Goal: Task Accomplishment & Management: Complete application form

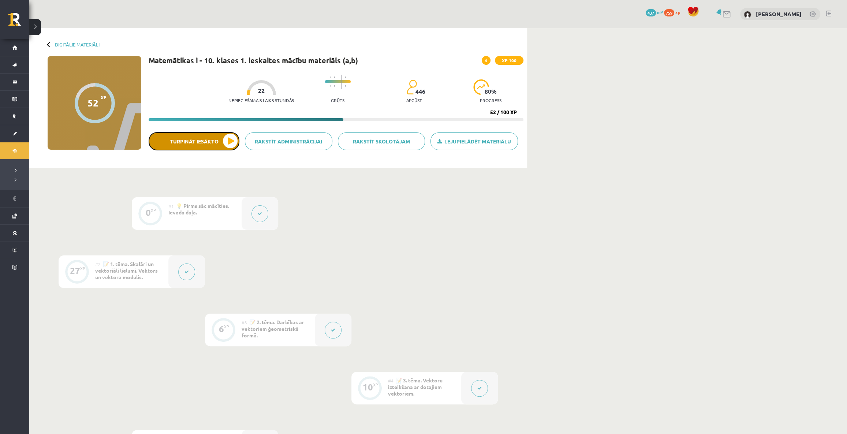
click at [221, 140] on button "Turpināt iesākto" at bounding box center [194, 141] width 91 height 18
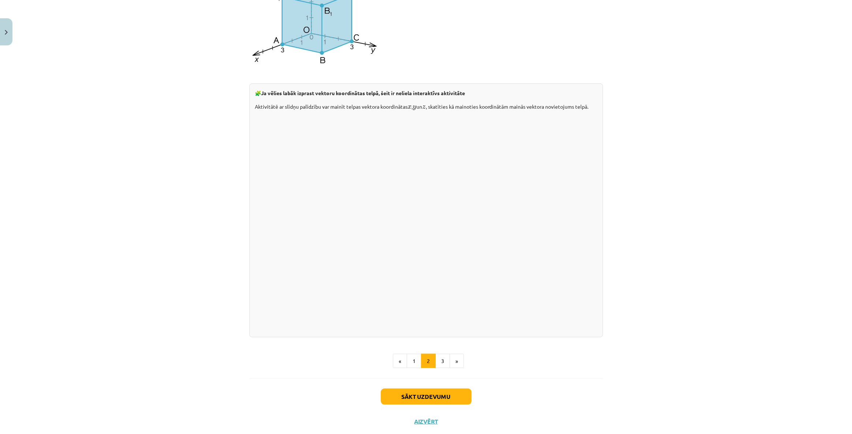
scroll to position [905, 0]
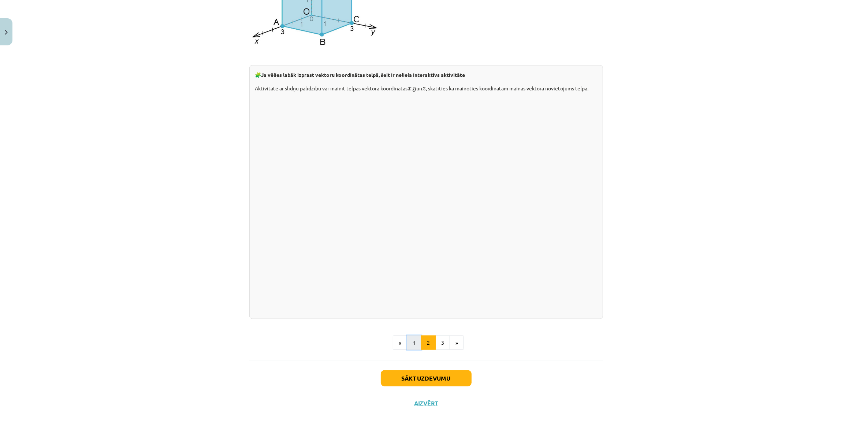
click at [414, 345] on button "1" at bounding box center [414, 343] width 15 height 15
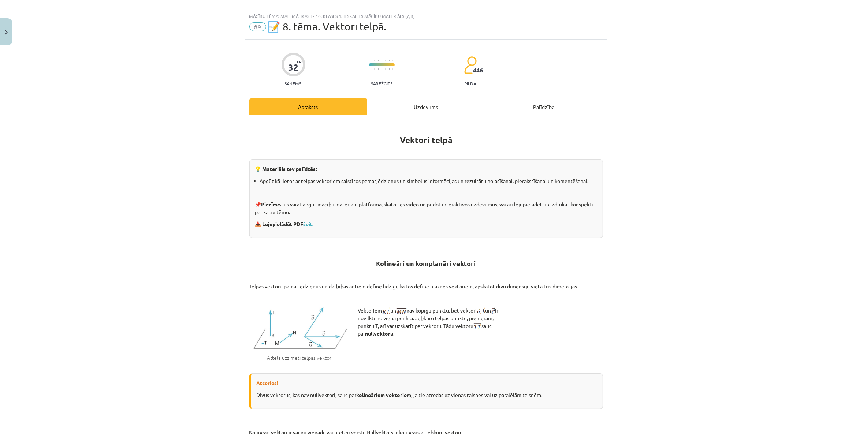
scroll to position [0, 0]
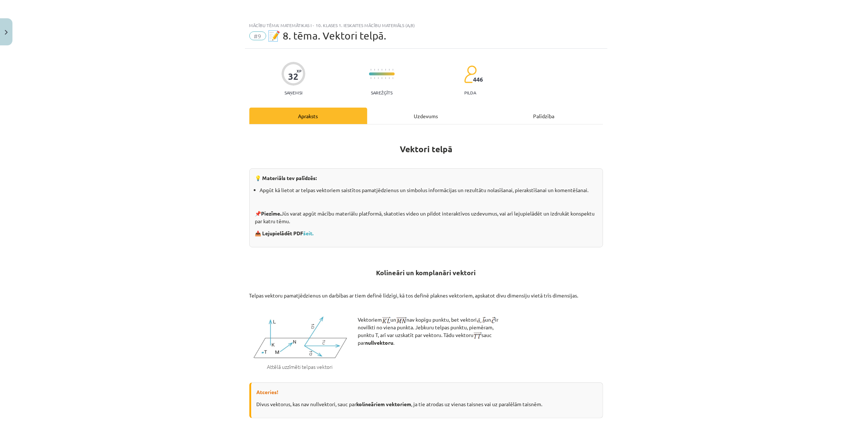
click at [410, 115] on div "Uzdevums" at bounding box center [426, 116] width 118 height 16
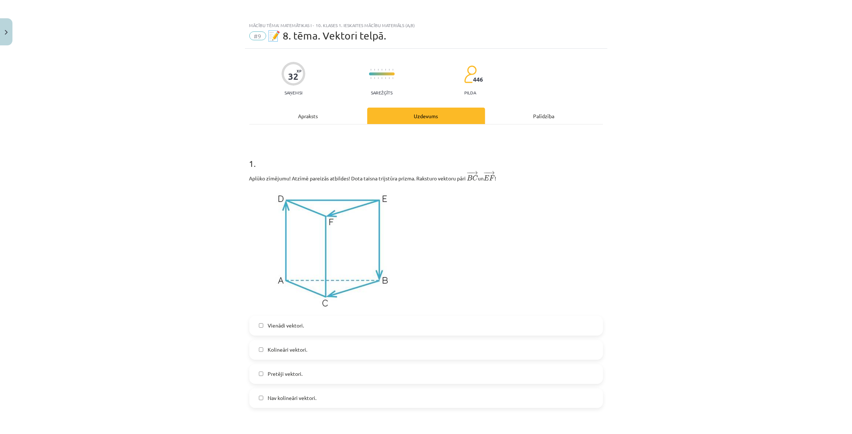
click at [305, 114] on div "Apraksts" at bounding box center [308, 116] width 118 height 16
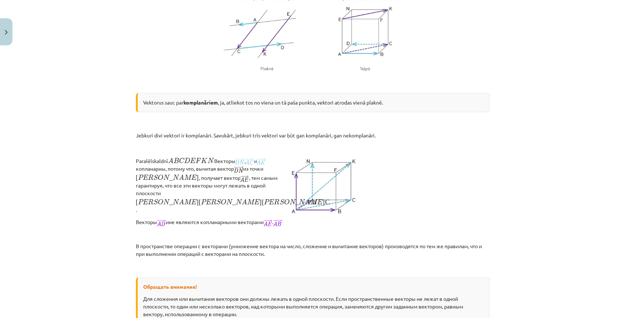
scroll to position [505, 0]
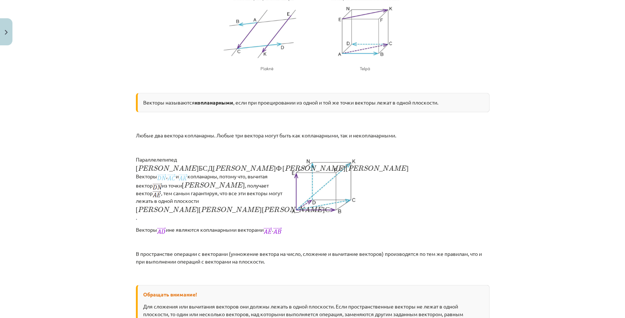
click at [552, 167] on div "Тема исследования: Математика I - 10 класс, 1-й тест, учебный материал (а, б) #…" at bounding box center [312, 159] width 625 height 318
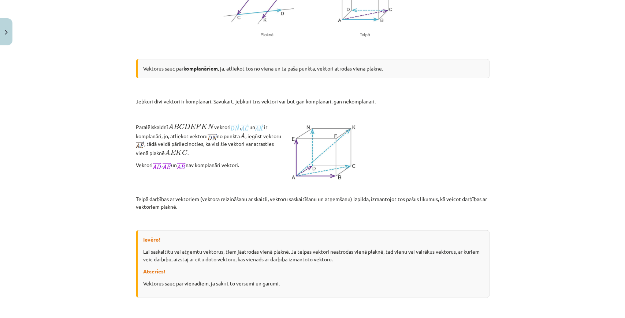
scroll to position [531, 0]
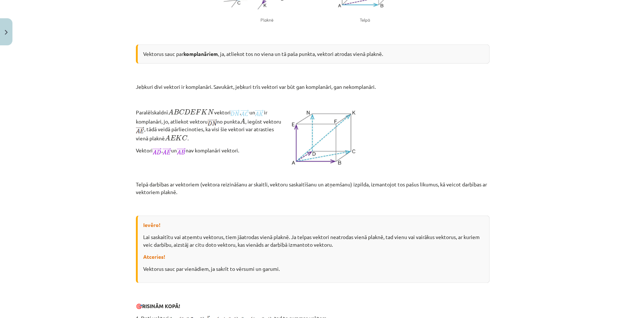
click at [223, 246] on p "Lai saskaitītu vai atņemtu vektorus, tiem jāatrodas vienā plaknē. Ja telpas vek…" at bounding box center [313, 240] width 340 height 15
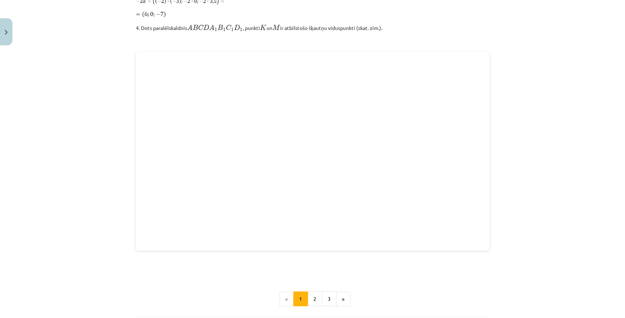
scroll to position [889, 0]
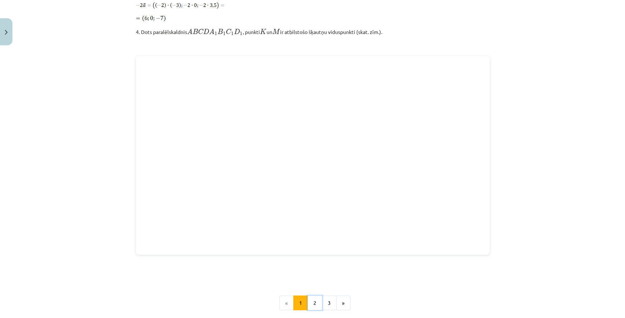
click at [307, 299] on button "2" at bounding box center [314, 303] width 15 height 15
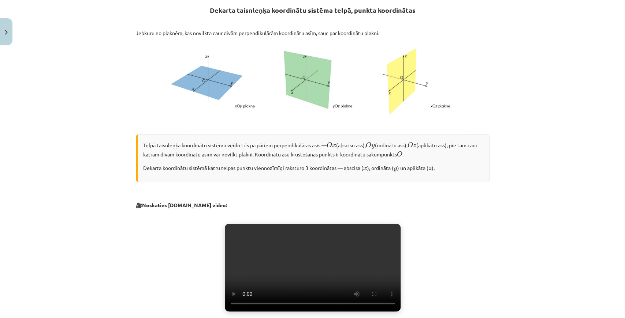
scroll to position [131, 0]
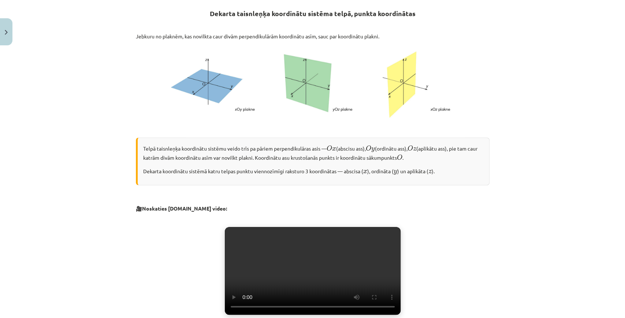
click at [578, 17] on div "Mācību tēma: Matemātikas i - 10. klases 1. ieskaites mācību materiāls (a,b) #9 …" at bounding box center [312, 159] width 625 height 318
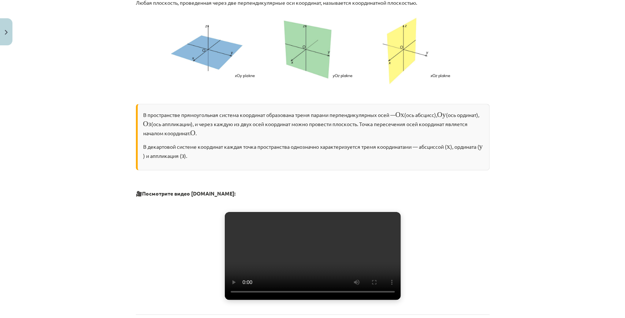
scroll to position [179, 0]
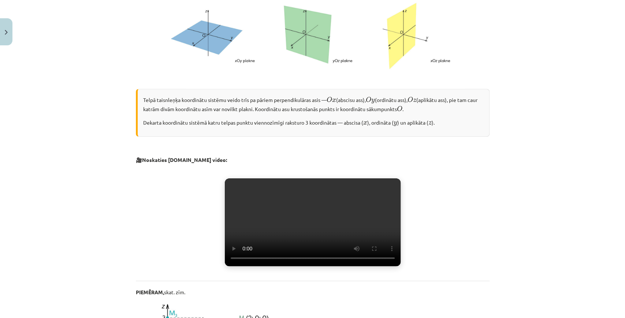
click at [416, 99] on span "z" at bounding box center [414, 101] width 3 height 4
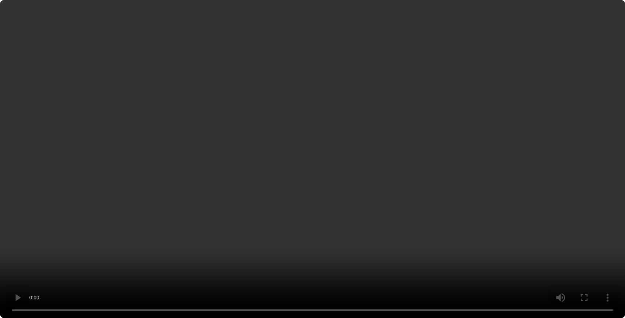
scroll to position [472, 0]
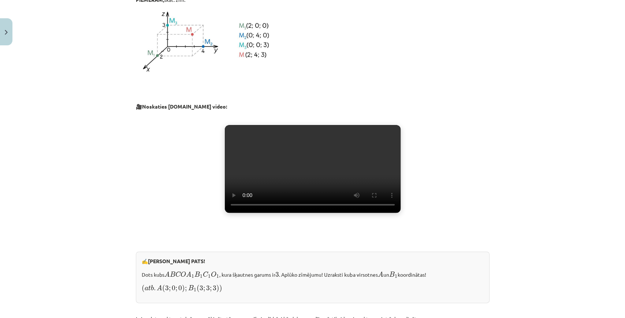
click at [279, 207] on video "Jūsu pārlūkprogramma neatbalsta video atskaņošanu." at bounding box center [313, 169] width 176 height 88
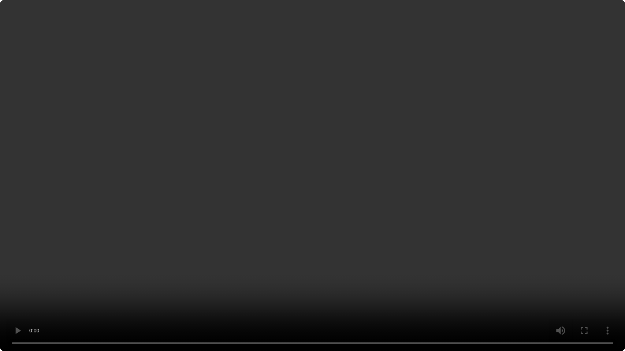
click at [321, 165] on video "Jūsu pārlūkprogramma neatbalsta video atskaņošanu." at bounding box center [312, 175] width 625 height 351
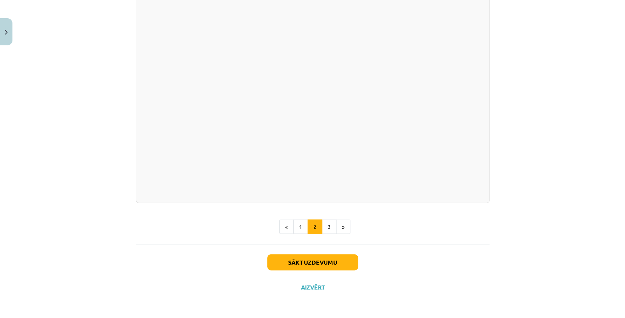
scroll to position [1020, 0]
click at [325, 231] on button "3" at bounding box center [329, 227] width 15 height 15
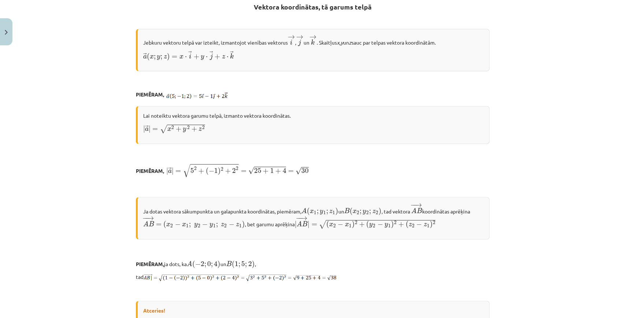
scroll to position [131, 0]
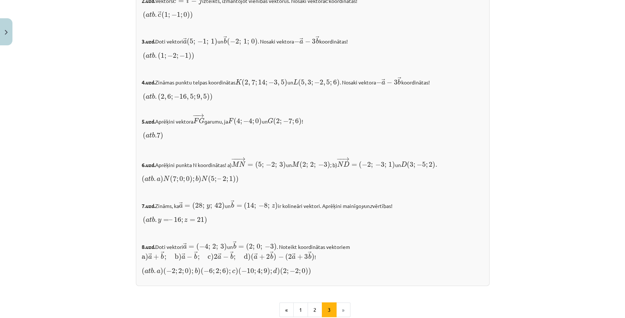
scroll to position [733, 0]
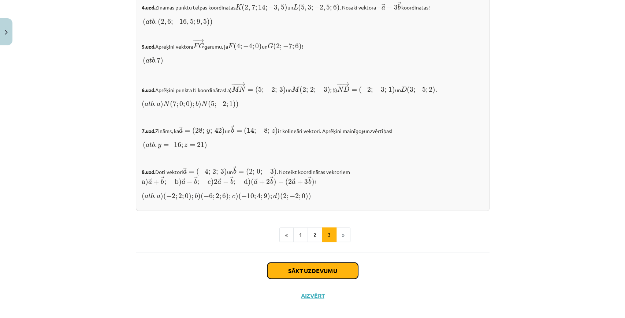
click at [310, 263] on button "Sākt uzdevumu" at bounding box center [312, 271] width 91 height 16
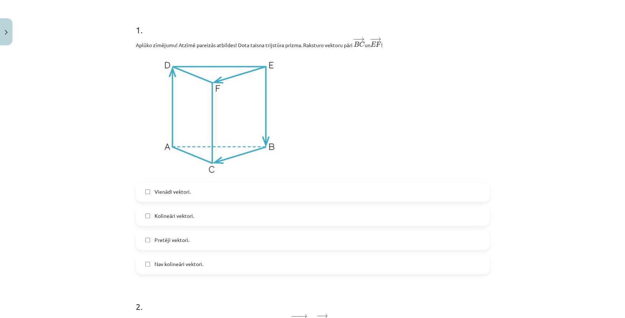
scroll to position [140, 0]
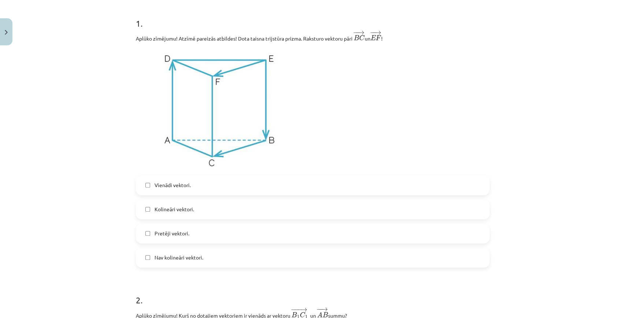
click at [147, 213] on label "Kolineāri vektori." at bounding box center [313, 210] width 352 height 18
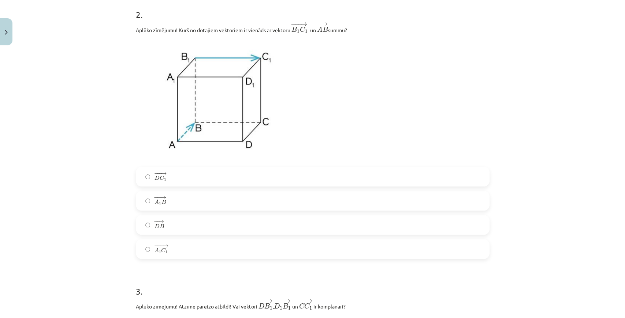
scroll to position [408, 0]
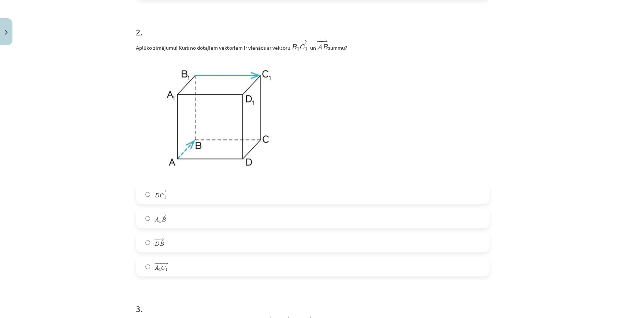
click at [147, 269] on label "− −− → A 1 C 1 A 1 C 1 →" at bounding box center [313, 267] width 352 height 18
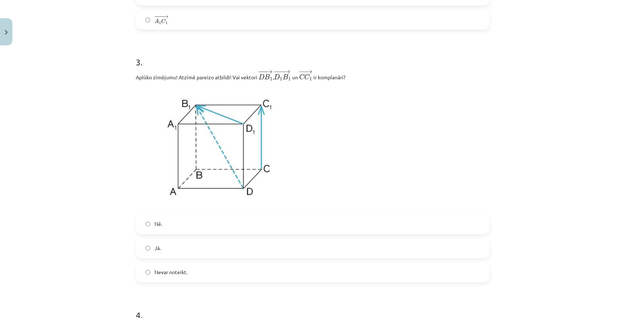
scroll to position [653, 0]
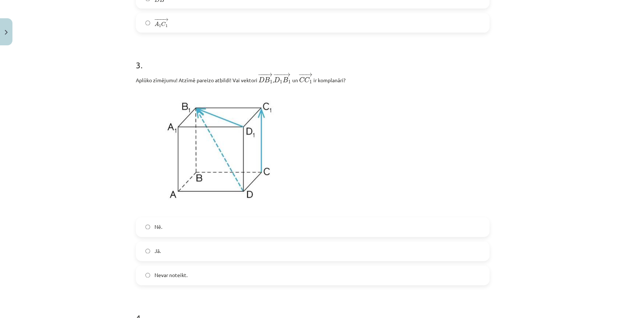
click at [283, 231] on label "Nē." at bounding box center [313, 227] width 352 height 18
click at [295, 247] on label "Jā." at bounding box center [313, 251] width 352 height 18
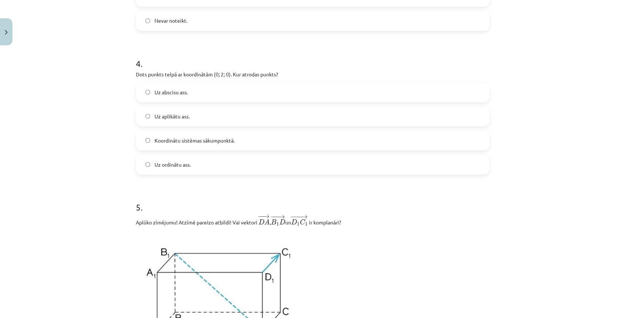
scroll to position [945, 0]
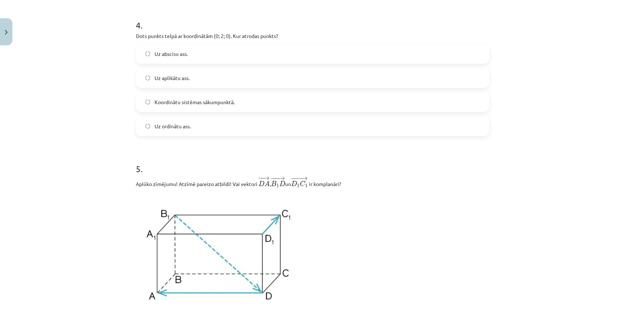
click at [507, 269] on div "Mācību tēma: Matemātikas i - 10. klases 1. ieskaites mācību materiāls (a,b) #9 …" at bounding box center [312, 159] width 625 height 318
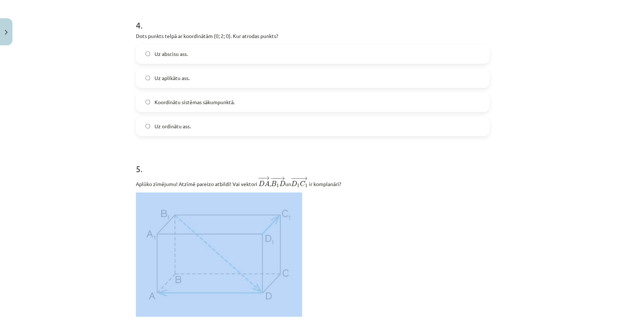
click at [507, 269] on div "Mācību tēma: Matemātikas i - 10. klases 1. ieskaites mācību materiāls (a,b) #9 …" at bounding box center [312, 159] width 625 height 318
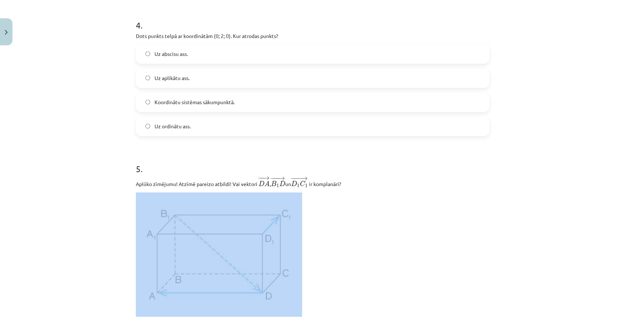
click at [507, 269] on div "Mācību tēma: Matemātikas i - 10. klases 1. ieskaites mācību materiāls (a,b) #9 …" at bounding box center [312, 159] width 625 height 318
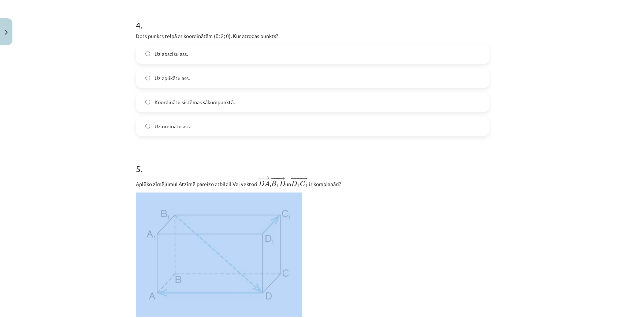
click at [511, 265] on div "Mācību tēma: Matemātikas i - 10. klases 1. ieskaites mācību materiāls (a,b) #9 …" at bounding box center [312, 159] width 625 height 318
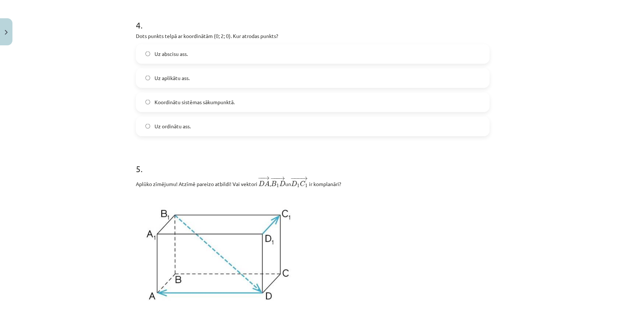
drag, startPoint x: 192, startPoint y: 124, endPoint x: 188, endPoint y: 123, distance: 3.9
click at [191, 124] on label "Uz ordinātu ass." at bounding box center [313, 126] width 352 height 18
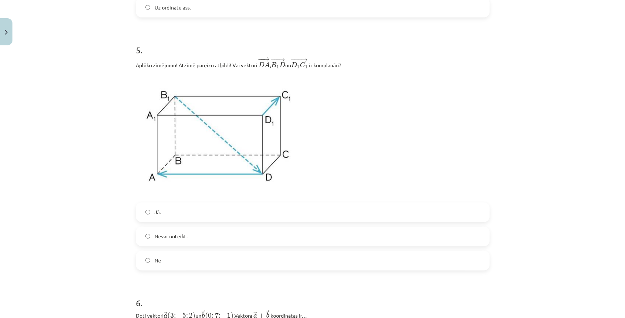
scroll to position [1067, 0]
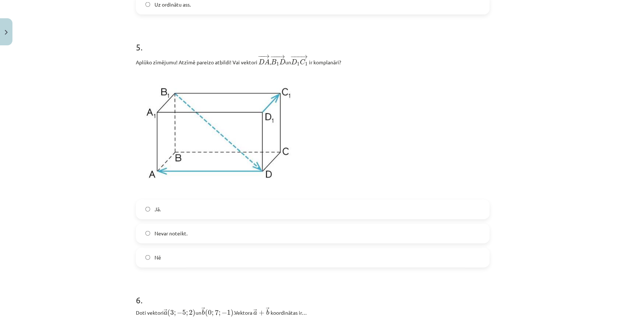
click at [168, 218] on label "Jā." at bounding box center [313, 210] width 352 height 18
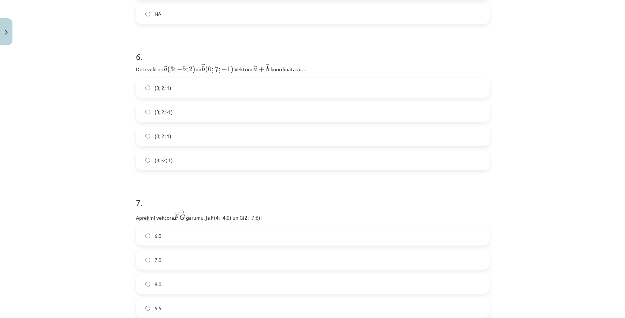
scroll to position [1311, 0]
click at [158, 86] on span "(3; 2; 1)" at bounding box center [162, 88] width 17 height 8
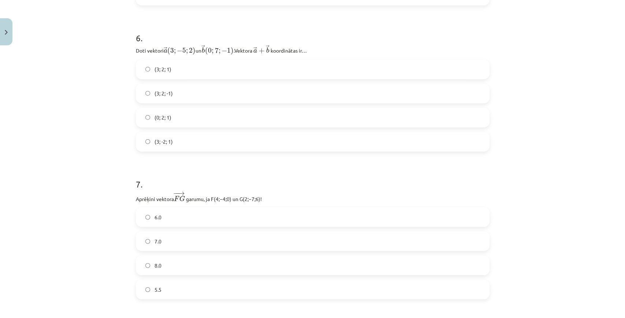
scroll to position [1384, 0]
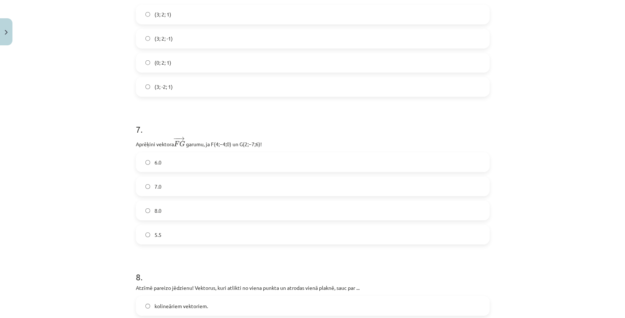
click at [174, 193] on label "7.0" at bounding box center [313, 186] width 352 height 18
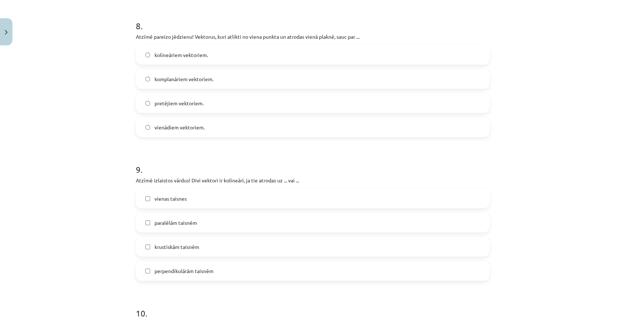
scroll to position [1653, 0]
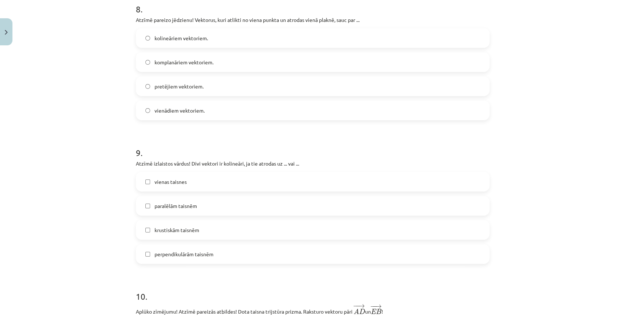
click at [221, 66] on label "komplanāriem vektoriem." at bounding box center [313, 62] width 352 height 18
click at [221, 182] on label "vienas taisnes" at bounding box center [313, 182] width 352 height 18
click at [220, 215] on label "paralēlām taisnēm" at bounding box center [313, 206] width 352 height 18
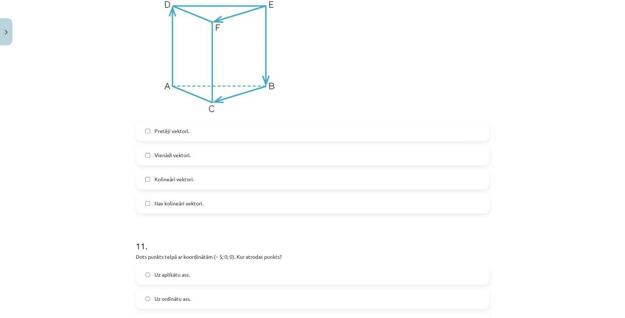
scroll to position [1921, 0]
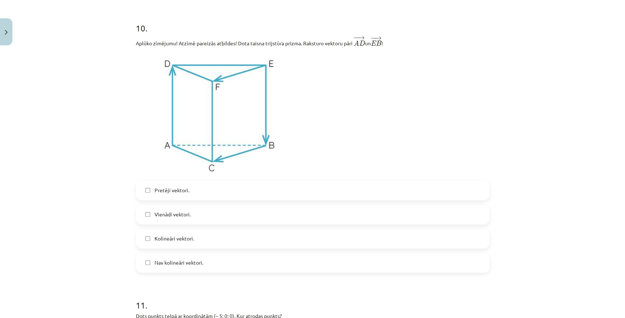
click at [146, 190] on label "Pretēji vektori." at bounding box center [313, 191] width 352 height 18
click at [172, 218] on span "Vienādi vektori." at bounding box center [172, 215] width 36 height 8
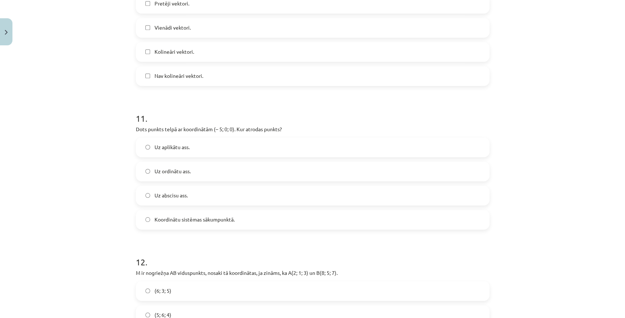
scroll to position [2116, 0]
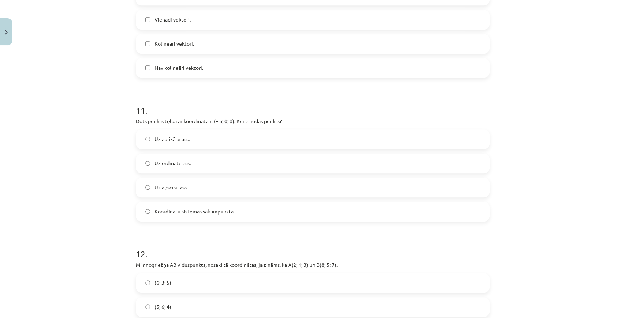
click at [197, 193] on label "Uz abscisu ass." at bounding box center [313, 188] width 352 height 18
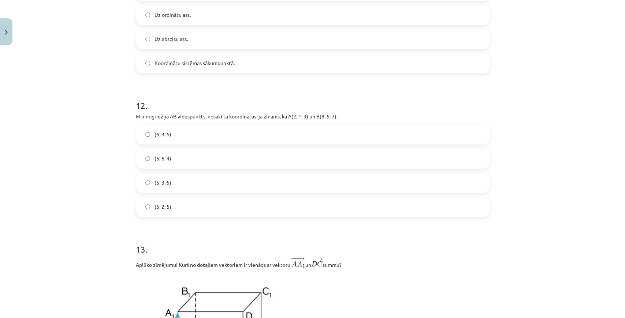
scroll to position [2263, 0]
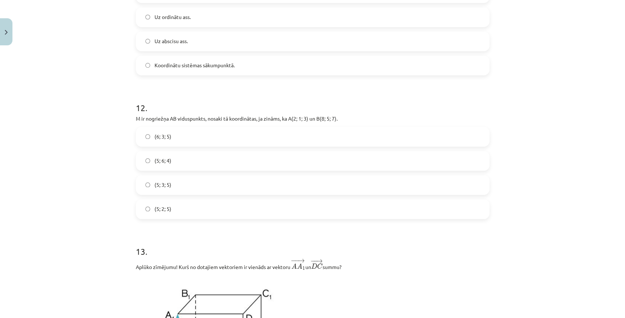
click at [184, 190] on label "(5; 3; 5)" at bounding box center [313, 185] width 352 height 18
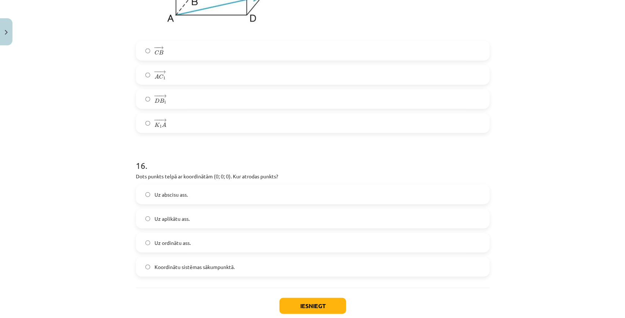
scroll to position [3068, 0]
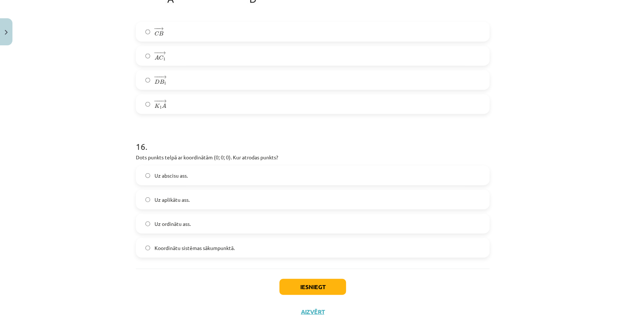
click at [211, 257] on label "Koordinātu sistēmas sākumpunktā." at bounding box center [313, 248] width 352 height 18
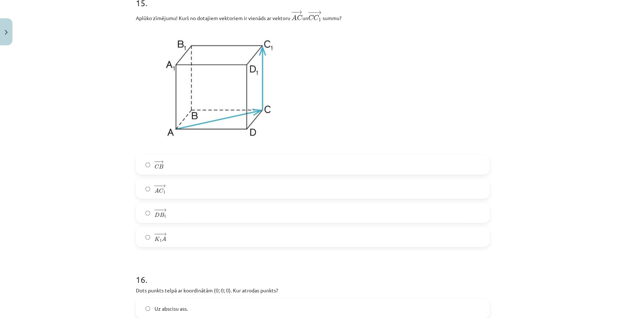
scroll to position [2946, 0]
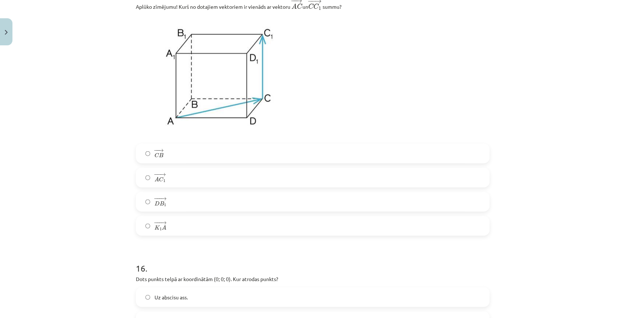
click at [180, 185] on label "− − → A C 1 A C 1 →" at bounding box center [313, 178] width 352 height 18
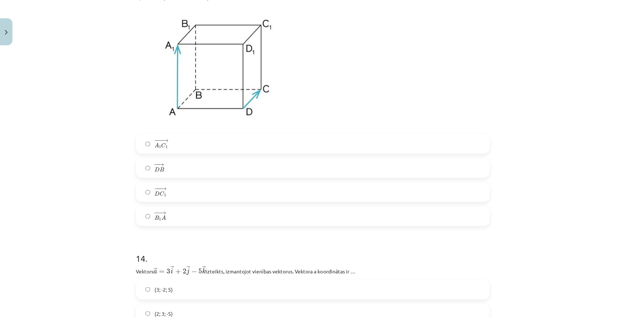
scroll to position [2531, 0]
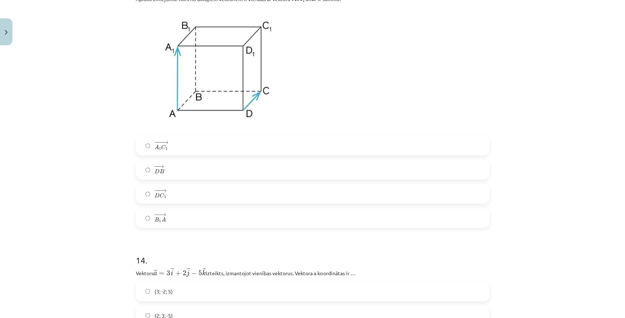
click at [167, 199] on label "− −− → D C 1 D C 1 →" at bounding box center [313, 194] width 352 height 18
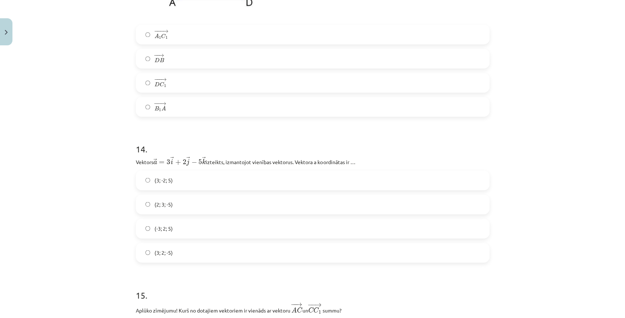
scroll to position [2653, 0]
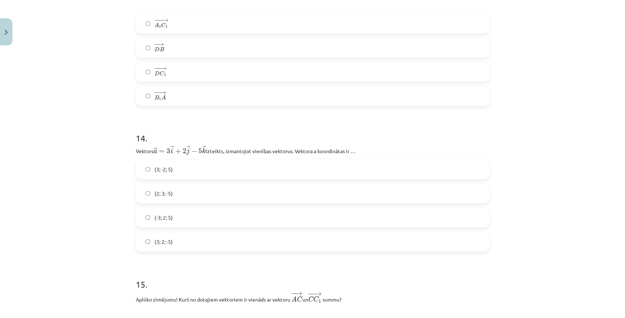
click at [154, 244] on span "(3; 2; -5)" at bounding box center [163, 242] width 18 height 8
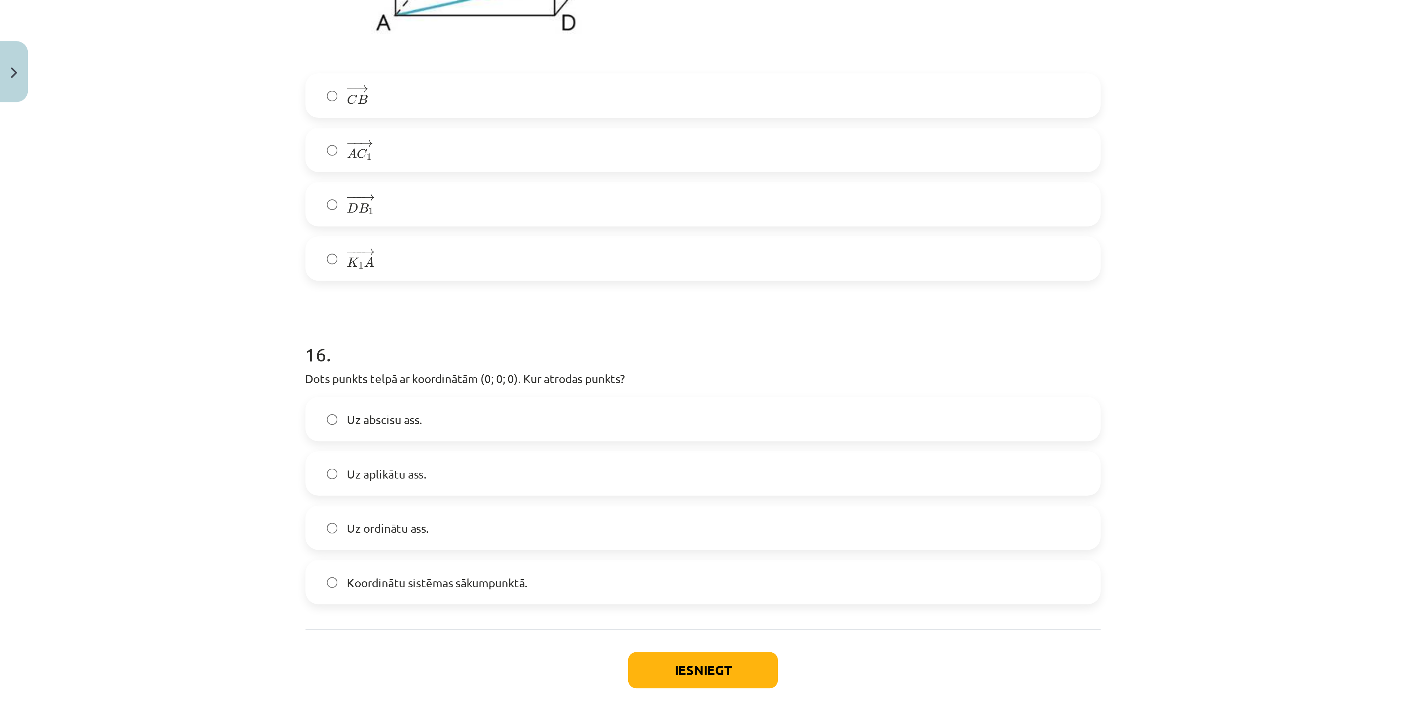
scroll to position [3098, 0]
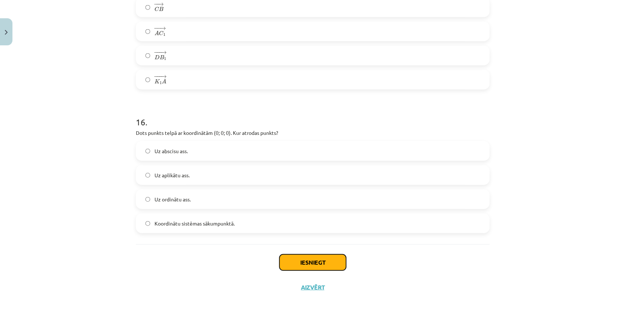
click at [309, 258] on button "Iesniegt" at bounding box center [312, 263] width 67 height 16
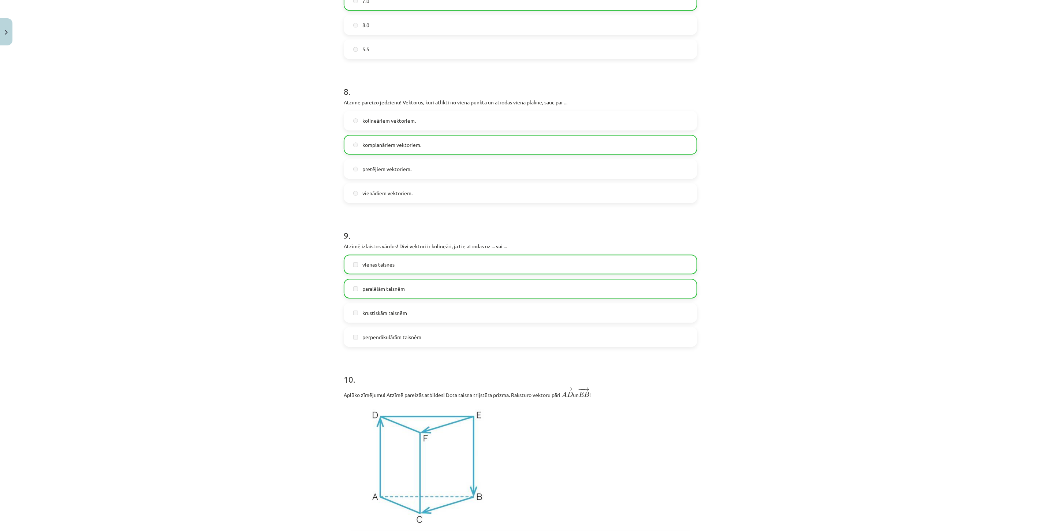
scroll to position [2908, 0]
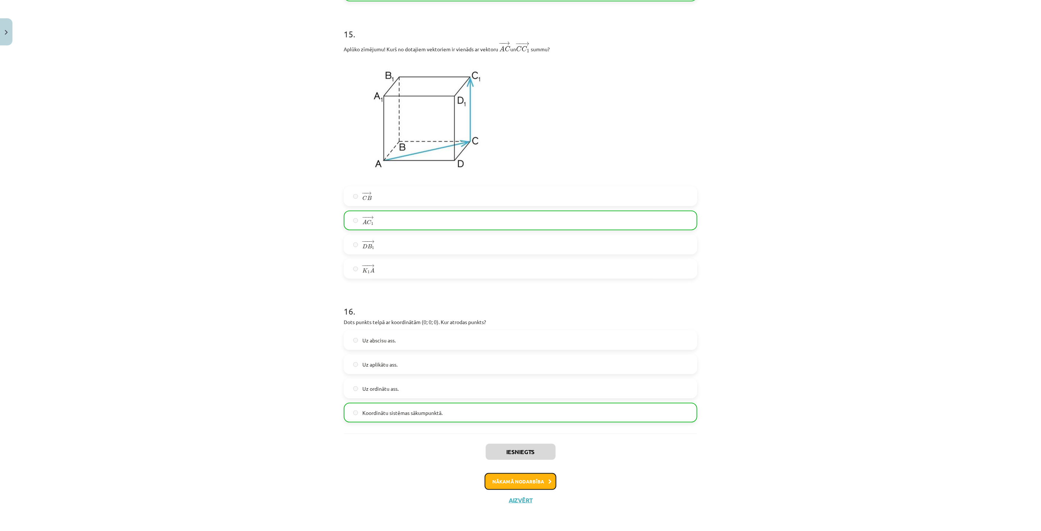
click at [531, 434] on button "Nākamā nodarbība" at bounding box center [521, 481] width 72 height 17
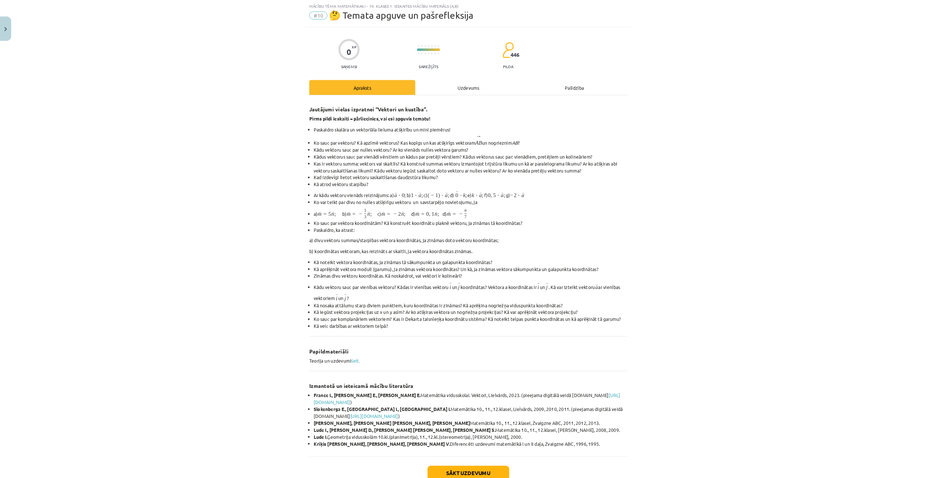
scroll to position [18, 0]
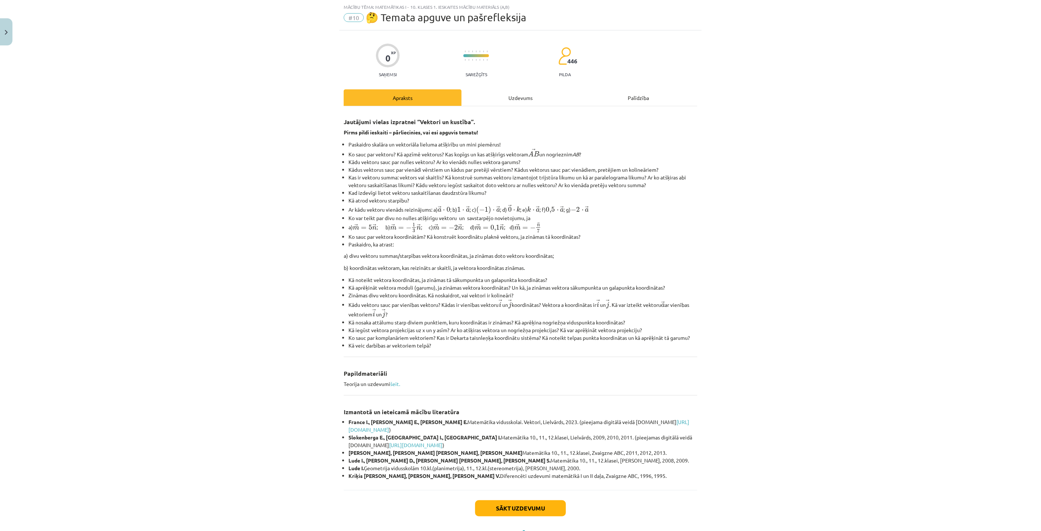
click at [487, 95] on div "Uzdevums" at bounding box center [520, 97] width 118 height 16
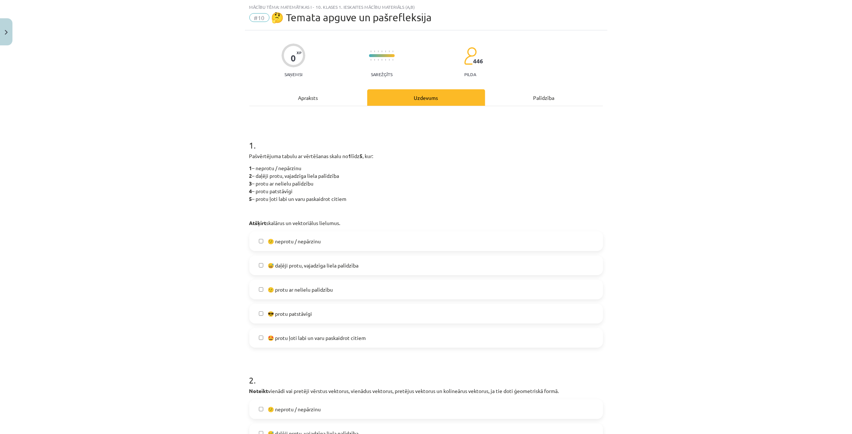
click at [321, 268] on span "😅 daļēji protu, vajadzīga liela palīdzība" at bounding box center [313, 266] width 91 height 8
click at [321, 286] on span "🙂 protu ar nelielu palīdzību" at bounding box center [300, 290] width 65 height 8
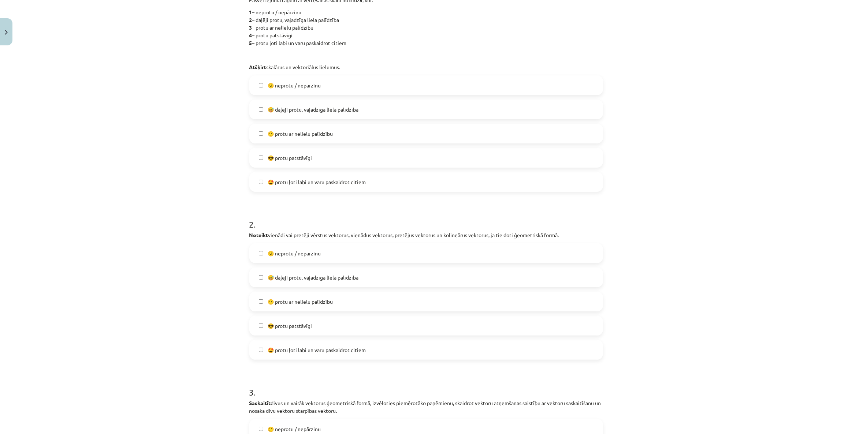
scroll to position [184, 0]
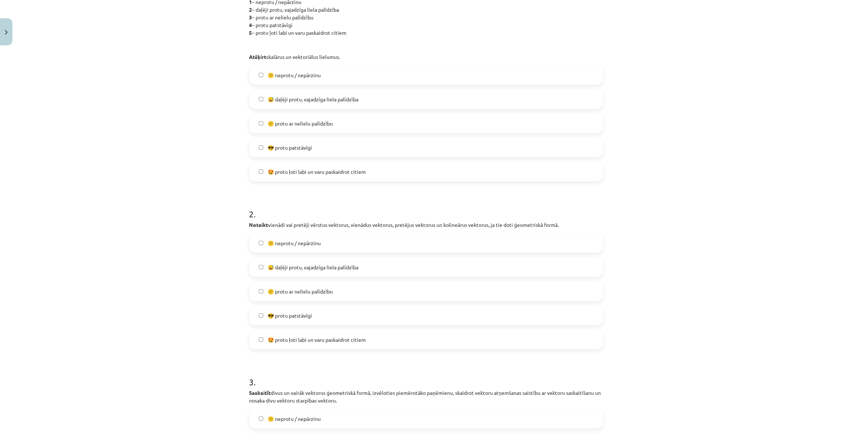
click at [273, 98] on span "😅 daļēji protu, vajadzīga liela palīdzība" at bounding box center [313, 100] width 91 height 8
click at [329, 287] on label "🙂 protu ar nelielu palīdzību" at bounding box center [426, 291] width 352 height 18
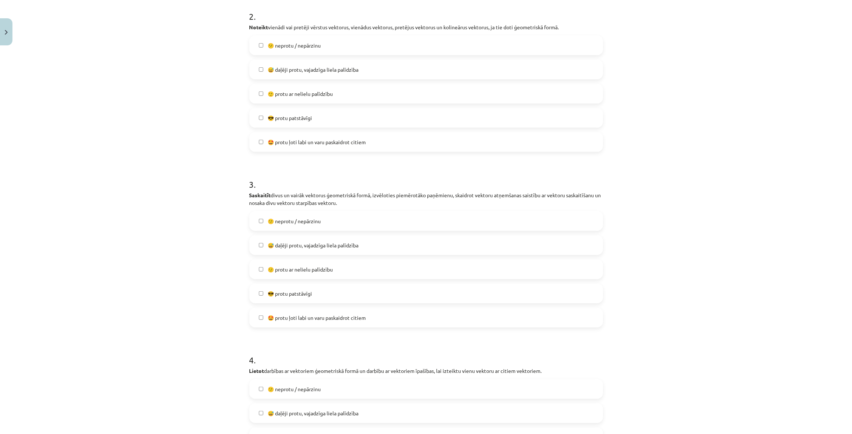
scroll to position [384, 0]
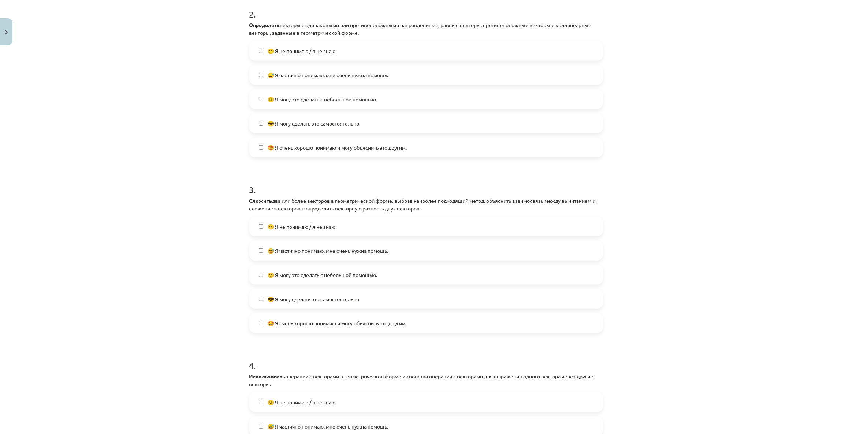
click at [666, 213] on div "Тема исследования: Математика I - 10 класс, 1-й тест, учебный материал (а, б) #…" at bounding box center [426, 217] width 852 height 434
click at [328, 275] on font "🙂 Я могу это сделать с небольшой помощью." at bounding box center [322, 275] width 109 height 7
click at [343, 260] on div "😕 Я не понимаю / я не знаю  😅 Я частично понимаю, мне очень нужна помощь.  🙂 Я …" at bounding box center [426, 275] width 354 height 116
click at [351, 256] on label "😅 Я частично понимаю, мне очень нужна помощь." at bounding box center [426, 251] width 352 height 18
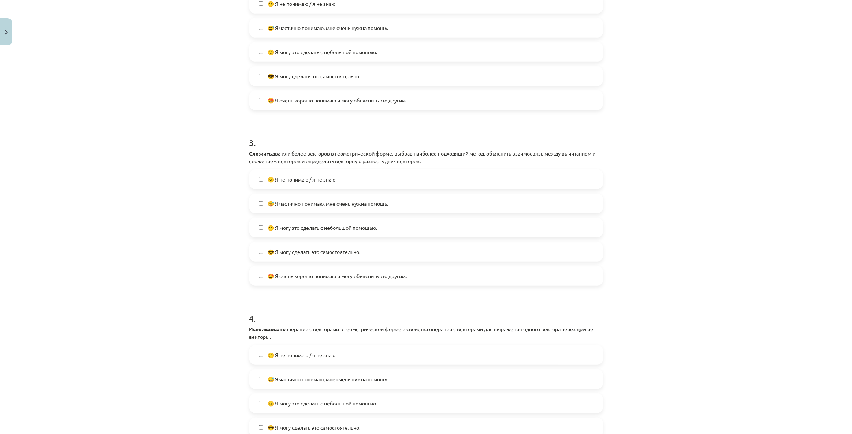
scroll to position [550, 0]
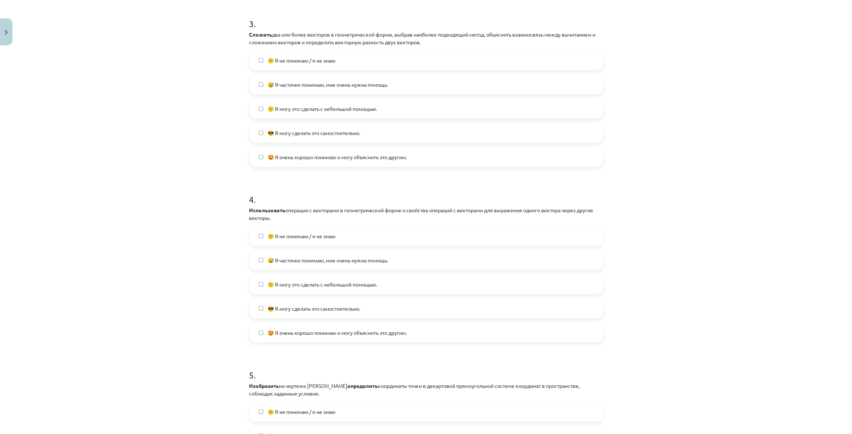
click at [339, 265] on label "😅 Я частично понимаю, мне очень нужна помощь." at bounding box center [426, 260] width 352 height 18
click at [345, 284] on font "🙂 Я могу это сделать с небольшой помощью." at bounding box center [322, 284] width 109 height 7
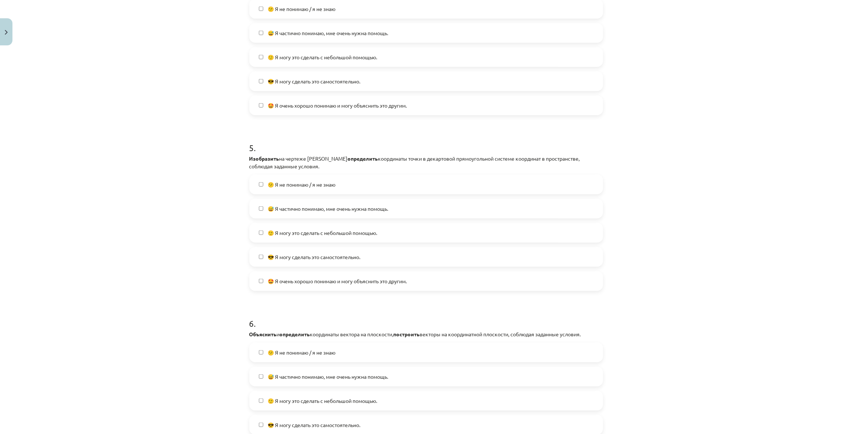
scroll to position [783, 0]
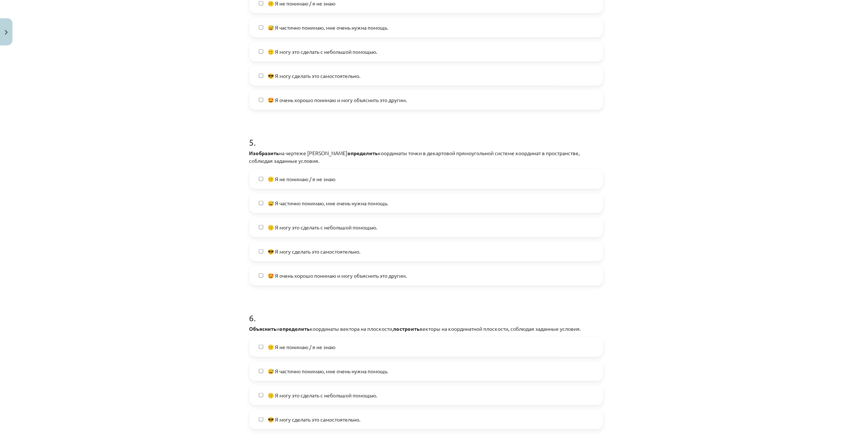
drag, startPoint x: 361, startPoint y: 226, endPoint x: 362, endPoint y: 232, distance: 5.9
click at [361, 226] on font "🙂 Я могу это сделать с небольшой помощью." at bounding box center [322, 227] width 109 height 7
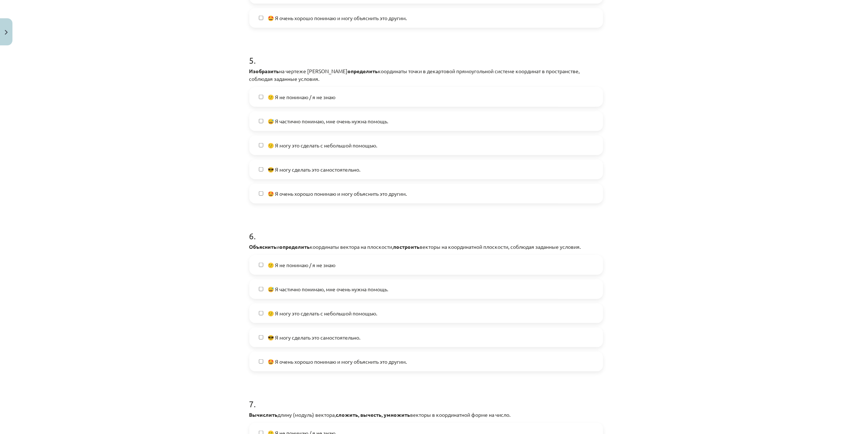
scroll to position [883, 0]
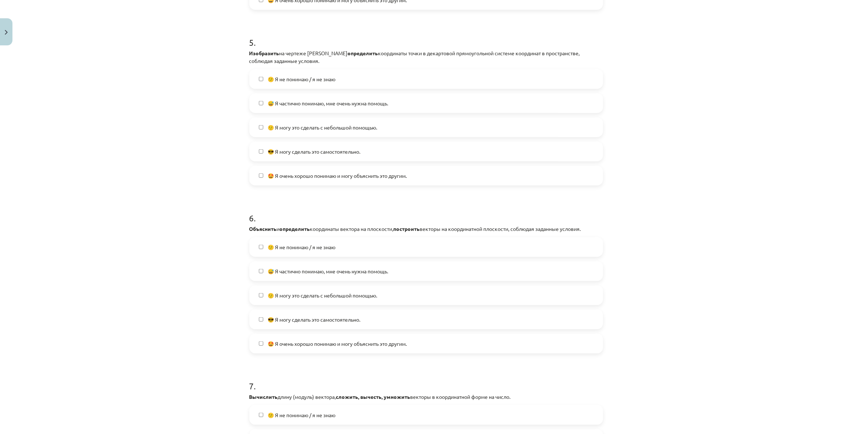
click at [360, 318] on font "😎 Я могу сделать это самостоятельно." at bounding box center [314, 319] width 93 height 7
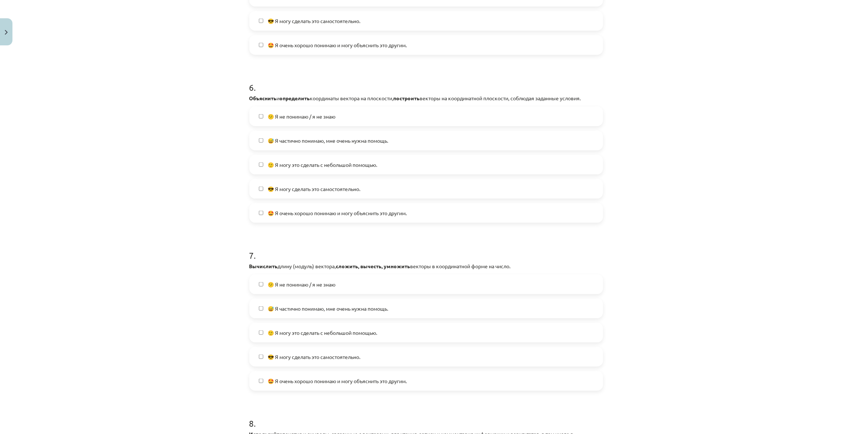
scroll to position [1016, 0]
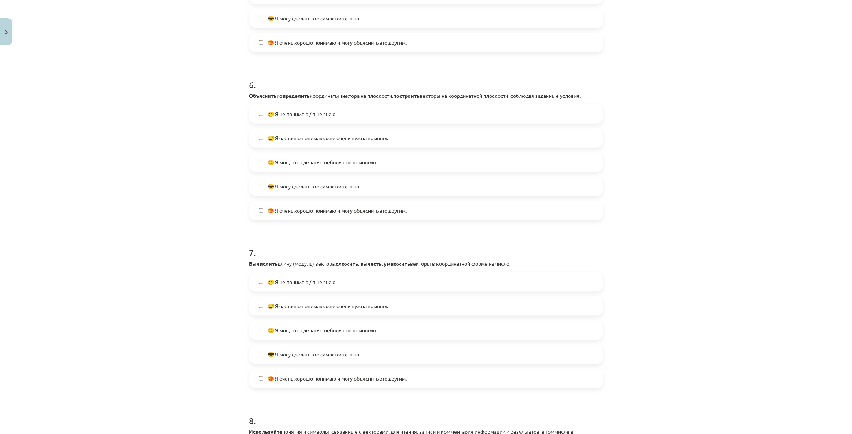
click at [394, 166] on label "🙂 Я могу это сделать с небольшой помощью." at bounding box center [426, 162] width 352 height 18
click at [373, 328] on font "🙂 Я могу это сделать с небольшой помощью." at bounding box center [322, 330] width 109 height 7
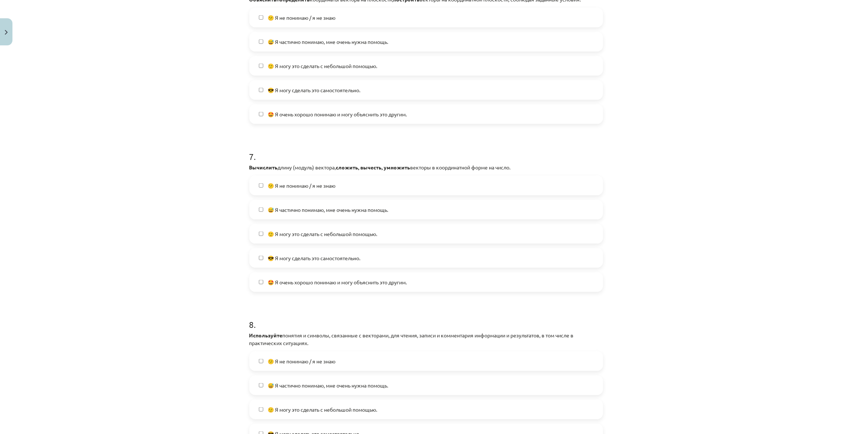
scroll to position [1216, 0]
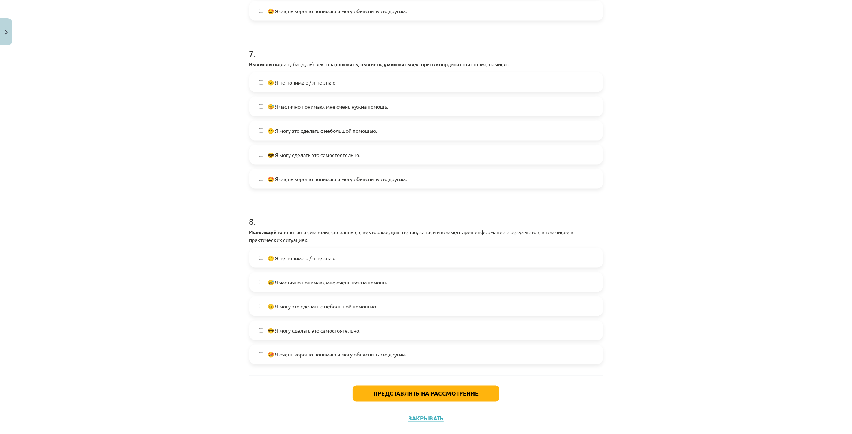
click at [358, 309] on span "🙂 Я могу это сделать с небольшой помощью." at bounding box center [322, 307] width 109 height 8
click at [384, 394] on font "Представлять на рассмотрение" at bounding box center [425, 394] width 105 height 8
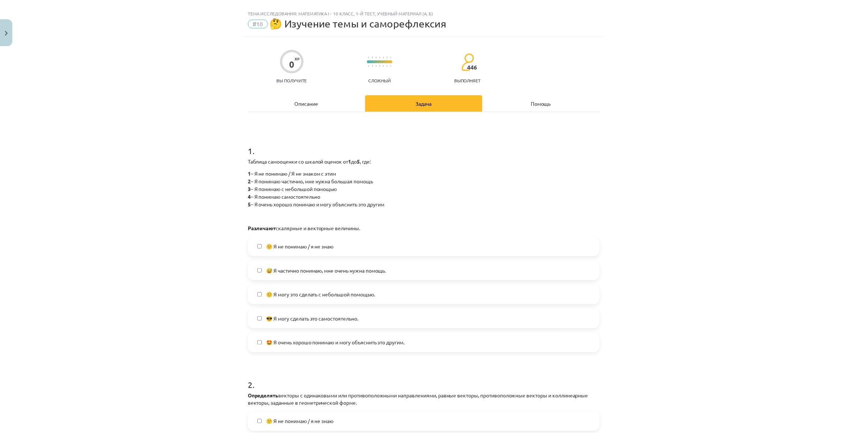
scroll to position [0, 0]
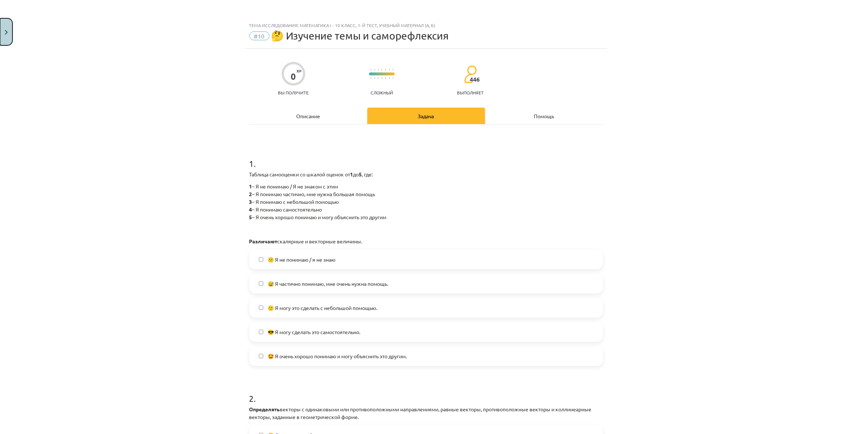
click at [0, 41] on button "Закрывать" at bounding box center [6, 31] width 12 height 27
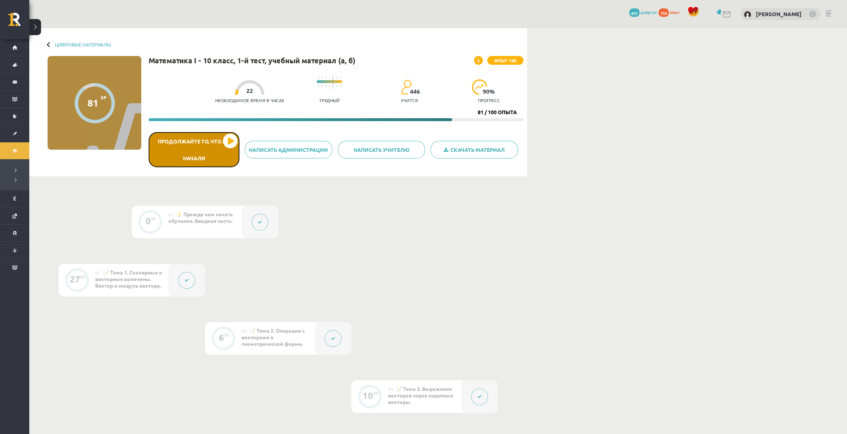
click at [213, 151] on button "Продолжайте то, что вы начали" at bounding box center [194, 149] width 91 height 35
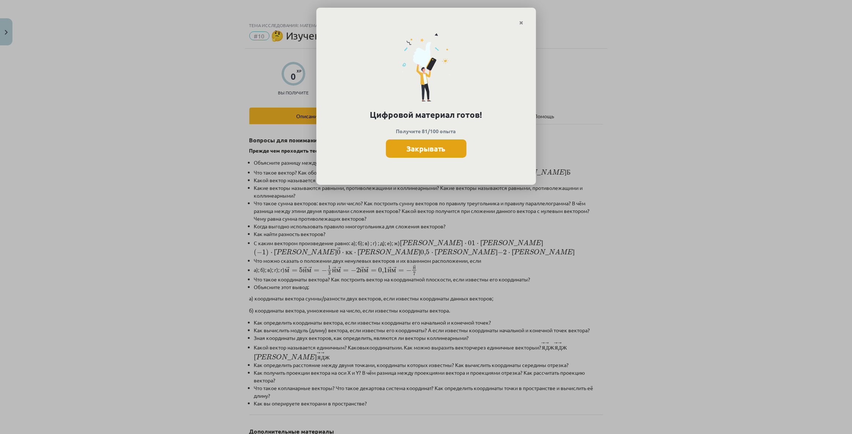
click at [429, 153] on button "Закрывать" at bounding box center [426, 148] width 81 height 18
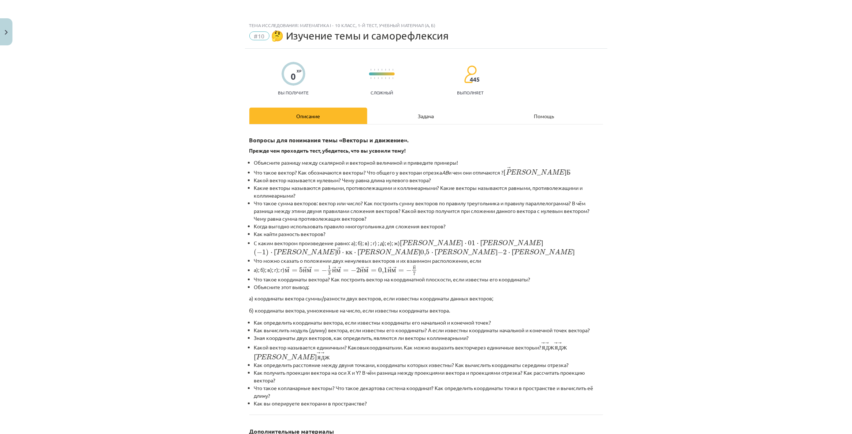
click at [411, 117] on div "Задача" at bounding box center [426, 116] width 118 height 16
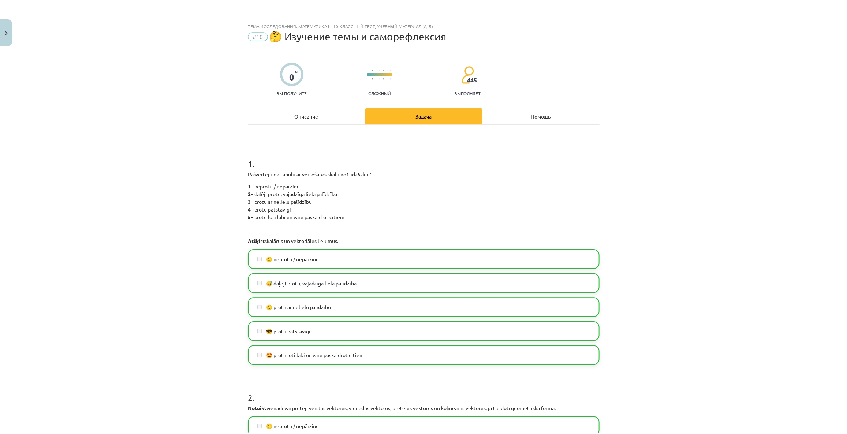
scroll to position [18, 0]
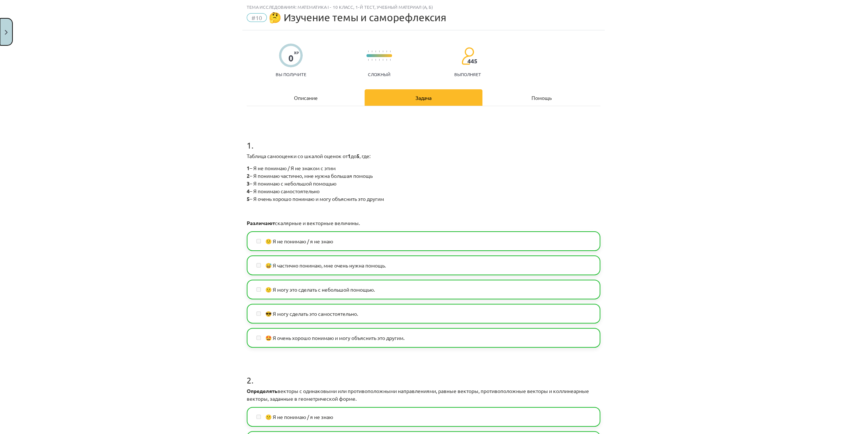
click at [0, 33] on button "Закрывать" at bounding box center [6, 31] width 12 height 27
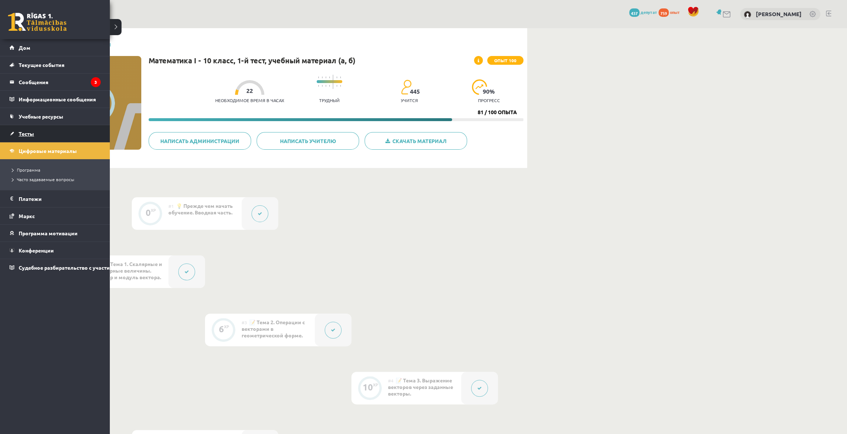
click at [35, 132] on link "Тесты" at bounding box center [55, 133] width 91 height 17
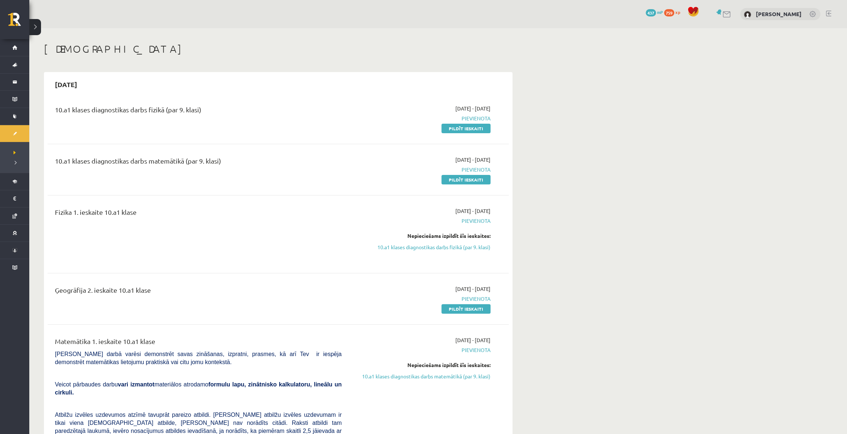
click at [454, 128] on link "Pildīt ieskaiti" at bounding box center [465, 129] width 49 height 10
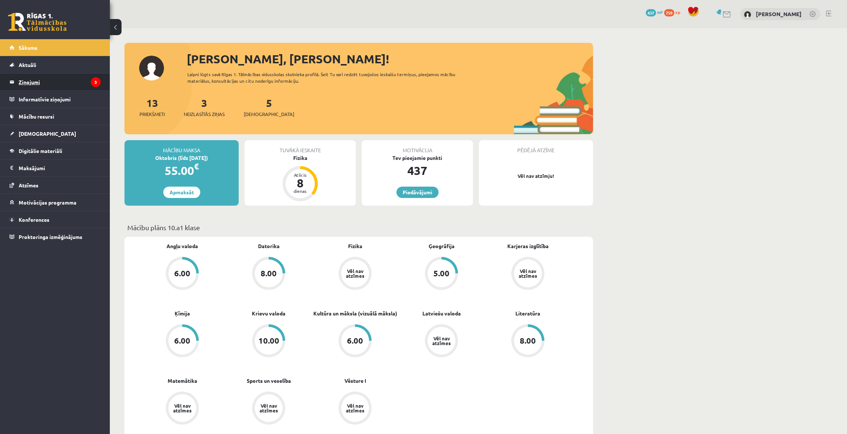
click at [22, 80] on legend "Ziņojumi 3" at bounding box center [60, 82] width 82 height 17
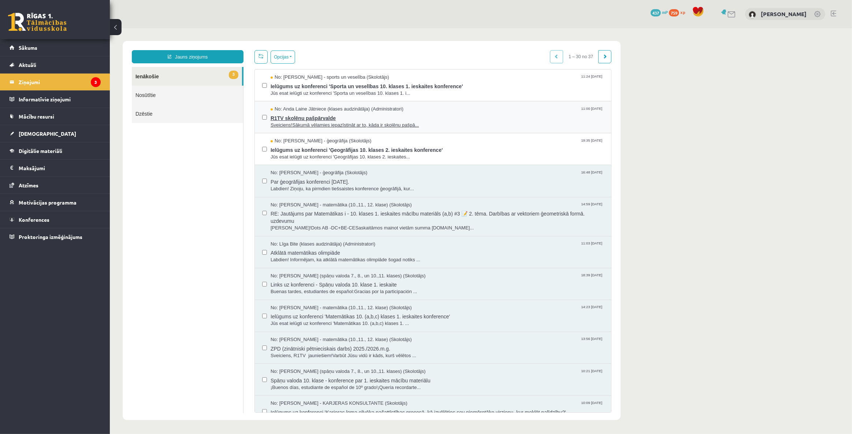
click at [338, 122] on span "Sveiciens!Sākumā vēlamies iepazīstināt ar to, kāda ir skolēnu pašpā..." at bounding box center [436, 125] width 333 height 7
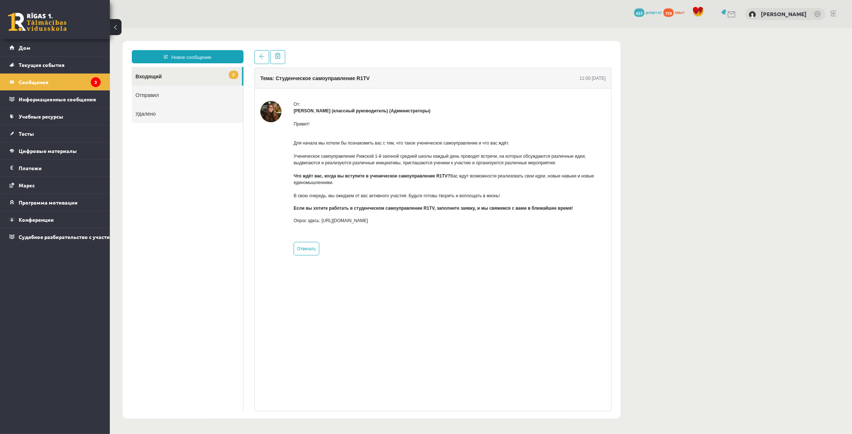
drag, startPoint x: 703, startPoint y: 250, endPoint x: 704, endPoint y: 255, distance: 5.2
click at [704, 255] on body "Новое сообщение 2 Входящий Отправил Удалено * ******** ******** ******* Тема: С…" at bounding box center [480, 229] width 742 height 403
click at [703, 256] on body "Новое сообщение 2 Входящий Отправил Удалено * ******** ******** ******* Тема: С…" at bounding box center [480, 229] width 742 height 403
click at [48, 78] on legend "Сообщения 3" at bounding box center [60, 82] width 82 height 17
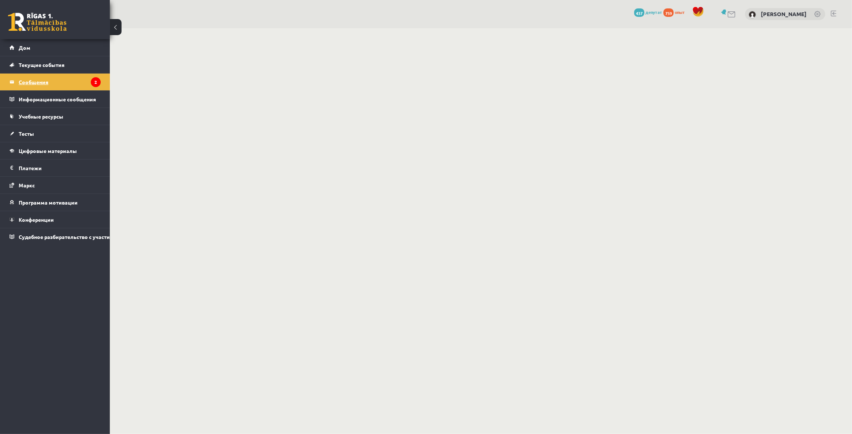
click at [38, 82] on font "Сообщения" at bounding box center [34, 82] width 30 height 7
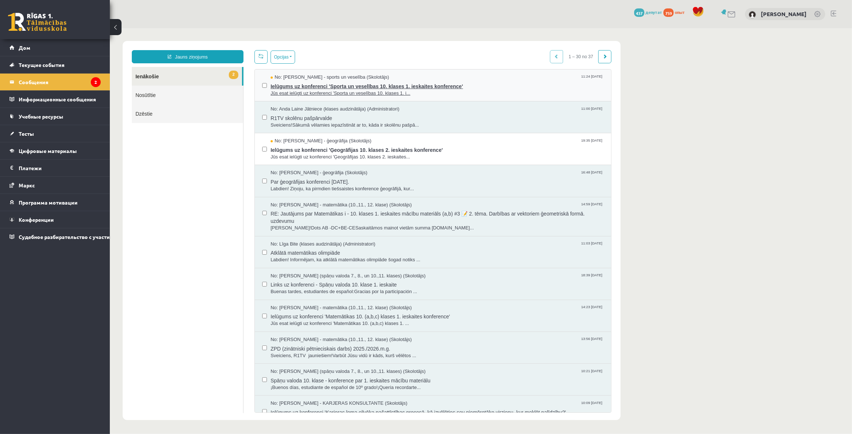
click at [325, 95] on span "Jūs esat ielūgti uz konferenci 'Sporta un veselības 10. klases 1. i..." at bounding box center [436, 93] width 333 height 7
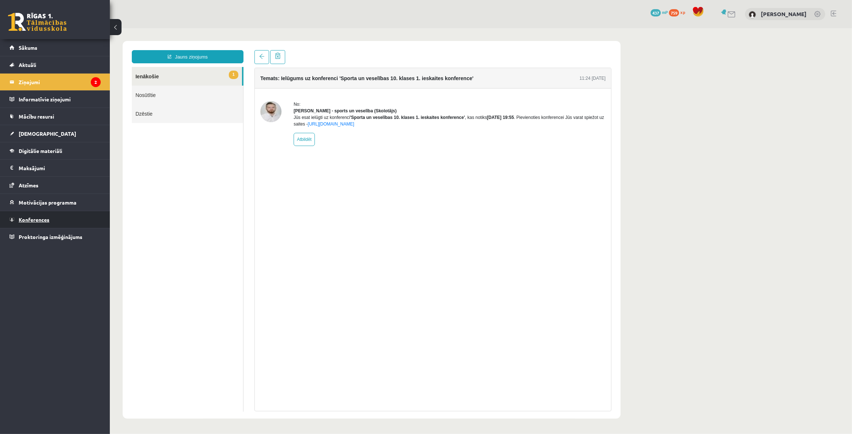
click at [38, 220] on span "Konferences" at bounding box center [34, 219] width 31 height 7
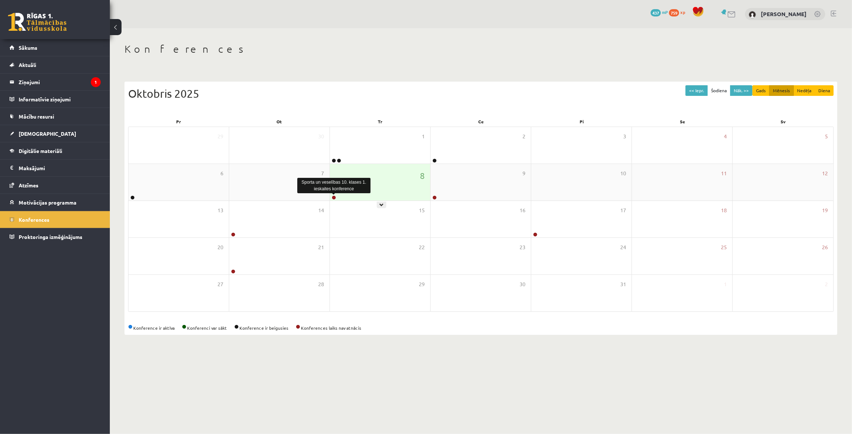
click at [333, 198] on link at bounding box center [334, 197] width 4 height 4
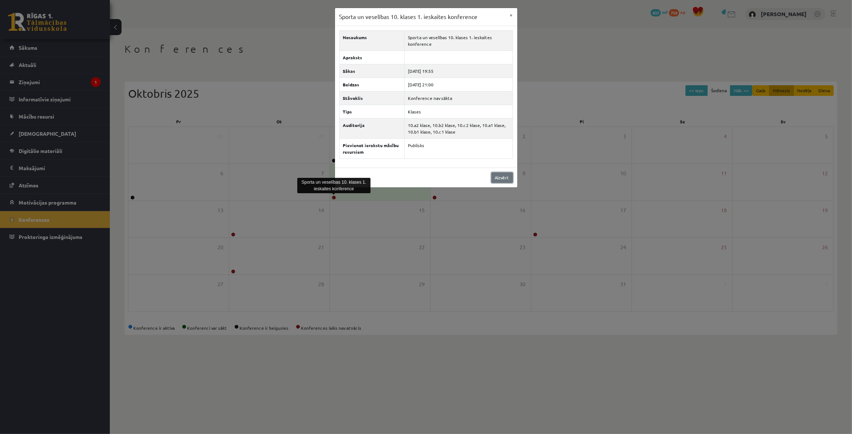
click at [501, 176] on link "Aizvērt" at bounding box center [502, 177] width 22 height 11
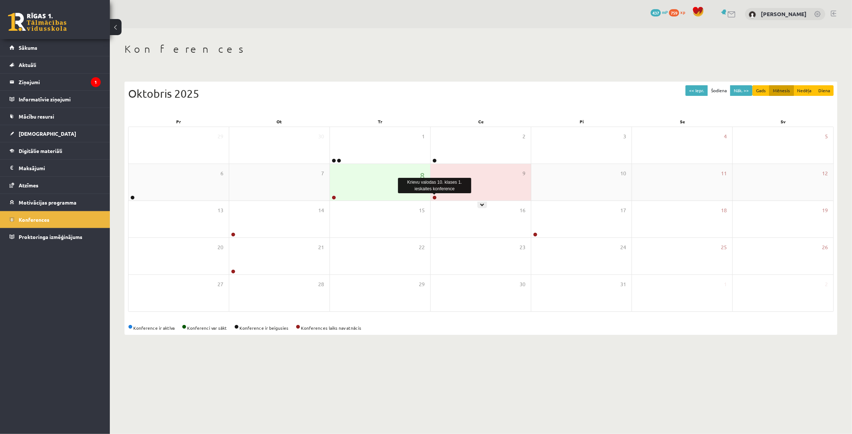
click at [435, 197] on link at bounding box center [434, 197] width 4 height 4
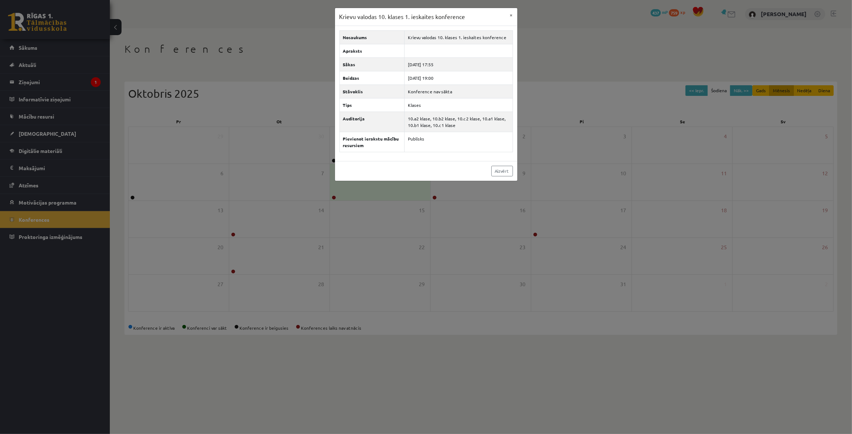
click at [487, 167] on div "Aizvērt" at bounding box center [426, 171] width 182 height 20
click at [495, 168] on link "Aizvērt" at bounding box center [502, 171] width 22 height 11
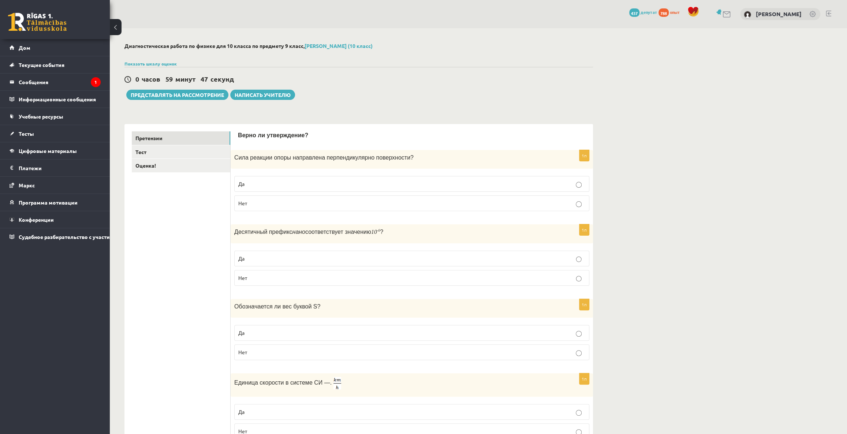
click at [472, 185] on p "Да" at bounding box center [411, 184] width 347 height 8
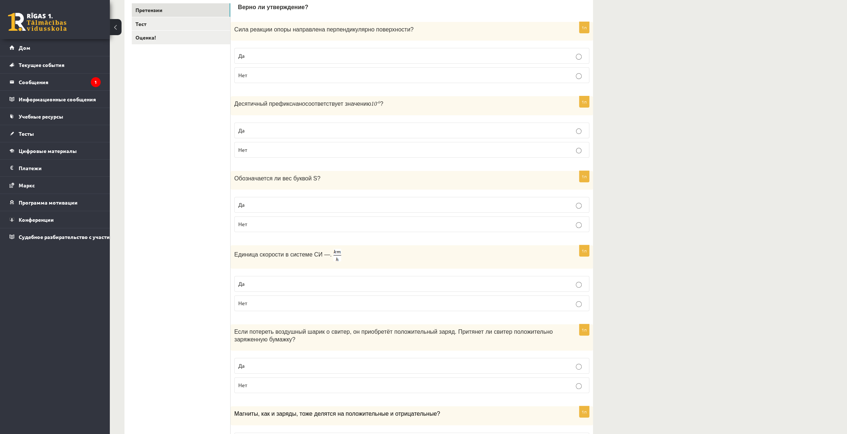
scroll to position [133, 0]
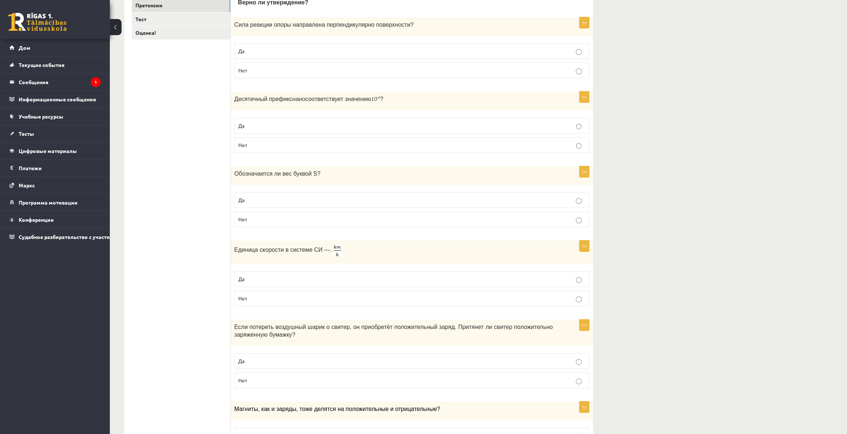
click at [484, 127] on p "Да" at bounding box center [411, 126] width 347 height 8
click at [468, 222] on p "Нет" at bounding box center [411, 220] width 347 height 8
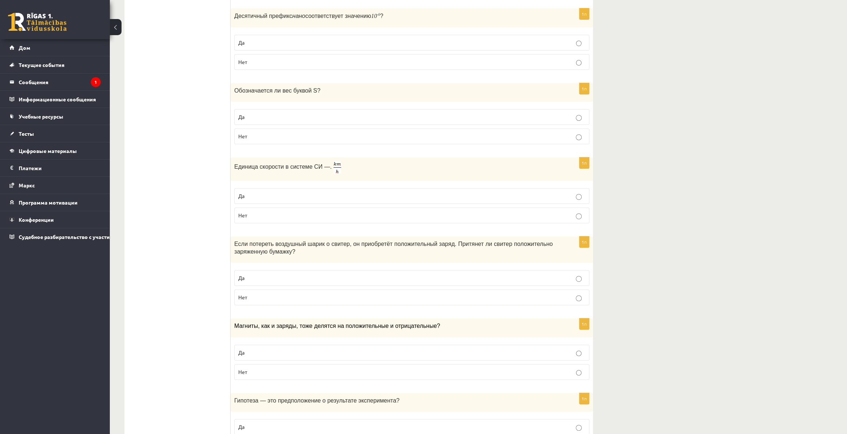
scroll to position [233, 0]
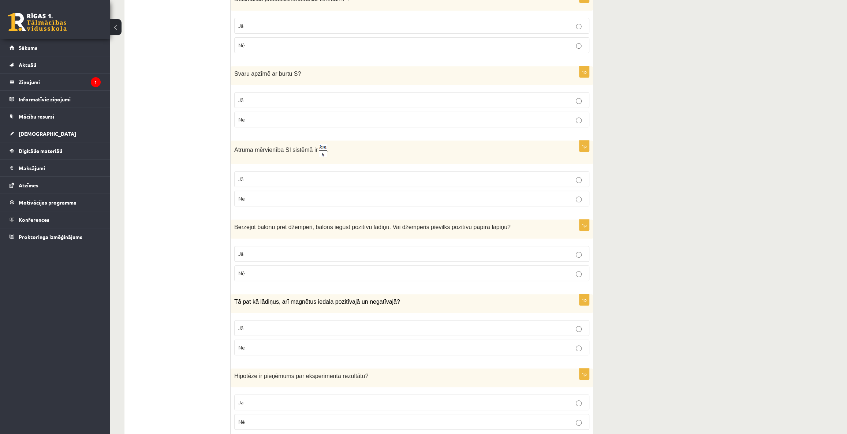
click at [565, 180] on p "Jā" at bounding box center [411, 179] width 347 height 8
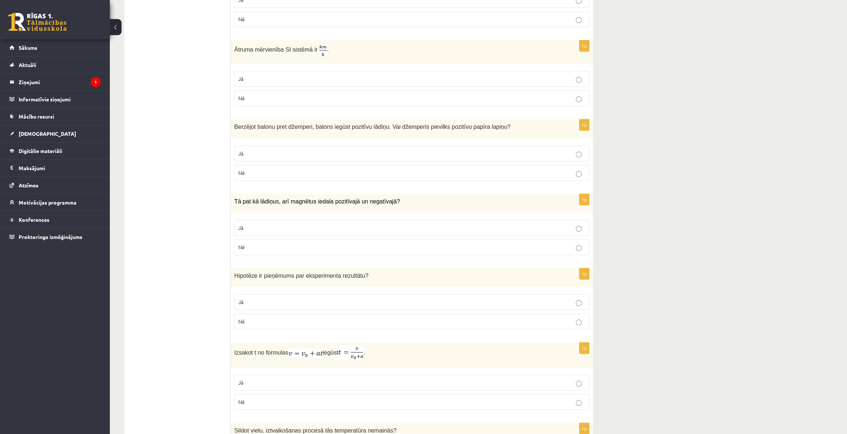
scroll to position [333, 0]
click at [560, 157] on label "Jā" at bounding box center [411, 154] width 355 height 16
click at [558, 171] on p "Nē" at bounding box center [411, 173] width 347 height 8
click at [560, 146] on label "Jā" at bounding box center [411, 154] width 355 height 16
click at [534, 225] on p "Jā" at bounding box center [411, 228] width 347 height 8
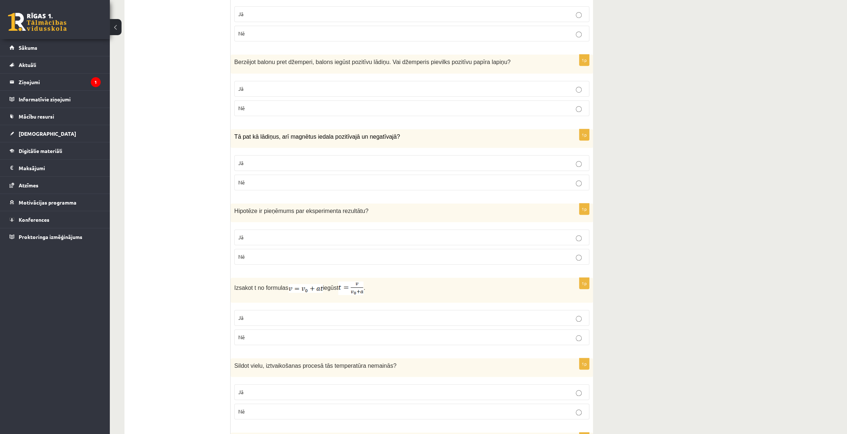
scroll to position [399, 0]
click at [526, 233] on p "Jā" at bounding box center [411, 236] width 347 height 8
click at [435, 338] on p "Nē" at bounding box center [411, 336] width 347 height 8
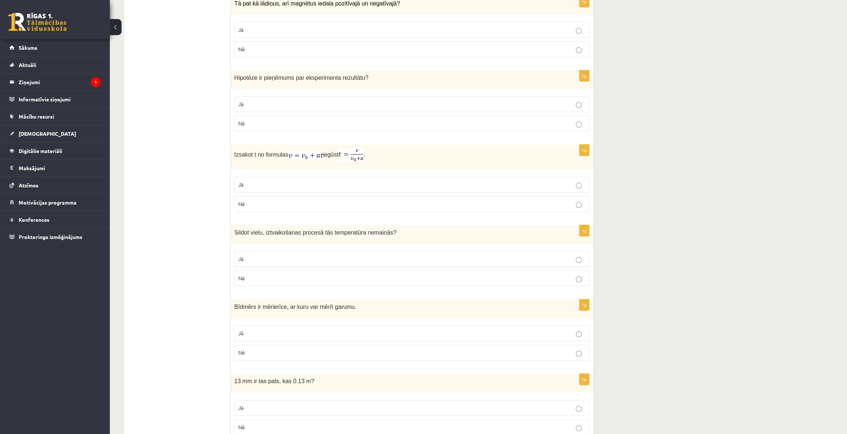
scroll to position [532, 0]
click at [504, 257] on p "Jā" at bounding box center [411, 258] width 347 height 8
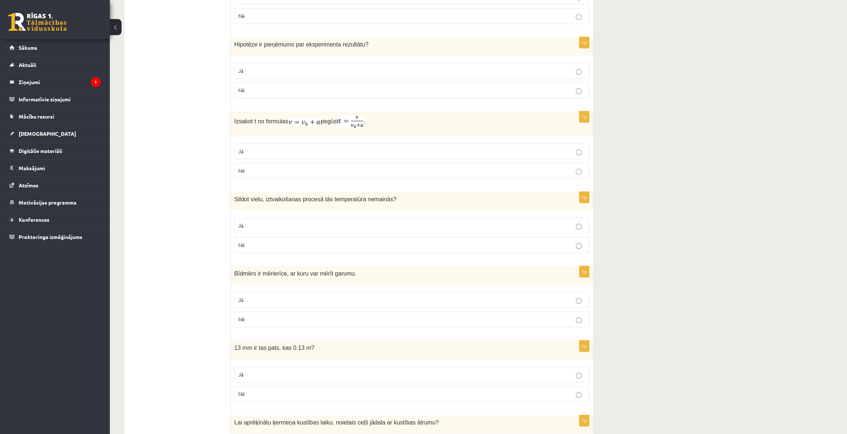
scroll to position [565, 0]
click at [365, 299] on p "Jā" at bounding box center [411, 299] width 347 height 8
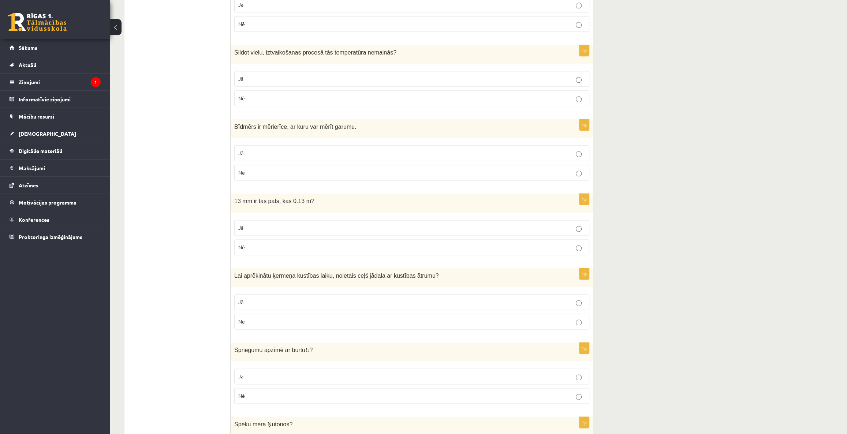
scroll to position [732, 0]
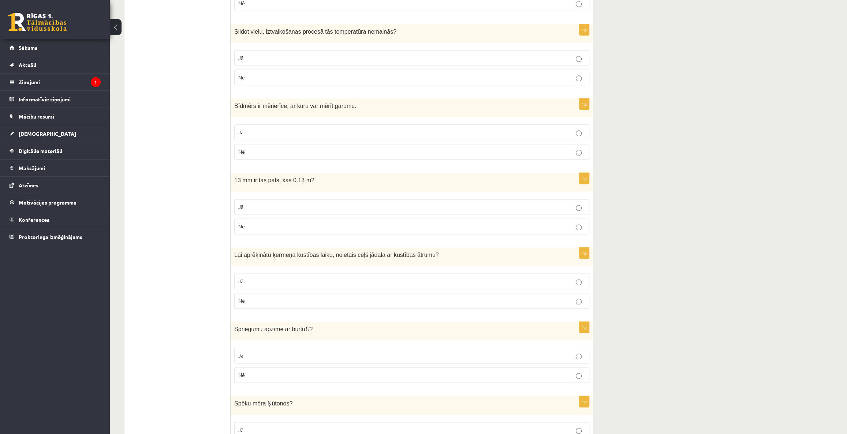
click at [356, 233] on fieldset "Jā Nē" at bounding box center [411, 215] width 355 height 41
click at [366, 225] on p "Nē" at bounding box center [411, 227] width 347 height 8
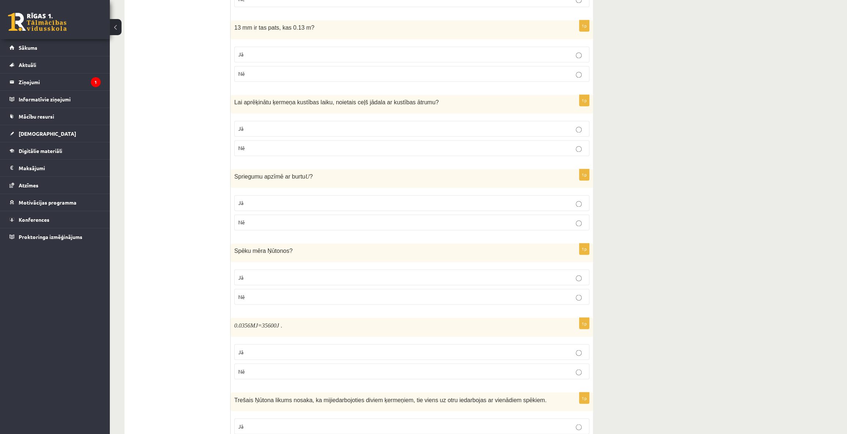
scroll to position [871, 0]
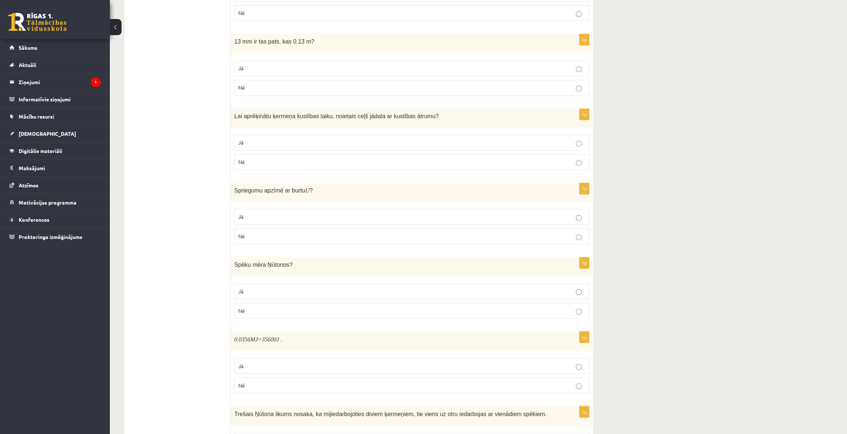
click at [432, 139] on p "Jā" at bounding box center [411, 143] width 347 height 8
click at [443, 216] on p "Jā" at bounding box center [411, 217] width 347 height 8
click at [419, 289] on p "Jā" at bounding box center [411, 291] width 347 height 8
click at [407, 364] on p "Jā" at bounding box center [411, 366] width 347 height 8
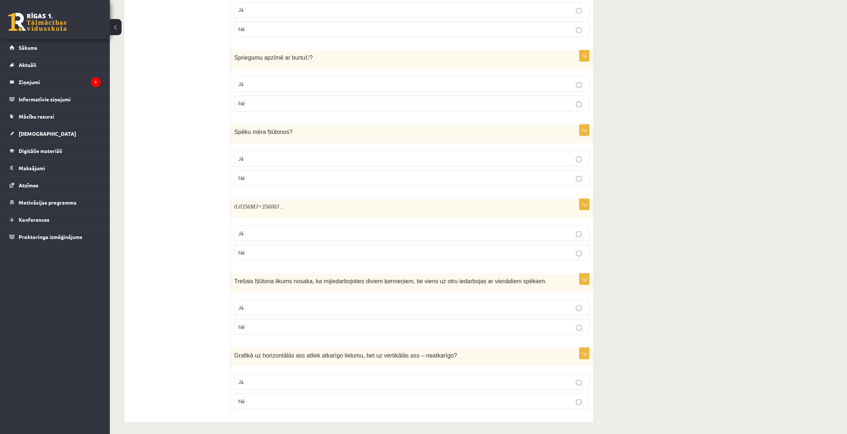
click at [427, 303] on p "Jā" at bounding box center [411, 307] width 347 height 8
drag, startPoint x: 707, startPoint y: 157, endPoint x: 676, endPoint y: 188, distance: 44.0
click at [500, 324] on p "Nē" at bounding box center [411, 327] width 347 height 8
click at [341, 397] on p "Nē" at bounding box center [411, 401] width 347 height 8
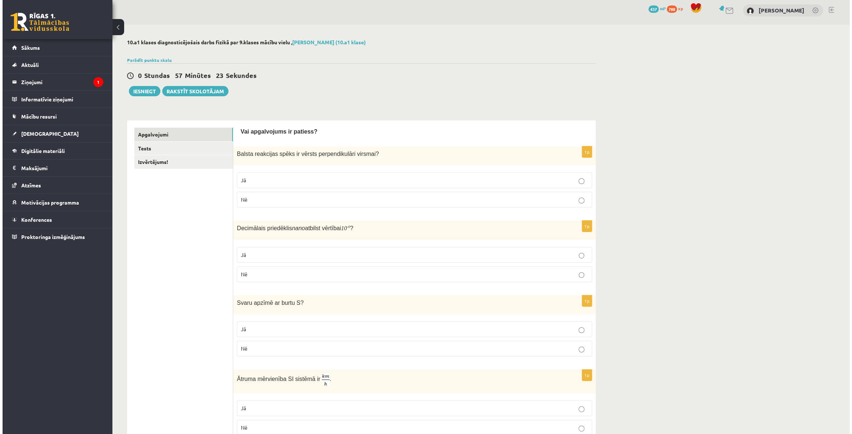
scroll to position [0, 0]
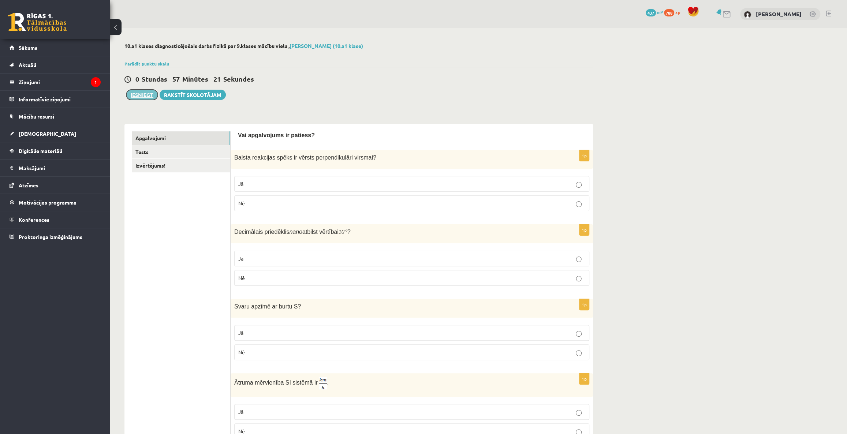
click at [148, 96] on button "Iesniegt" at bounding box center [141, 95] width 31 height 10
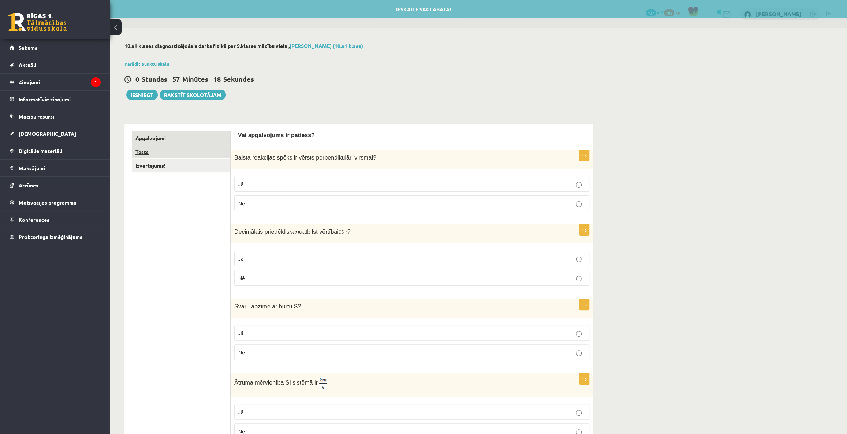
click at [152, 152] on link "Tests" at bounding box center [181, 152] width 98 height 14
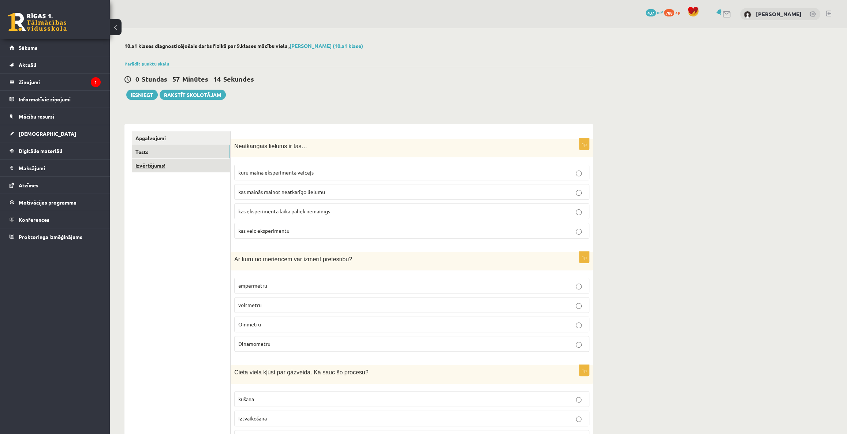
click at [144, 168] on link "Izvērtējums!" at bounding box center [181, 166] width 98 height 14
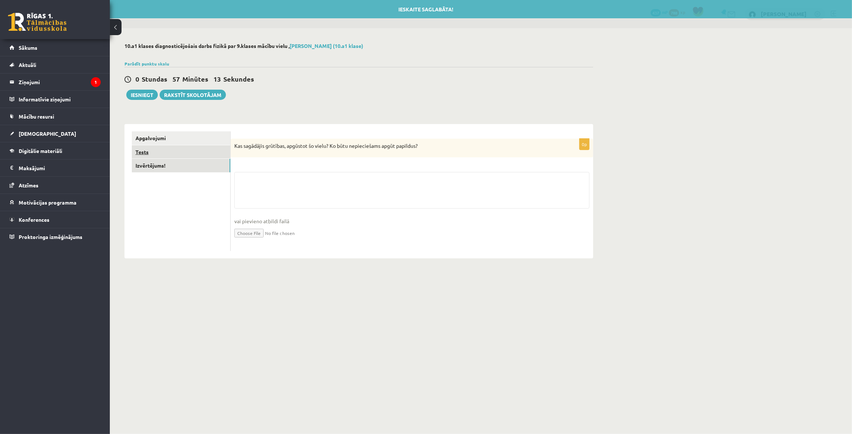
click at [148, 153] on link "Tests" at bounding box center [181, 152] width 98 height 14
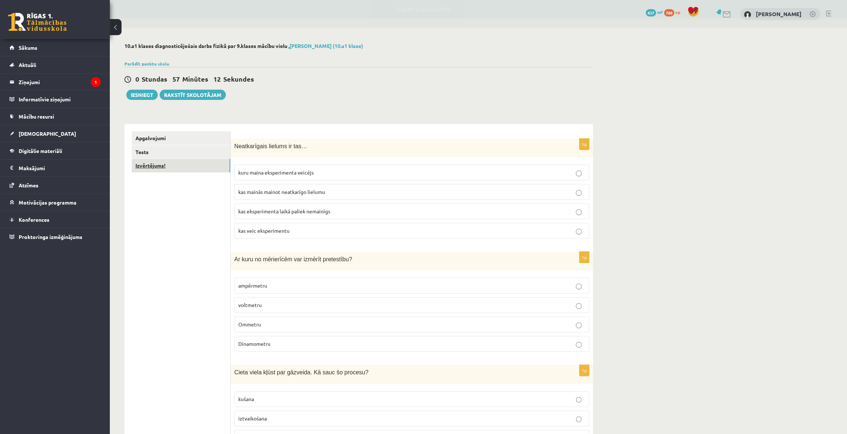
click at [147, 164] on link "Izvērtējums!" at bounding box center [181, 166] width 98 height 14
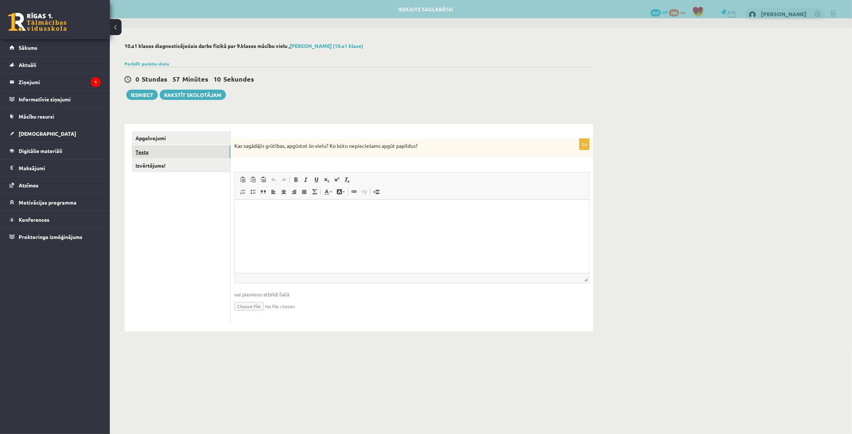
click at [157, 156] on link "Tests" at bounding box center [181, 152] width 98 height 14
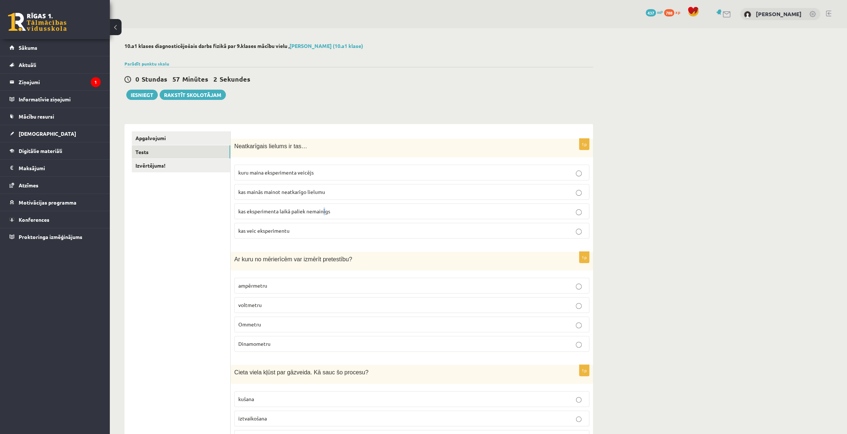
click at [325, 212] on span "kas eksperimenta laikā paliek nemainīgs" at bounding box center [284, 211] width 92 height 7
click at [366, 201] on fieldset "kuru maina eksperimenta veicējs kas mainās mainot neatkarīgo lielumu kas eksper…" at bounding box center [411, 201] width 355 height 80
click at [365, 210] on p "kas eksperimenta laikā paliek nemainīgs" at bounding box center [411, 212] width 347 height 8
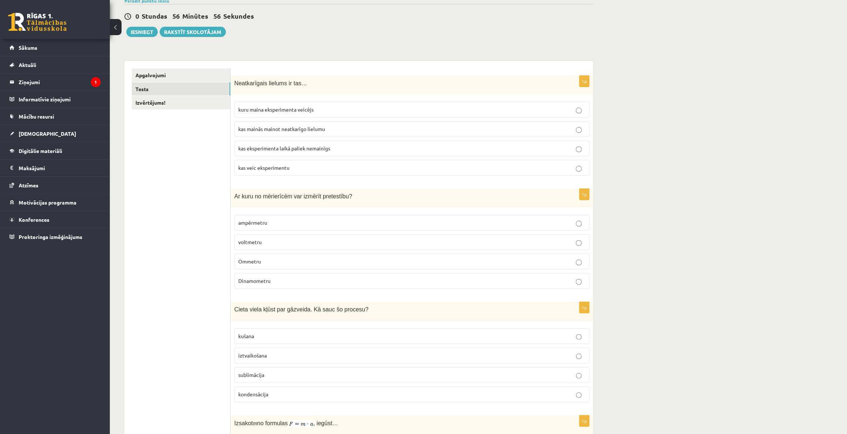
scroll to position [66, 0]
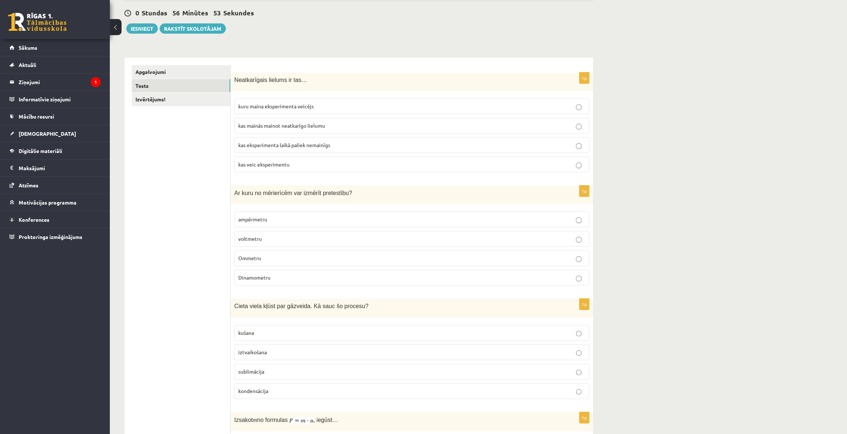
click at [303, 223] on p "ampērmetru" at bounding box center [411, 220] width 347 height 8
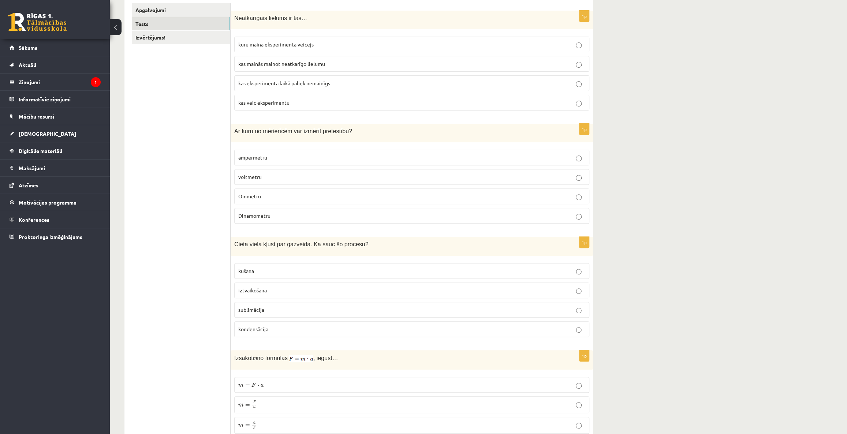
scroll to position [133, 0]
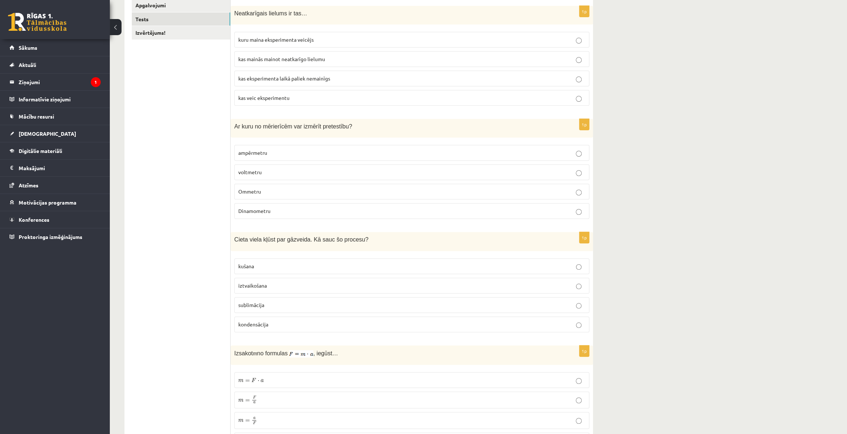
click at [284, 307] on p "sublimācija" at bounding box center [411, 305] width 347 height 8
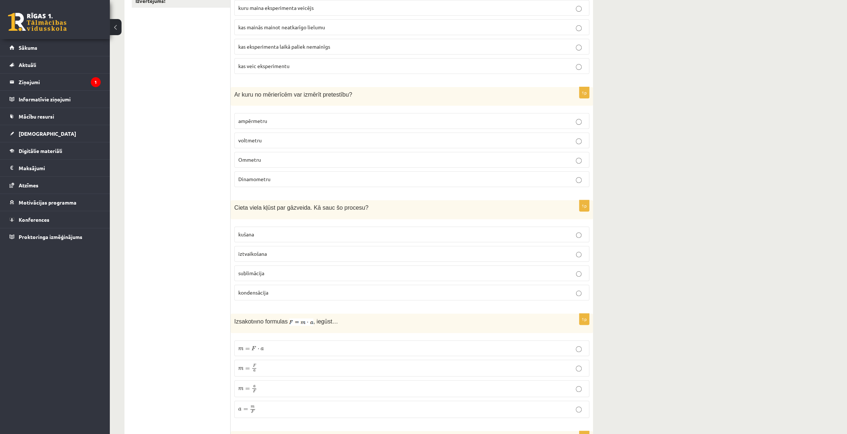
scroll to position [299, 0]
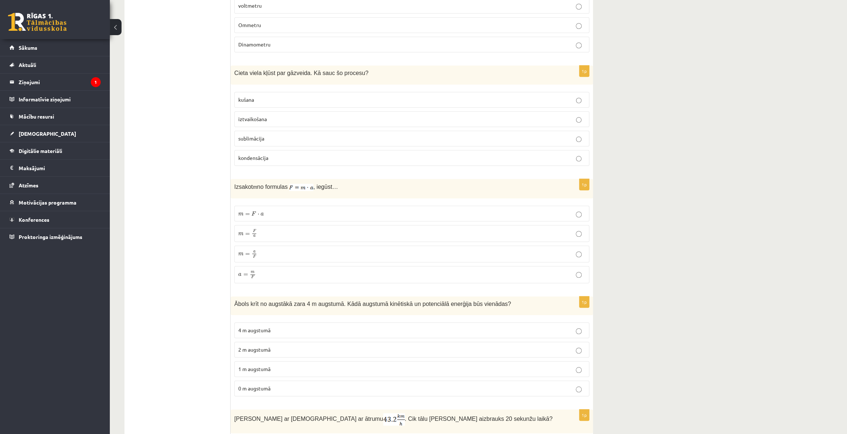
click at [328, 158] on p "kondensācija" at bounding box center [411, 158] width 347 height 8
click at [331, 143] on label "sublimācija" at bounding box center [411, 139] width 355 height 16
click at [295, 211] on p "m = F ⋅ a m = F ⋅ a" at bounding box center [411, 214] width 347 height 8
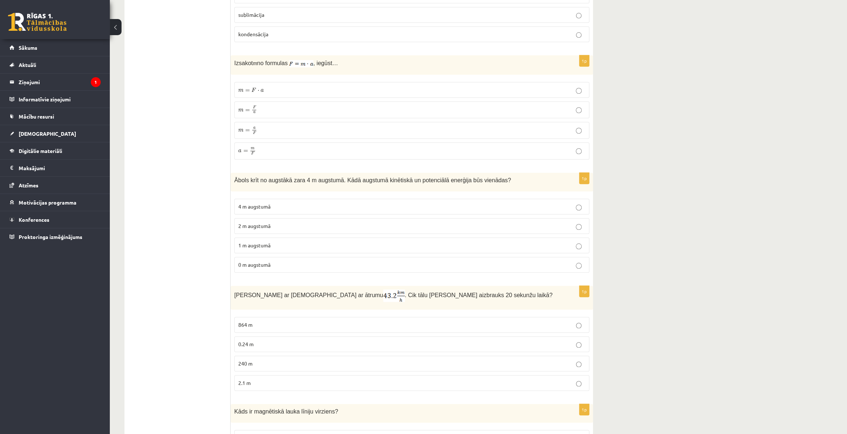
scroll to position [432, 0]
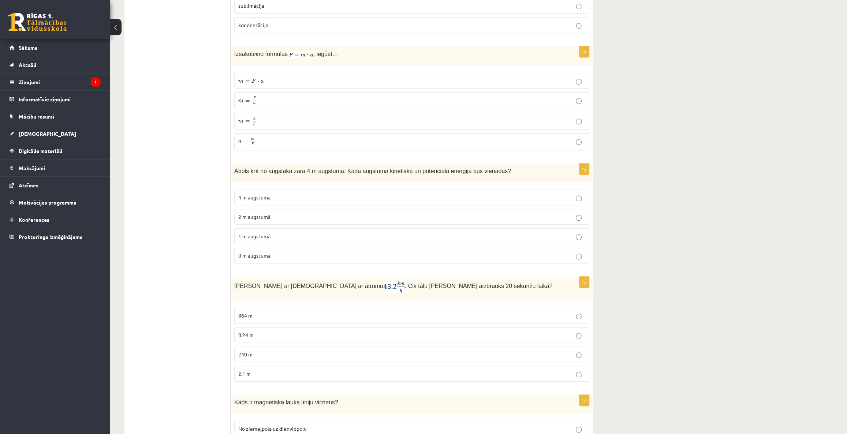
click at [273, 194] on p "4 m augstumā" at bounding box center [411, 198] width 347 height 8
click at [301, 255] on p "0 m augstumā" at bounding box center [411, 256] width 347 height 8
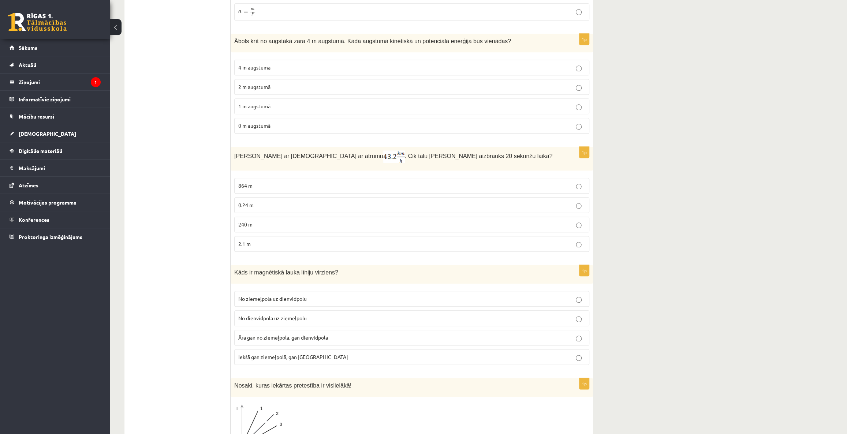
scroll to position [565, 0]
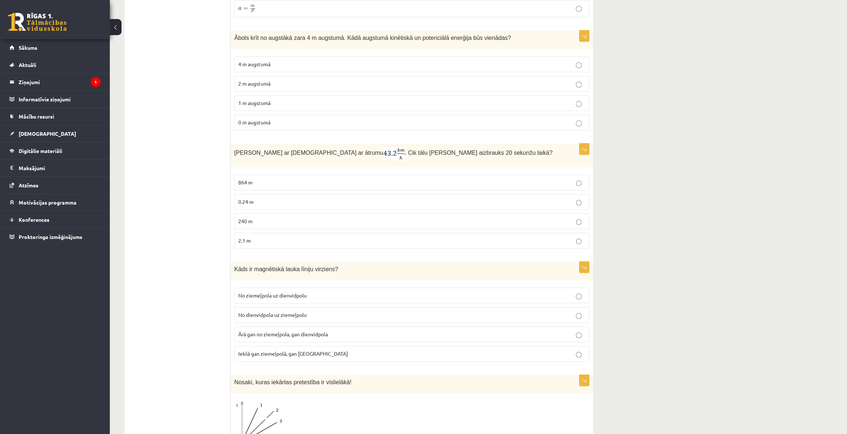
click at [366, 294] on p "No ziemeļpola uz dienvidpolu" at bounding box center [411, 296] width 347 height 8
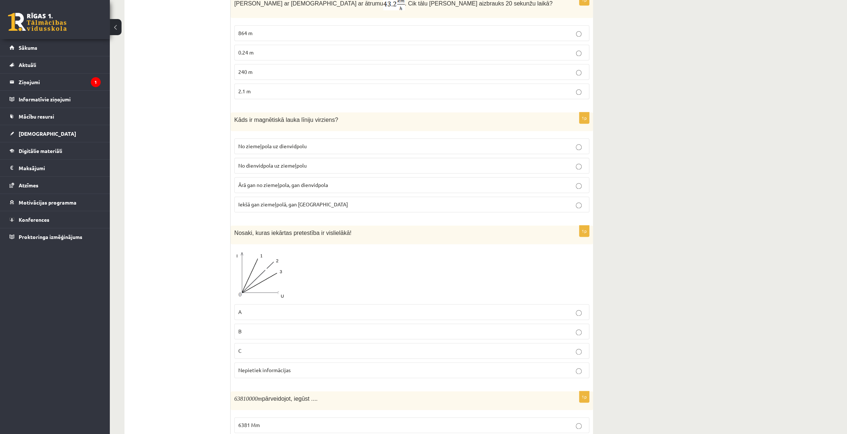
scroll to position [765, 0]
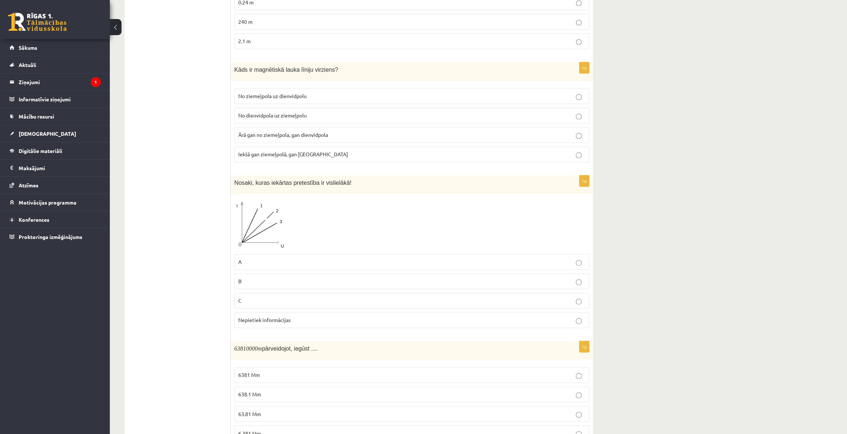
click at [343, 297] on p "C" at bounding box center [411, 301] width 347 height 8
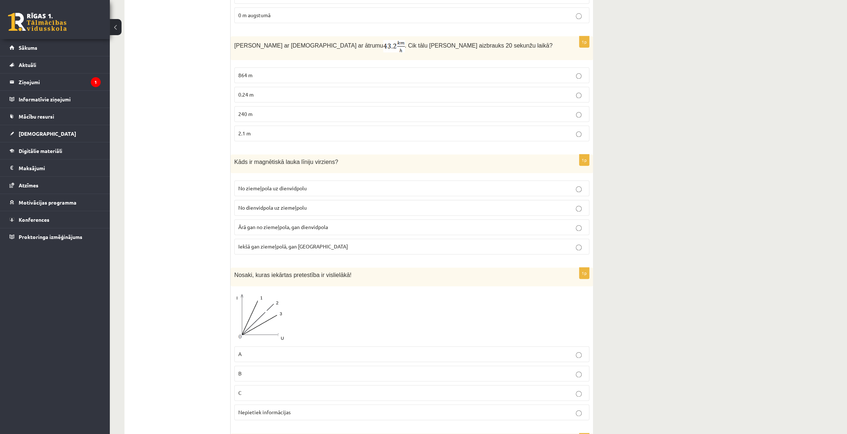
scroll to position [665, 0]
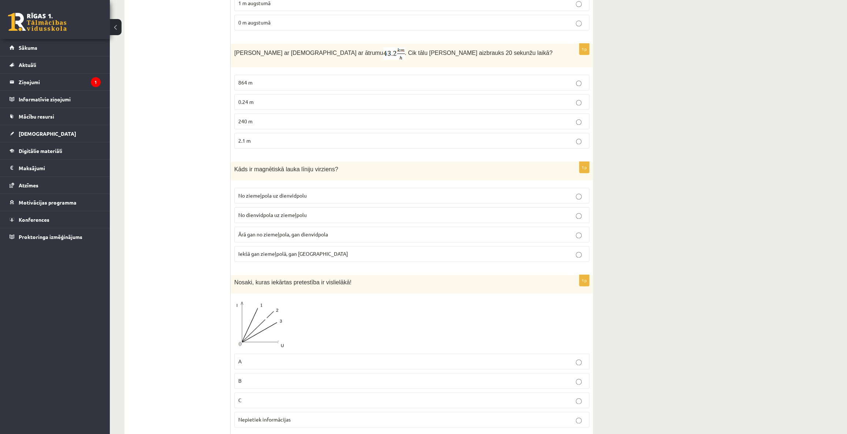
click at [314, 117] on p "240 m" at bounding box center [411, 121] width 347 height 8
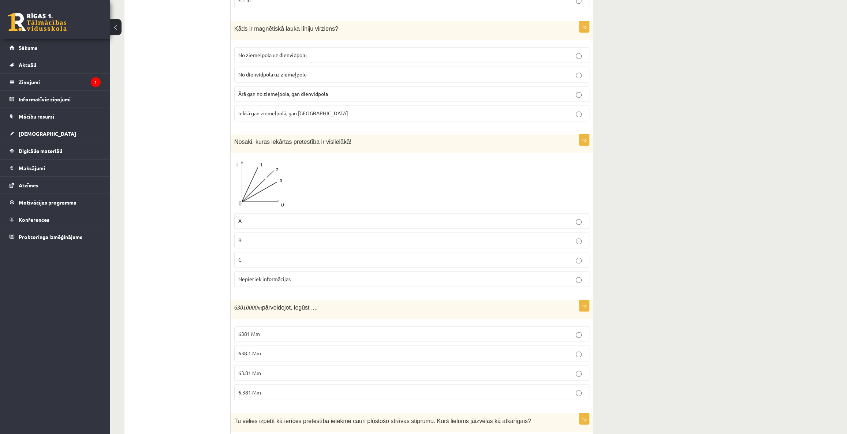
scroll to position [865, 0]
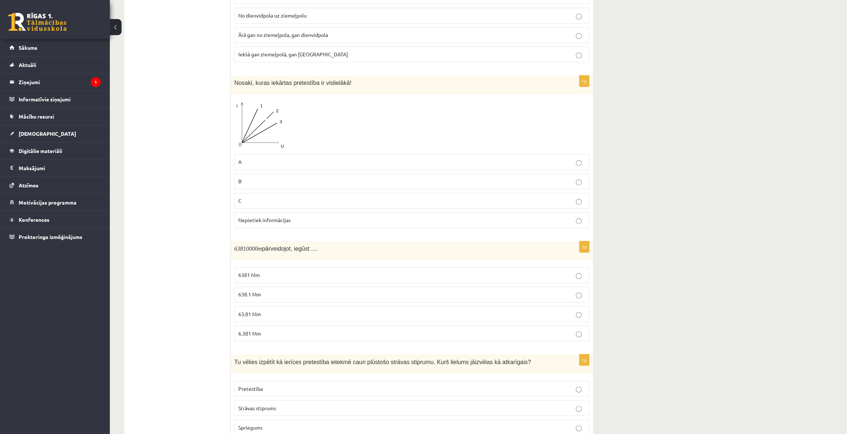
click at [267, 278] on label "6381 Mm" at bounding box center [411, 275] width 355 height 16
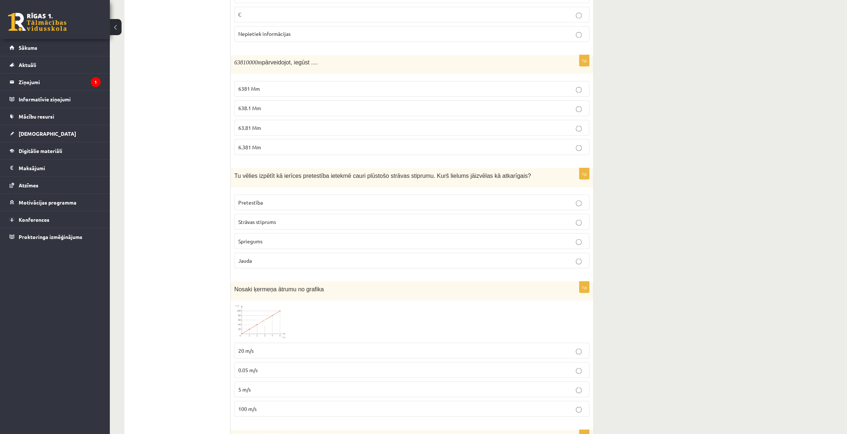
scroll to position [1065, 0]
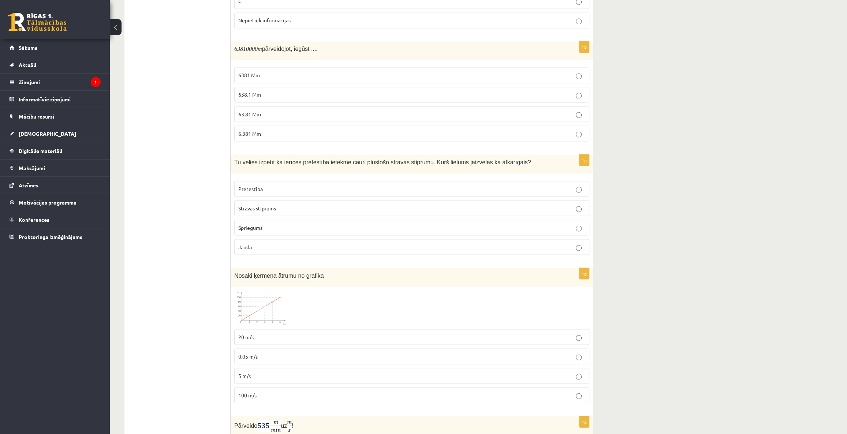
click at [292, 185] on p "Pretestība" at bounding box center [411, 189] width 347 height 8
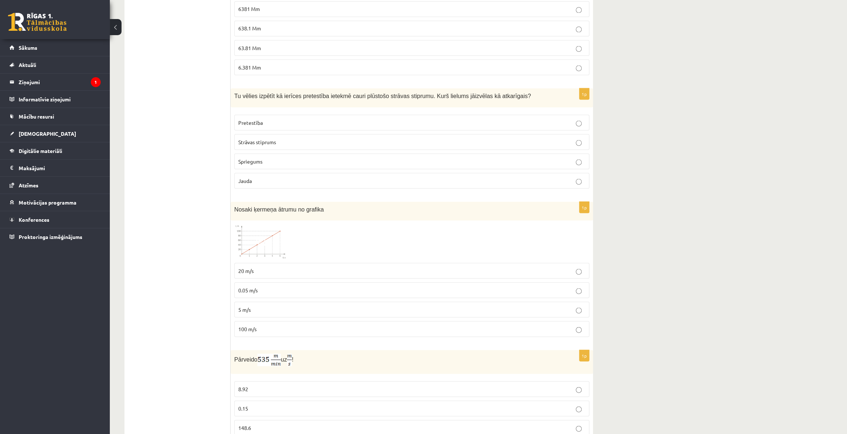
scroll to position [1131, 0]
click at [255, 238] on img at bounding box center [261, 241] width 55 height 35
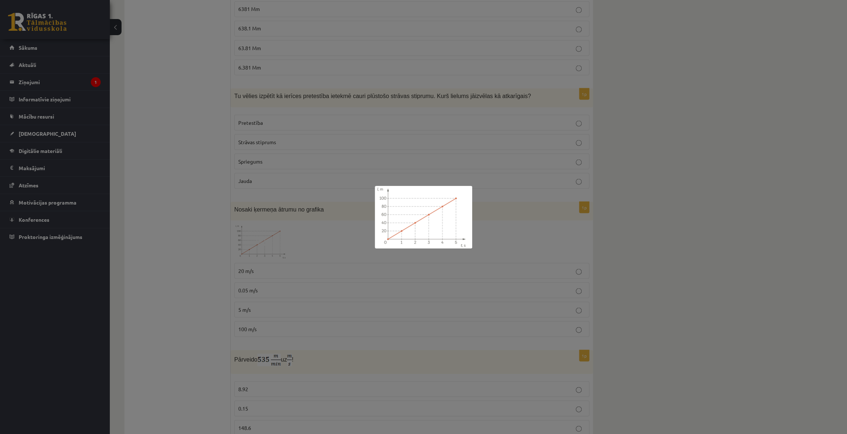
click at [399, 266] on div at bounding box center [423, 217] width 847 height 434
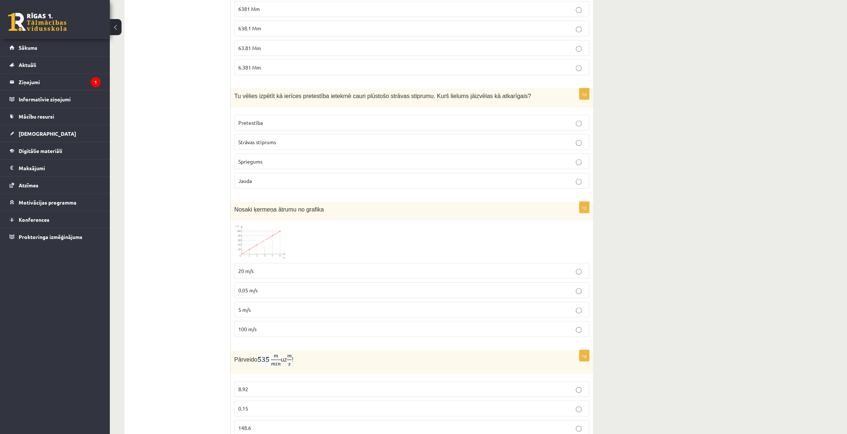
click at [321, 267] on p "20 m/s" at bounding box center [411, 271] width 347 height 8
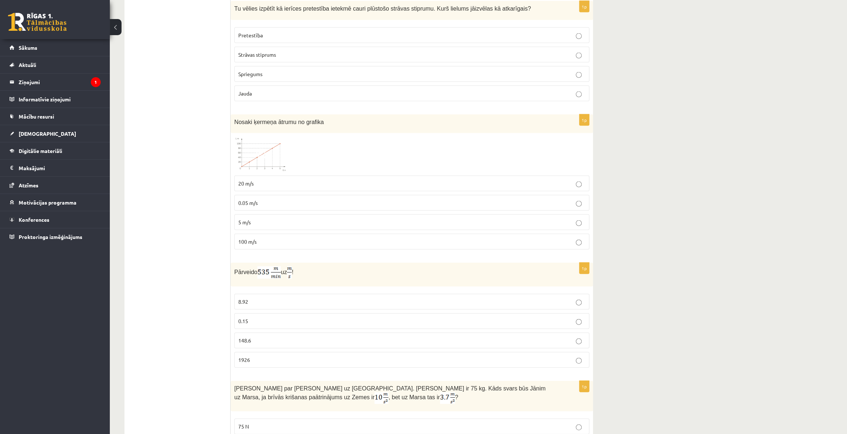
scroll to position [1231, 0]
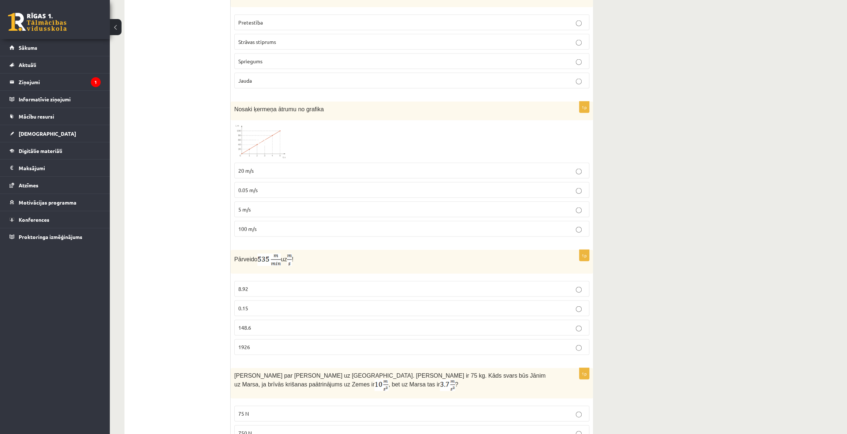
click at [292, 288] on p "8.92" at bounding box center [411, 289] width 347 height 8
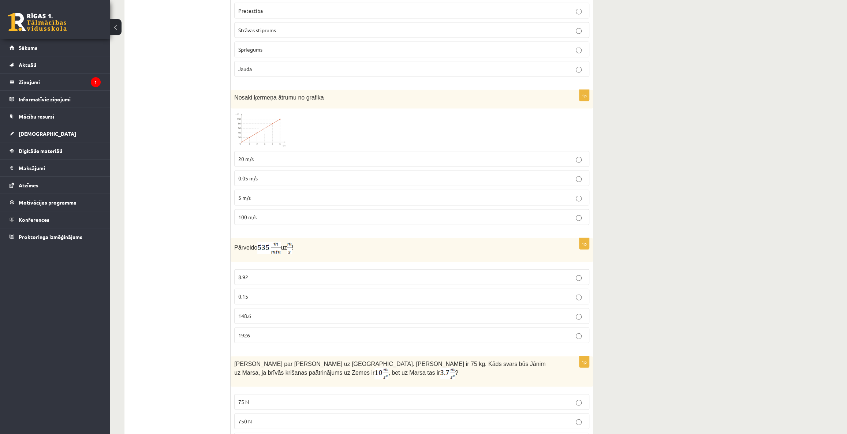
scroll to position [1300, 0]
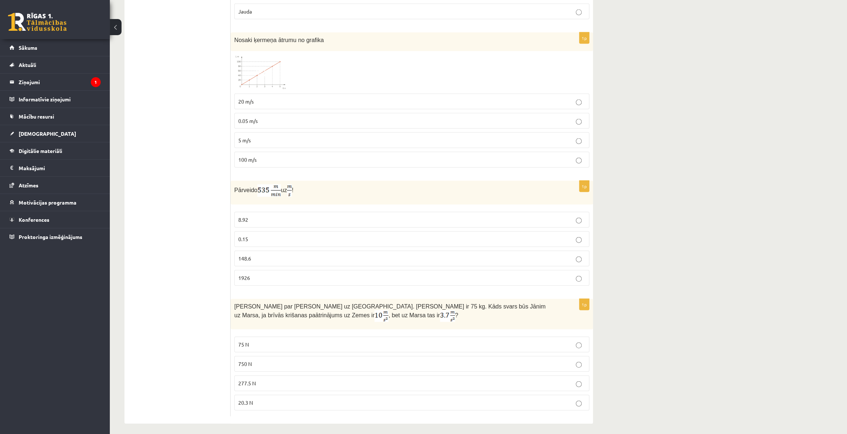
click at [307, 360] on p "750 N" at bounding box center [411, 364] width 347 height 8
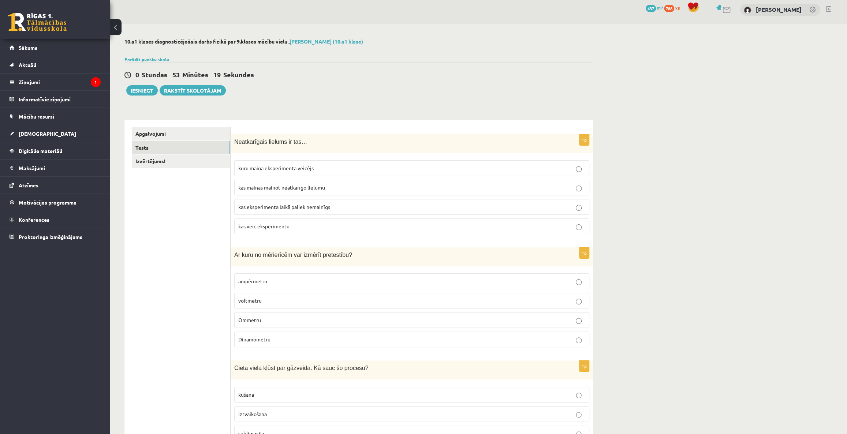
scroll to position [0, 0]
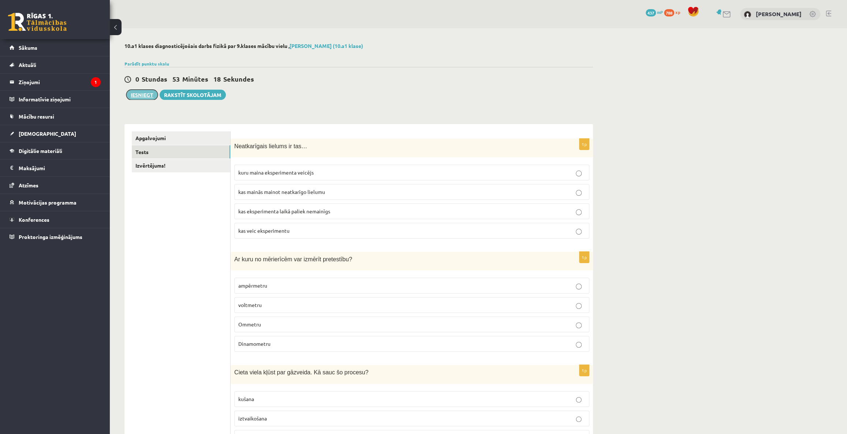
click at [135, 91] on button "Iesniegt" at bounding box center [141, 95] width 31 height 10
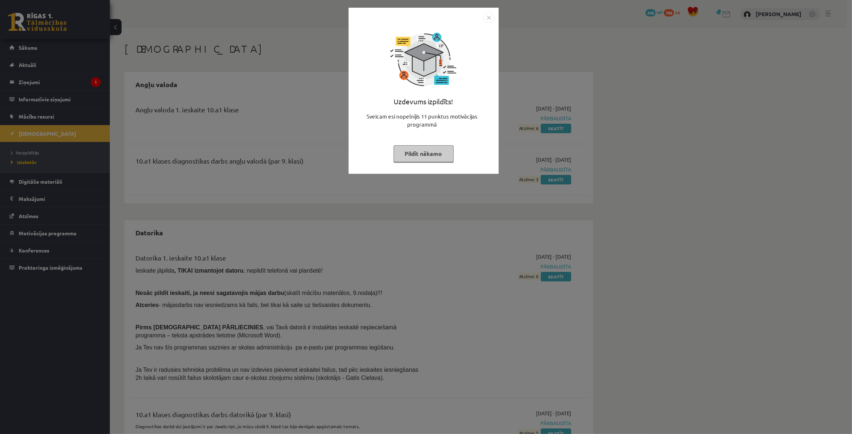
click at [432, 155] on button "Pildīt nākamo" at bounding box center [423, 153] width 60 height 17
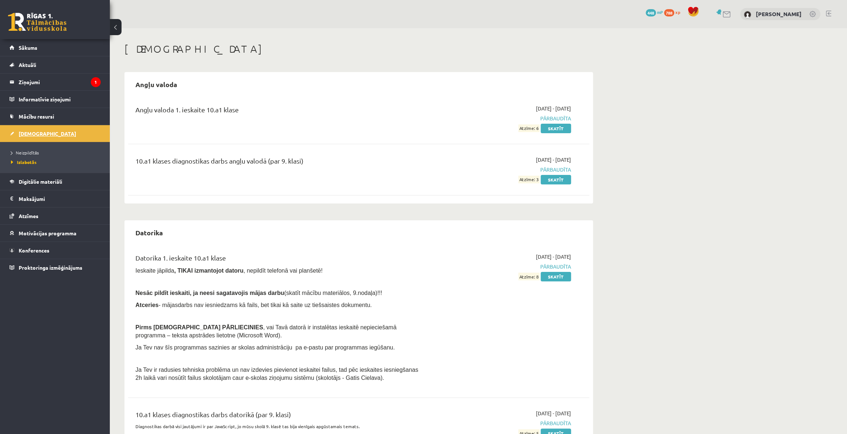
click at [31, 129] on link "[DEMOGRAPHIC_DATA]" at bounding box center [55, 133] width 91 height 17
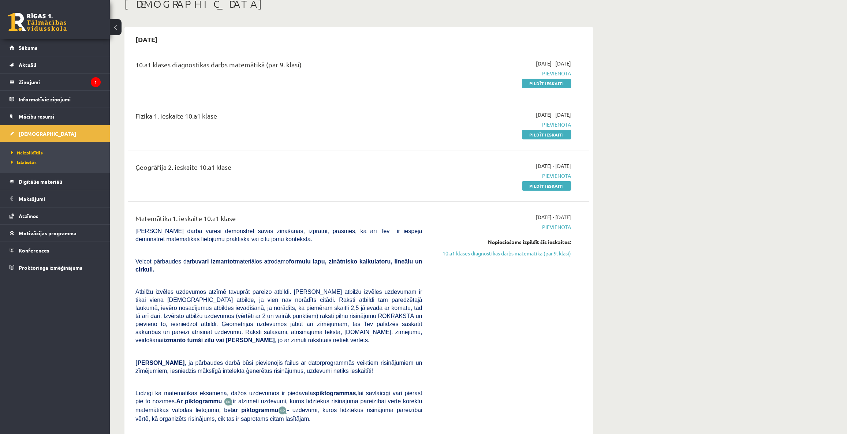
scroll to position [66, 0]
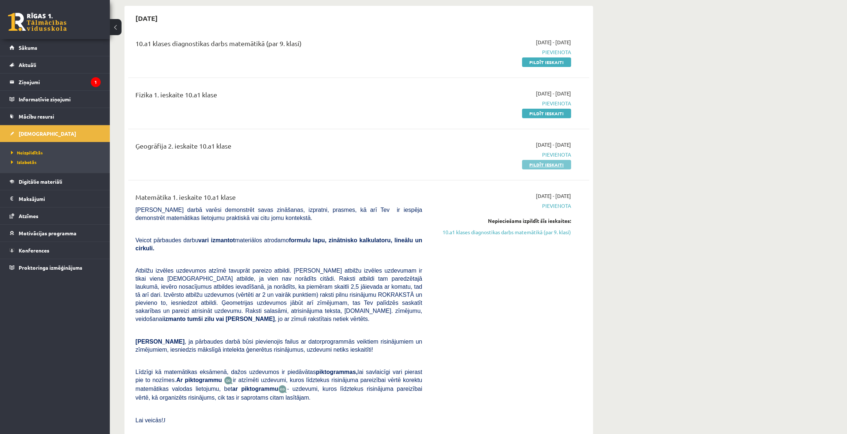
click at [546, 167] on link "Pildīt ieskaiti" at bounding box center [546, 165] width 49 height 10
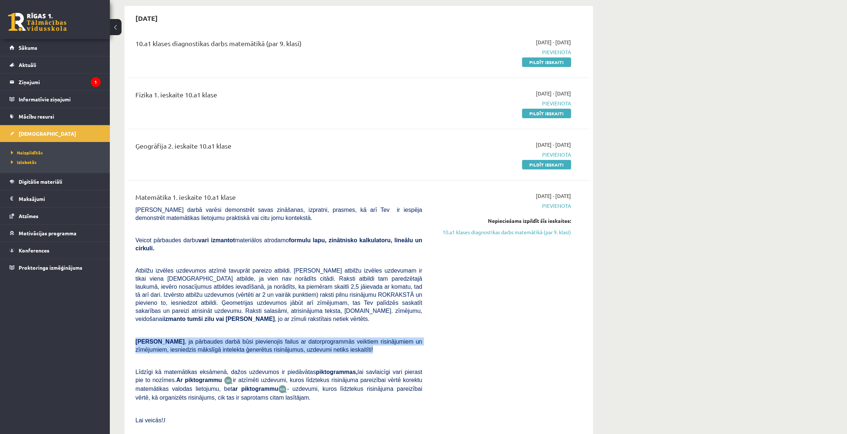
drag, startPoint x: 320, startPoint y: 333, endPoint x: 137, endPoint y: 323, distance: 183.3
click at [137, 337] on p "Ņem vērā , ja pārbaudes darbā būsi pievienojis failus ar datorprogrammās veikti…" at bounding box center [278, 345] width 287 height 16
drag, startPoint x: 698, startPoint y: 102, endPoint x: 135, endPoint y: 326, distance: 605.7
click at [135, 337] on p "Ņem vērā , ja pārbaudes darbā būsi pievienojis failus ar datorprogrammās veikti…" at bounding box center [278, 345] width 287 height 16
click at [221, 357] on p at bounding box center [278, 360] width 287 height 7
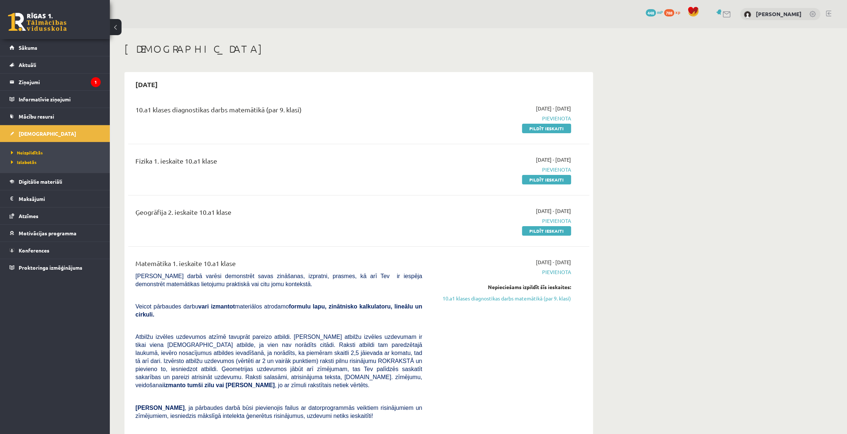
scroll to position [0, 0]
click at [538, 131] on link "Pildīt ieskaiti" at bounding box center [546, 129] width 49 height 10
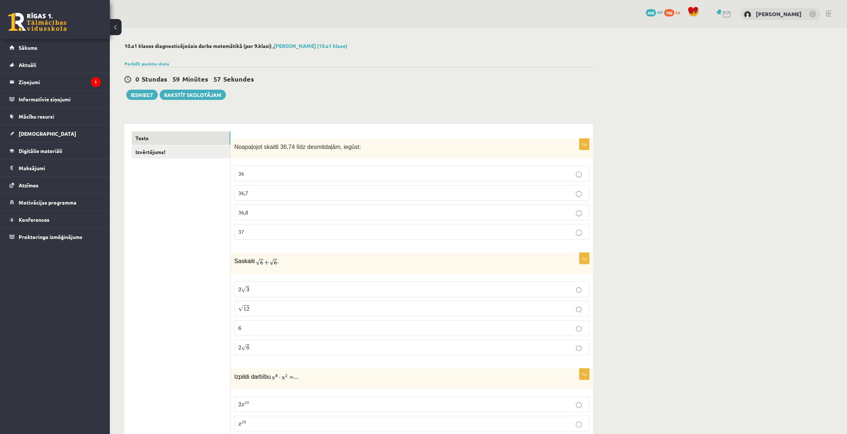
click at [284, 192] on p "36,7" at bounding box center [411, 193] width 347 height 8
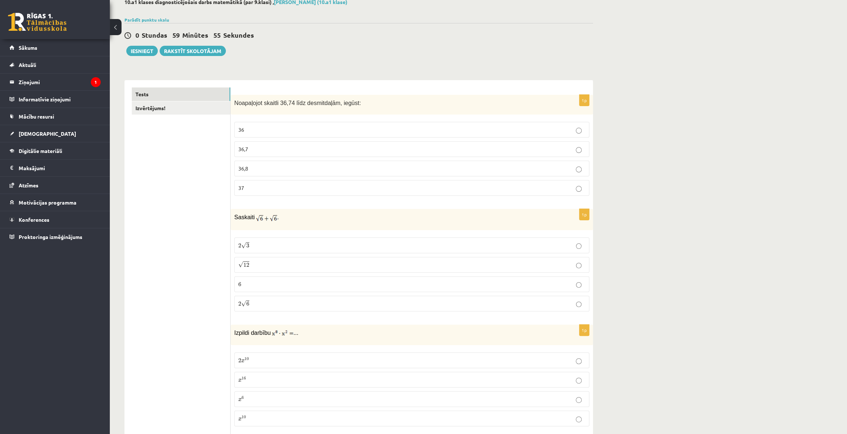
scroll to position [66, 0]
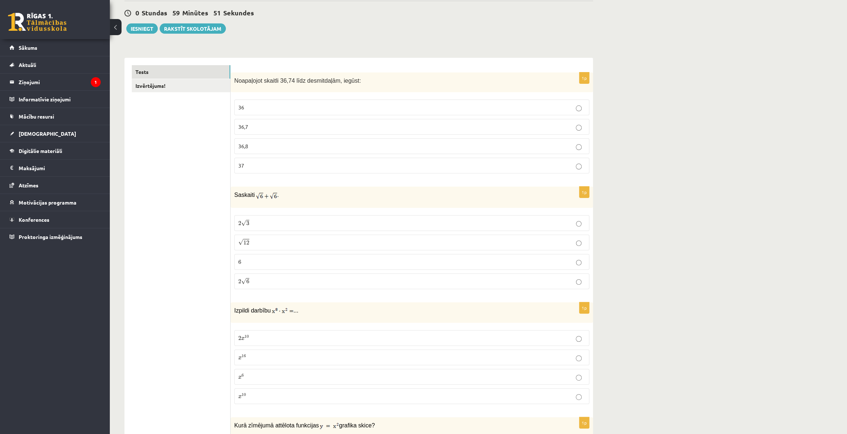
click at [284, 281] on p "2 √ 6 2 6" at bounding box center [411, 281] width 347 height 8
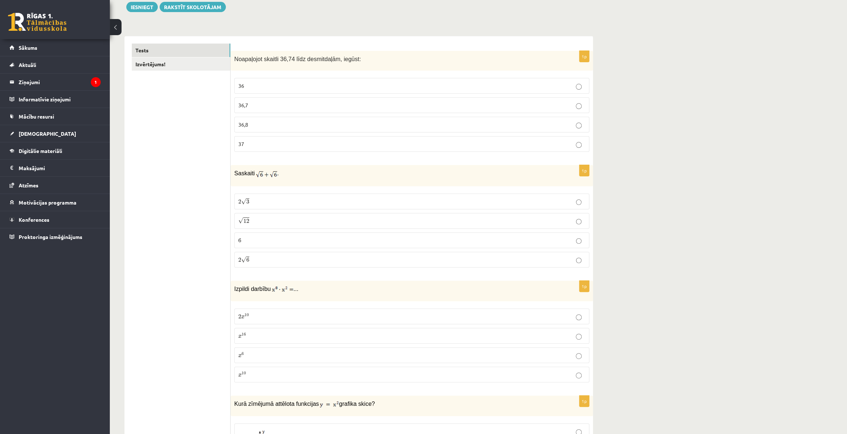
scroll to position [133, 0]
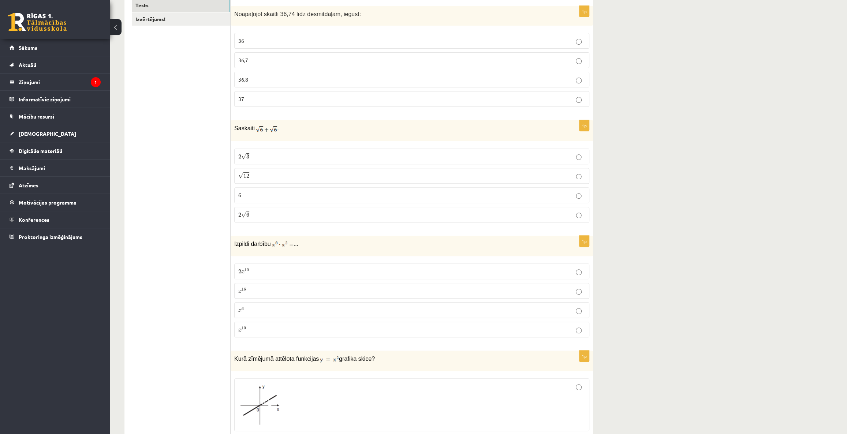
click at [258, 337] on fieldset "2 x 10 2 x 10 x 16 x 16 x 6 x 6 x 10 x 10" at bounding box center [411, 300] width 355 height 80
click at [261, 333] on label "x 10 x 10" at bounding box center [411, 330] width 355 height 16
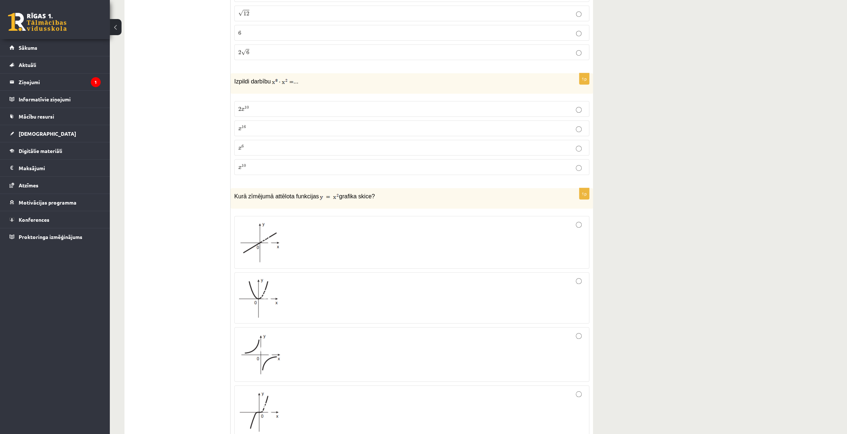
scroll to position [299, 0]
click at [318, 283] on div at bounding box center [411, 293] width 347 height 43
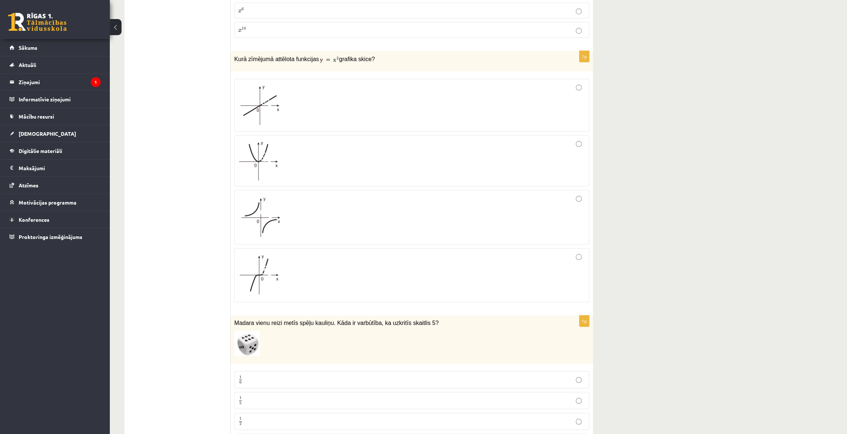
scroll to position [466, 0]
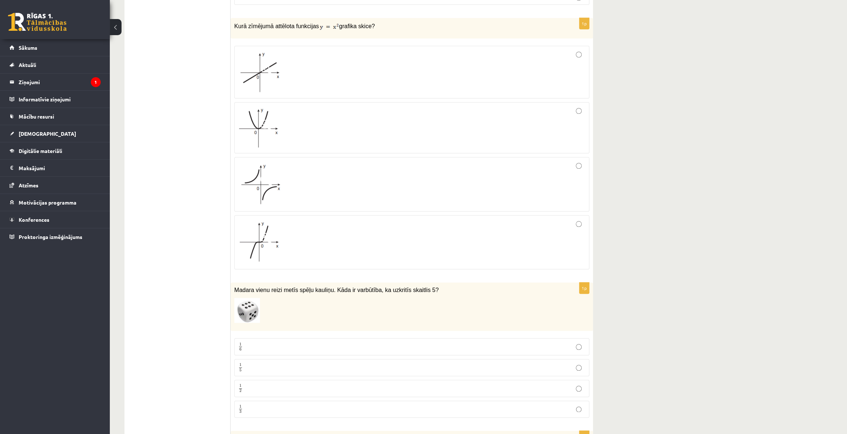
click at [274, 342] on p "1 6 1 6" at bounding box center [411, 346] width 347 height 9
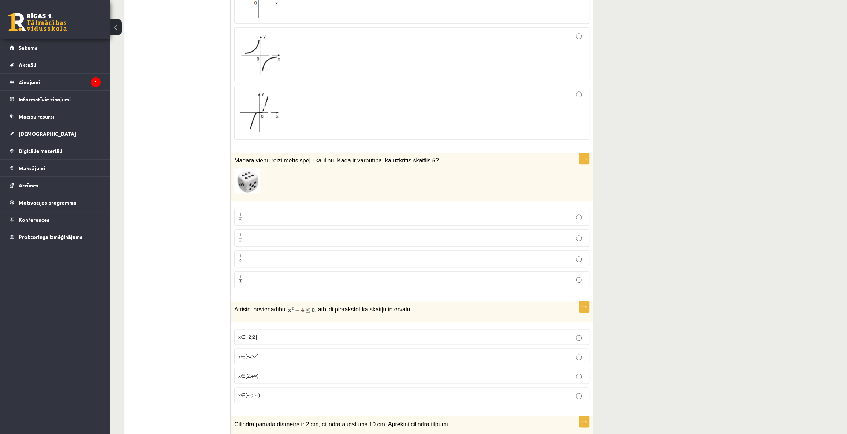
scroll to position [632, 0]
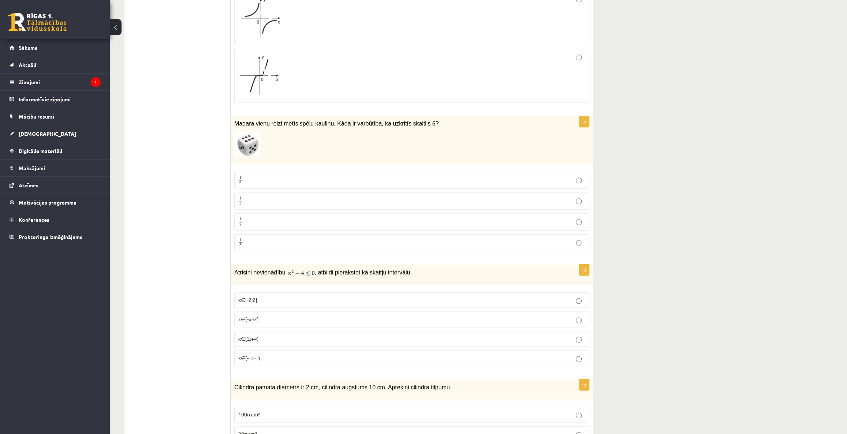
click at [261, 335] on p "x∈[2;+∞)" at bounding box center [411, 339] width 347 height 8
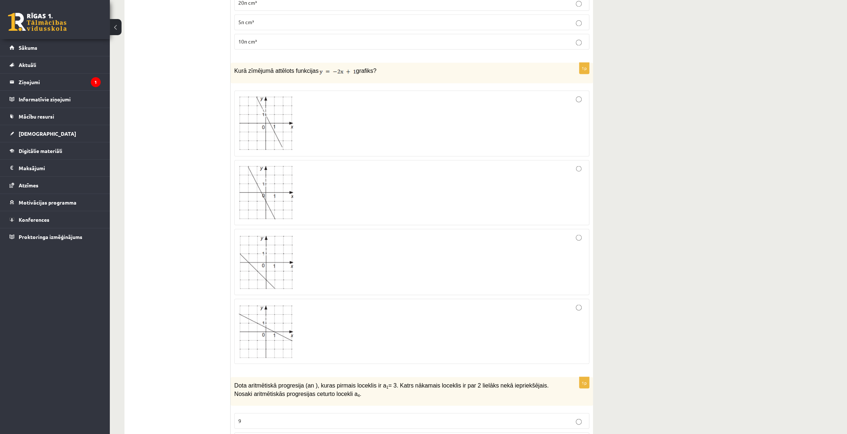
scroll to position [1065, 0]
click at [400, 125] on div at bounding box center [411, 121] width 347 height 57
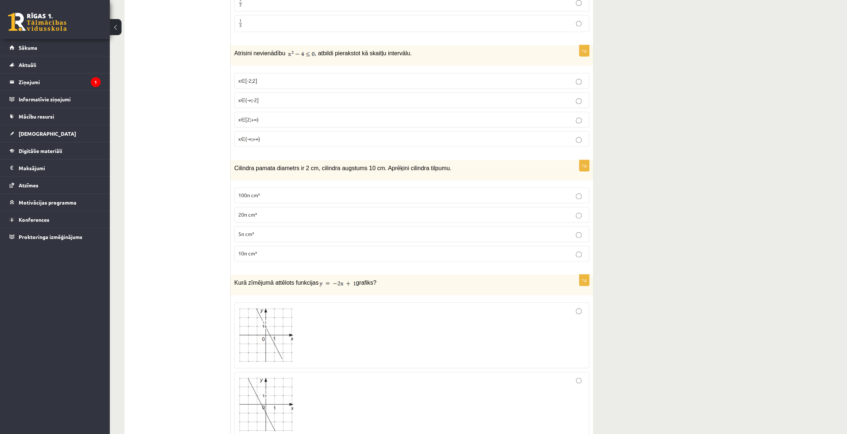
scroll to position [831, 0]
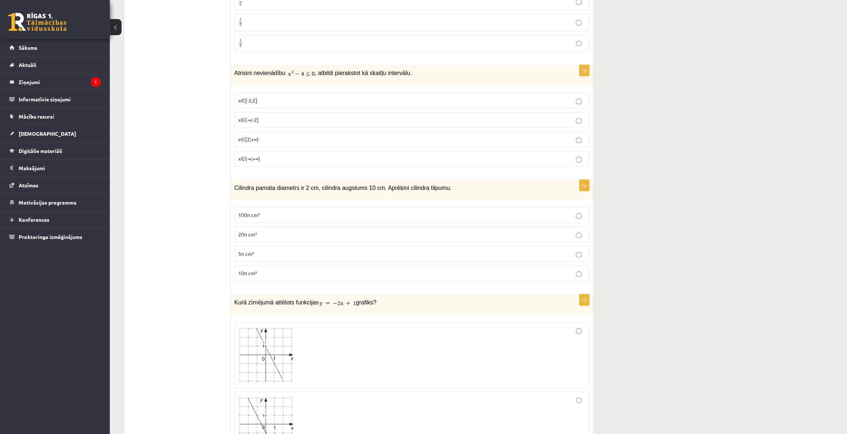
click at [255, 275] on label "10π cm³" at bounding box center [411, 273] width 355 height 16
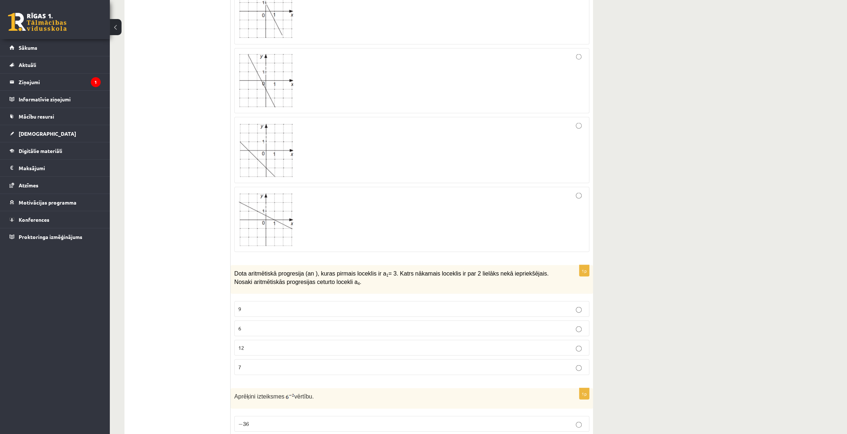
scroll to position [1197, 0]
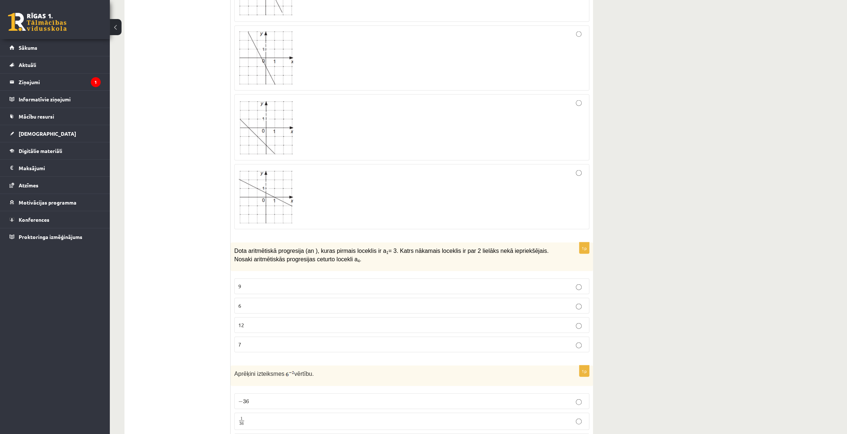
click at [247, 283] on p "9" at bounding box center [411, 287] width 347 height 8
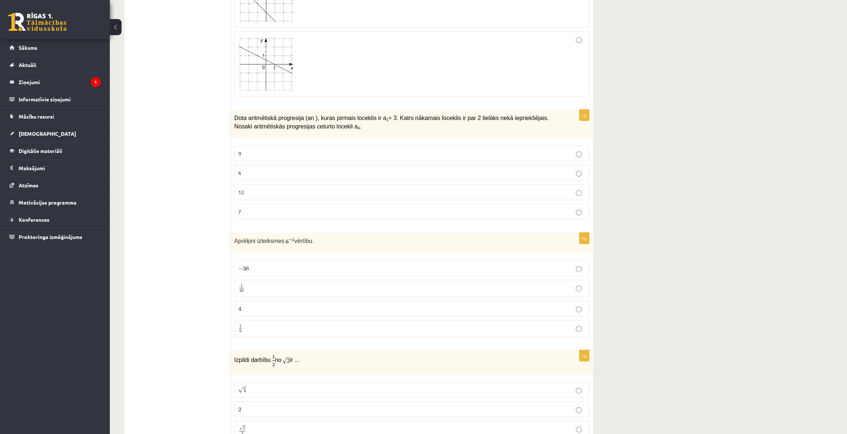
scroll to position [1331, 0]
click at [294, 284] on p "1 36 1 36" at bounding box center [411, 288] width 347 height 9
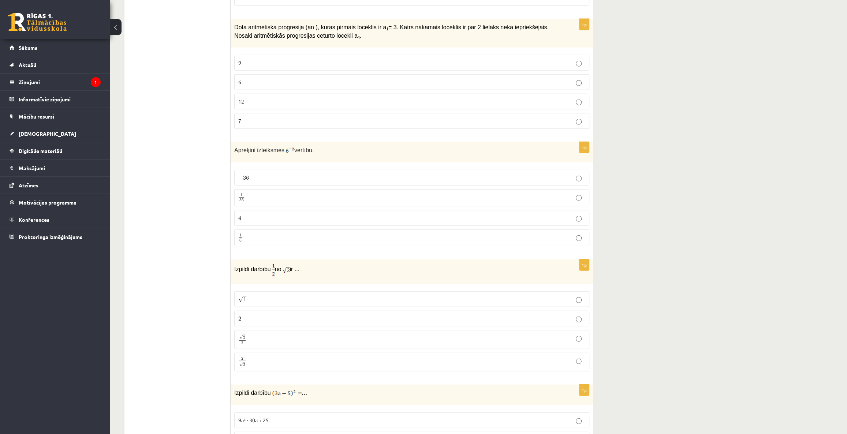
scroll to position [1464, 0]
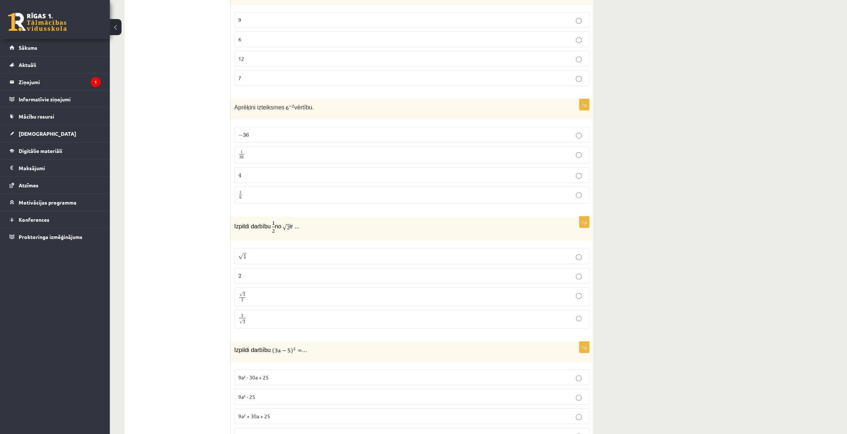
click at [291, 291] on p "√ 2 2 2 2" at bounding box center [411, 296] width 347 height 11
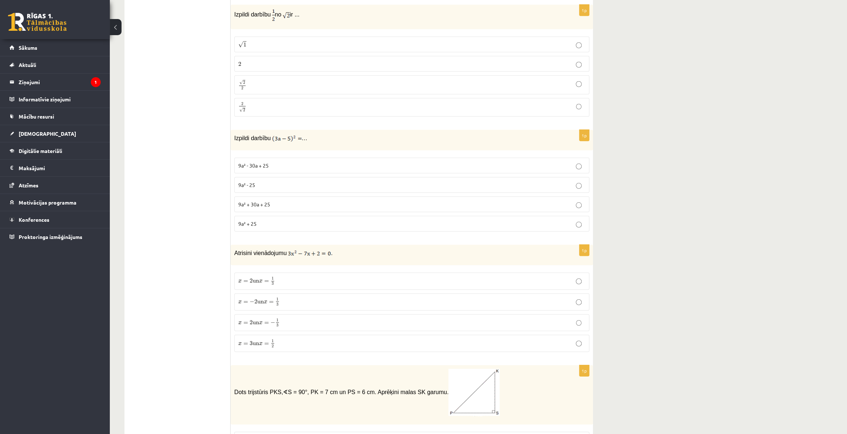
scroll to position [1697, 0]
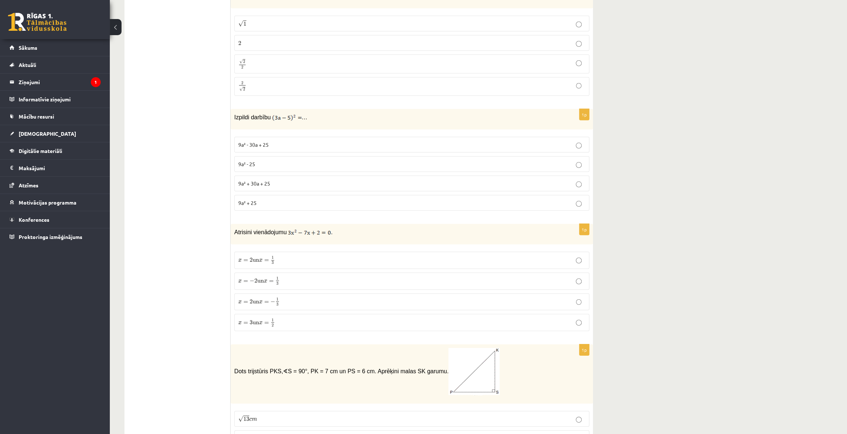
click at [296, 141] on p "9a² - 30a + 25" at bounding box center [411, 145] width 347 height 8
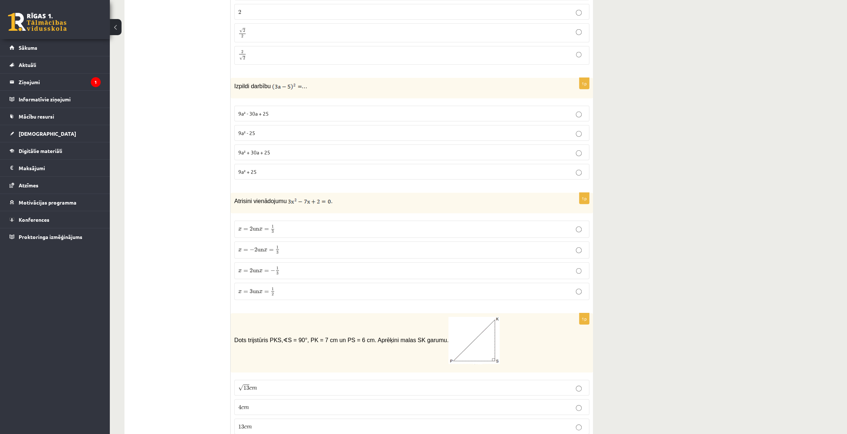
scroll to position [1730, 0]
click at [250, 224] on span "2" at bounding box center [251, 226] width 3 height 4
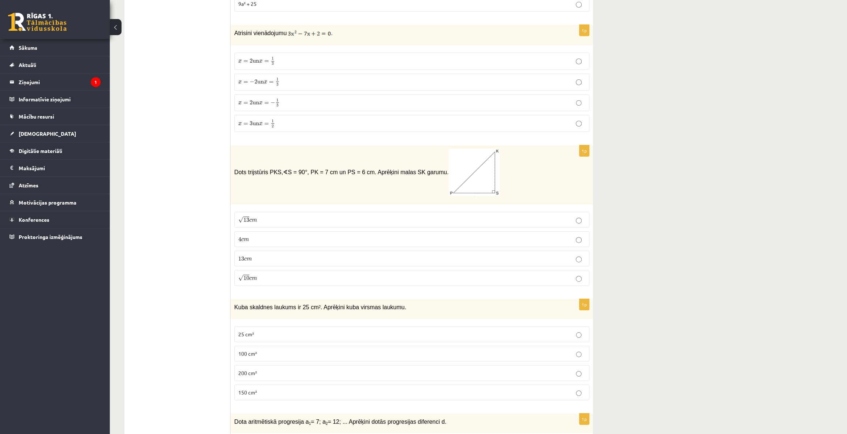
scroll to position [1896, 0]
click at [254, 218] on span "m" at bounding box center [254, 219] width 5 height 3
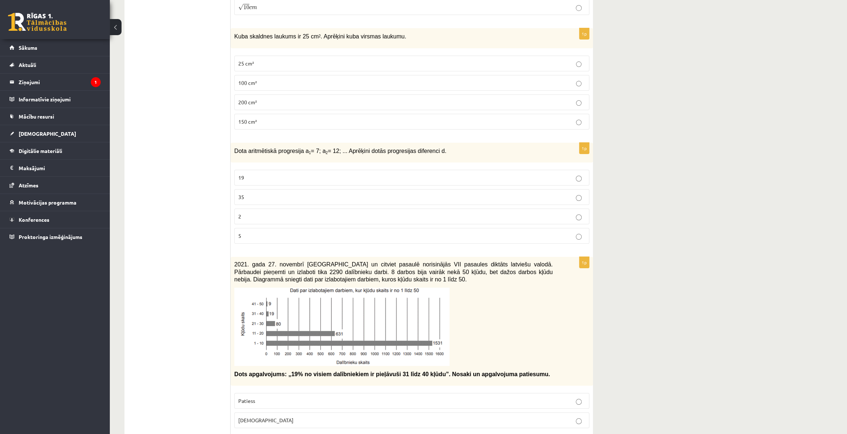
scroll to position [2163, 0]
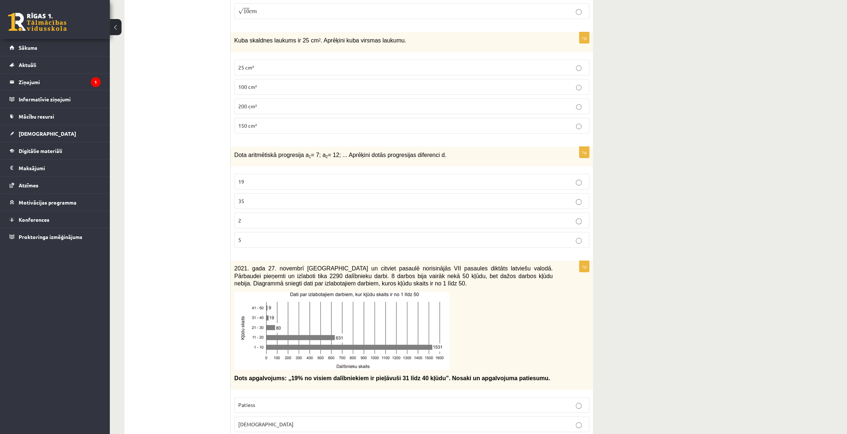
click at [478, 238] on label "5" at bounding box center [411, 240] width 355 height 16
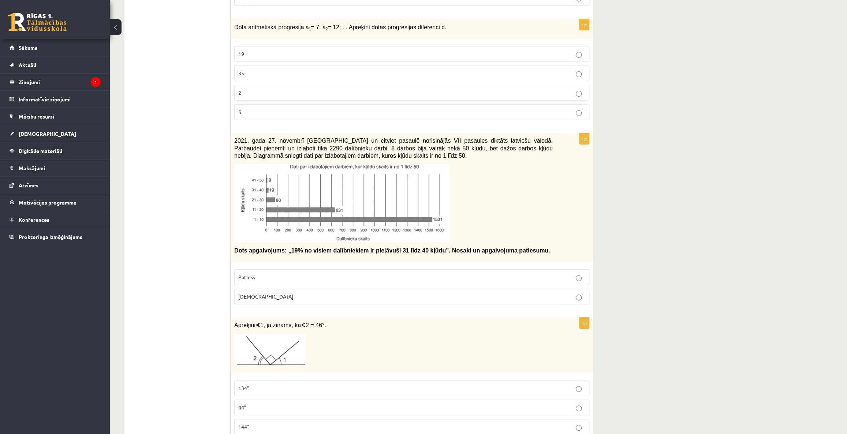
scroll to position [2295, 0]
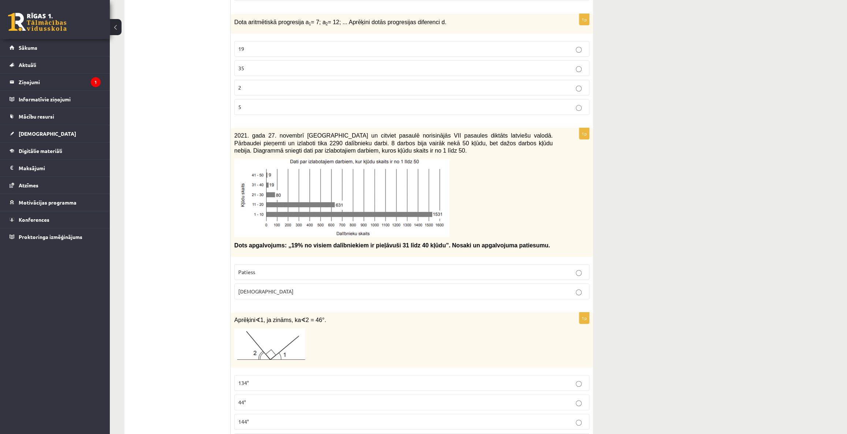
click at [543, 268] on p "Patiess" at bounding box center [411, 272] width 347 height 8
click at [571, 288] on p "Aplams" at bounding box center [411, 292] width 347 height 8
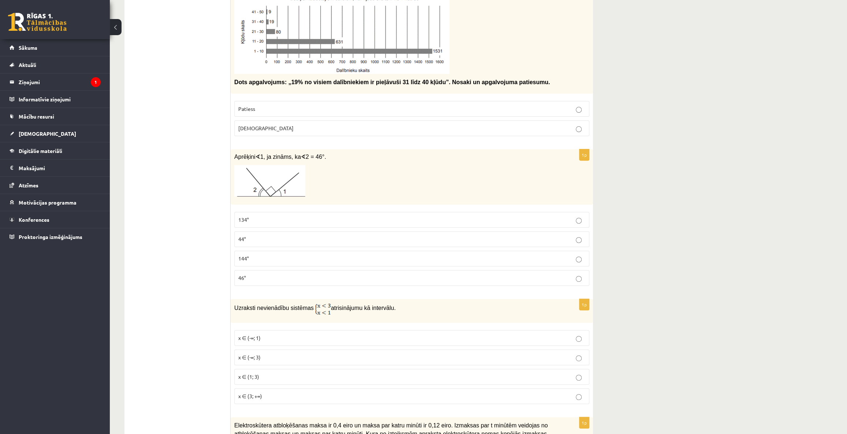
scroll to position [2462, 0]
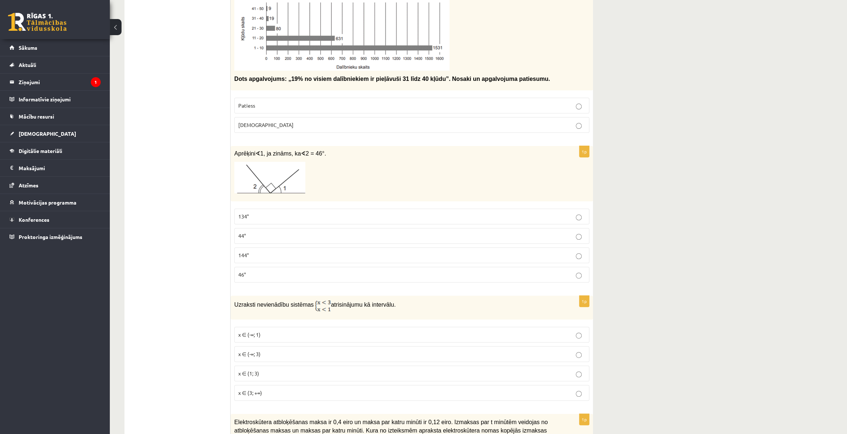
click at [294, 251] on p "144°" at bounding box center [411, 255] width 347 height 8
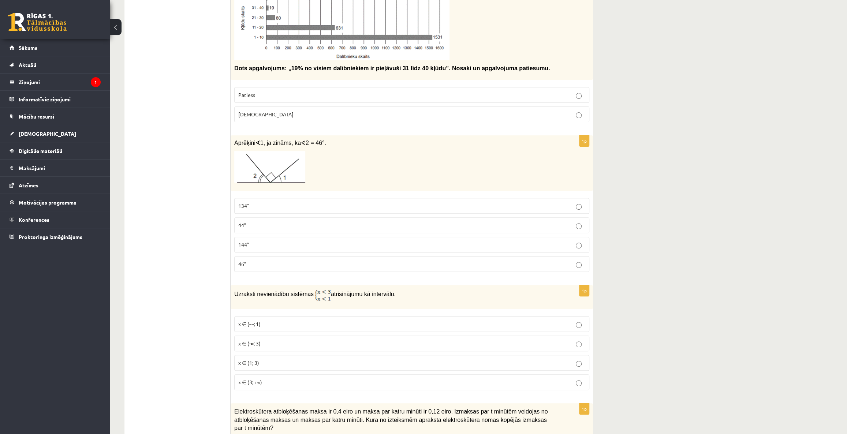
scroll to position [2495, 0]
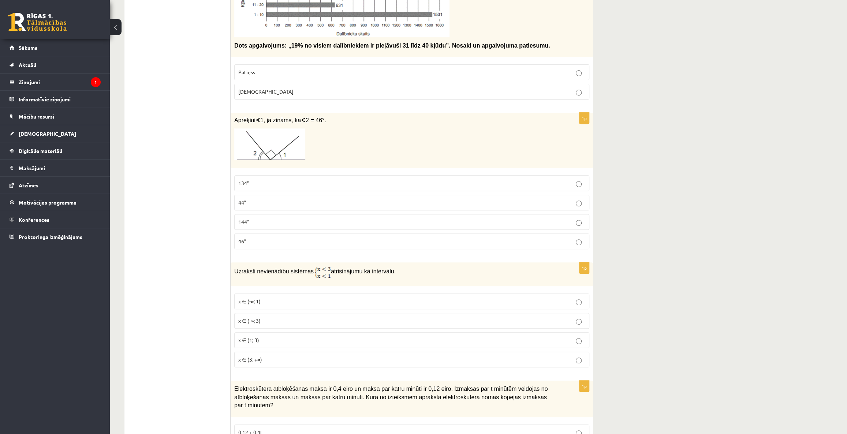
click at [304, 199] on p "44°" at bounding box center [411, 203] width 347 height 8
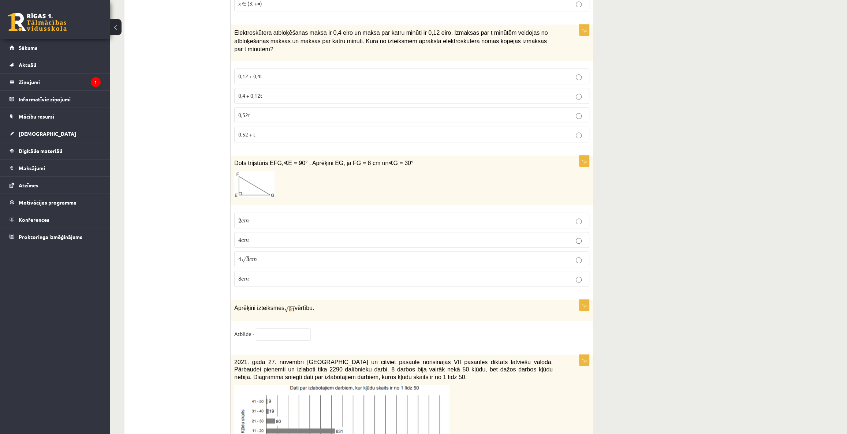
scroll to position [2894, 0]
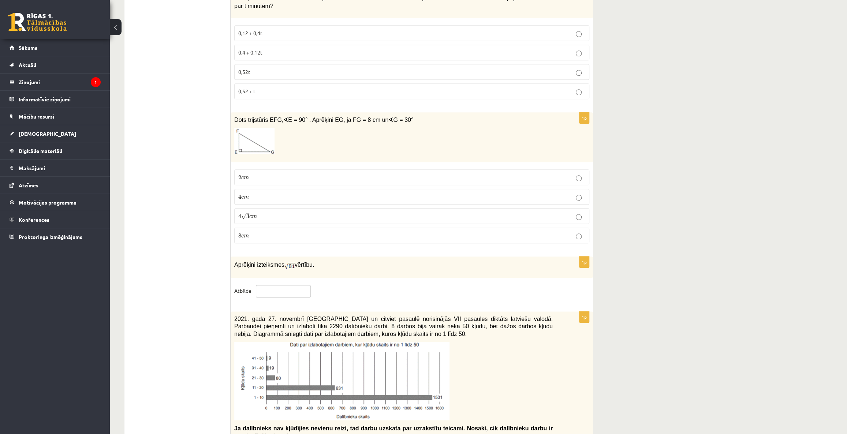
click at [287, 285] on input "text" at bounding box center [283, 291] width 55 height 12
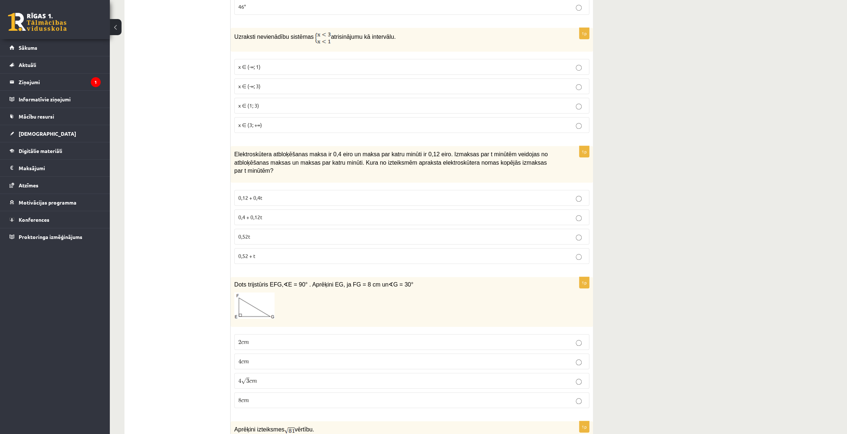
scroll to position [2728, 0]
type input "*"
click at [277, 65] on p "x ∈ (-∞; 1)" at bounding box center [411, 69] width 347 height 8
click at [277, 215] on p "0,4 + 0,12t" at bounding box center [411, 219] width 347 height 8
click at [247, 375] on label "4 √ 3 c m 4 3 c m" at bounding box center [411, 383] width 355 height 16
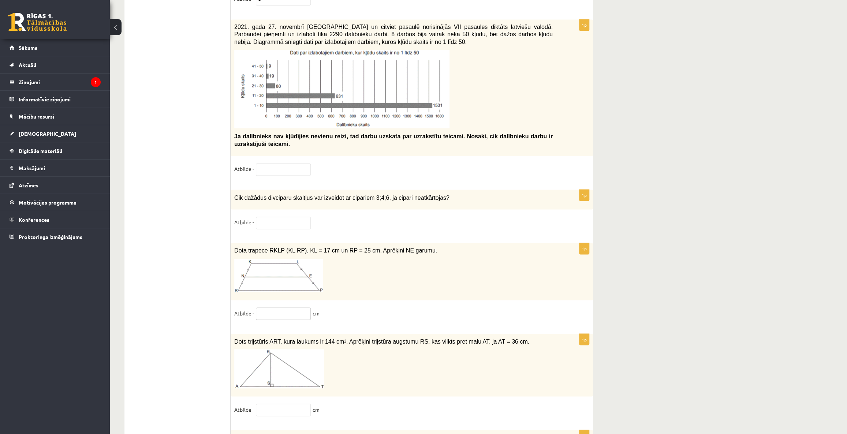
scroll to position [3188, 0]
click at [275, 162] on input "text" at bounding box center [283, 168] width 55 height 12
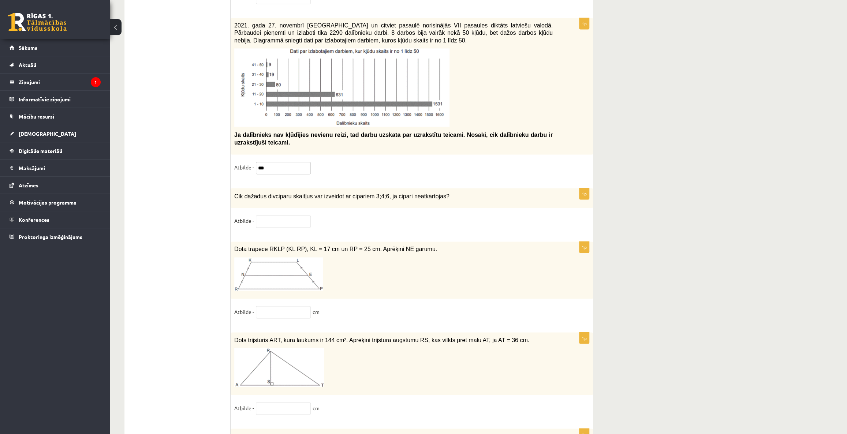
type input "***"
click at [270, 197] on div "1p Cik dažādus divciparu skaitļus var izveidot ar cipariem 3;4;6, ja cipari nea…" at bounding box center [412, 211] width 362 height 46
type input "**"
click at [263, 306] on input "text" at bounding box center [283, 312] width 55 height 12
type input "**"
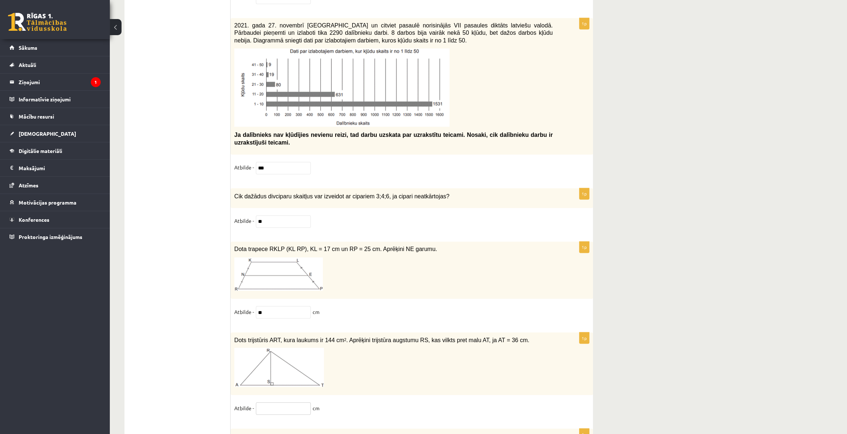
click at [265, 402] on input "text" at bounding box center [283, 408] width 55 height 12
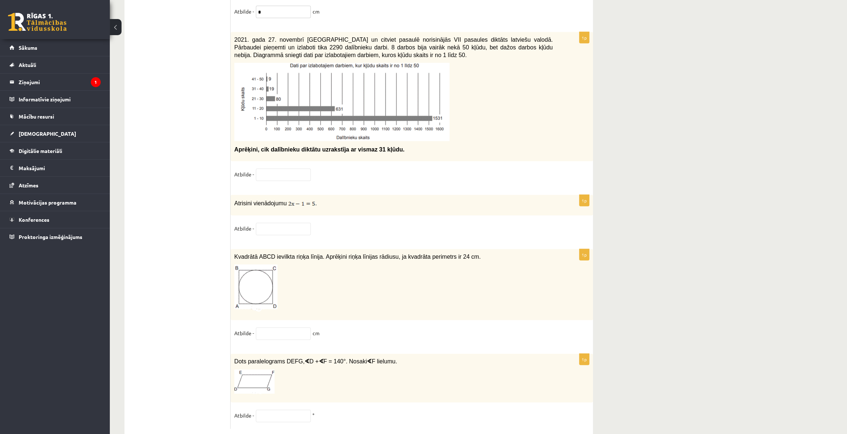
scroll to position [3587, 0]
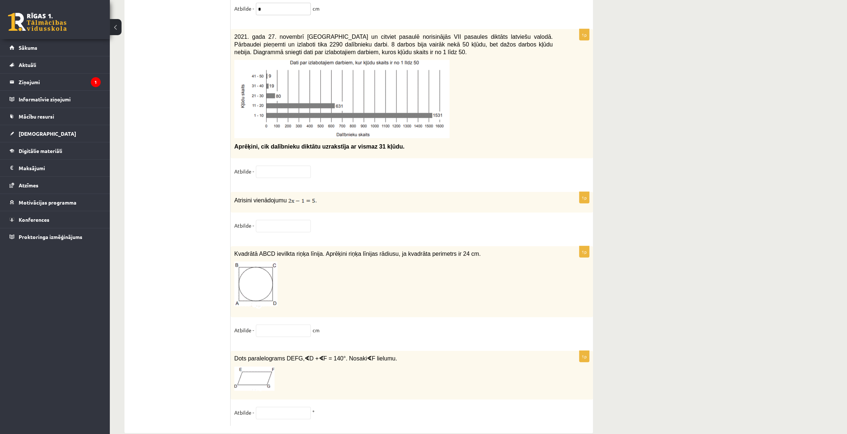
type input "*"
click at [278, 166] on input "text" at bounding box center [283, 172] width 55 height 12
type input "*"
type input "**"
click at [278, 220] on input "text" at bounding box center [283, 226] width 55 height 12
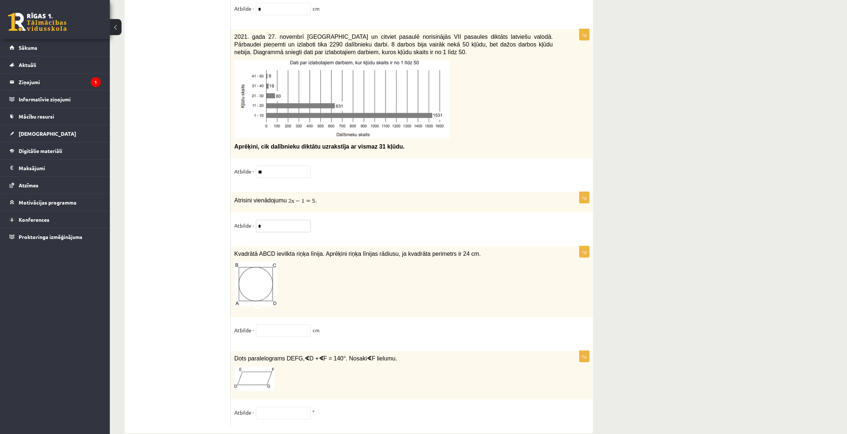
type input "*"
click at [281, 325] on input "text" at bounding box center [283, 331] width 55 height 12
type input "*"
click at [293, 406] on input "text" at bounding box center [283, 412] width 55 height 12
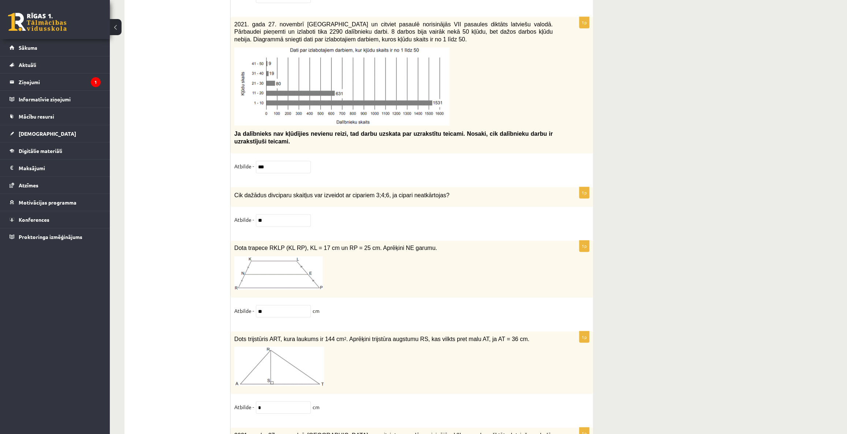
scroll to position [0, 0]
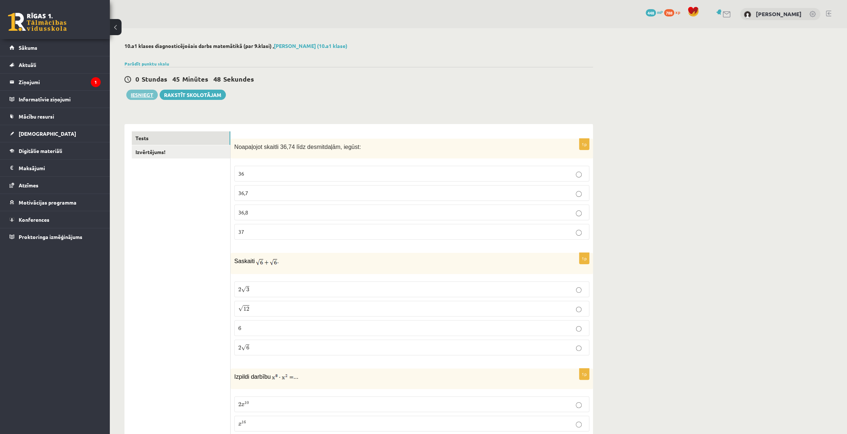
type input "**"
click at [135, 92] on button "Iesniegt" at bounding box center [141, 95] width 31 height 10
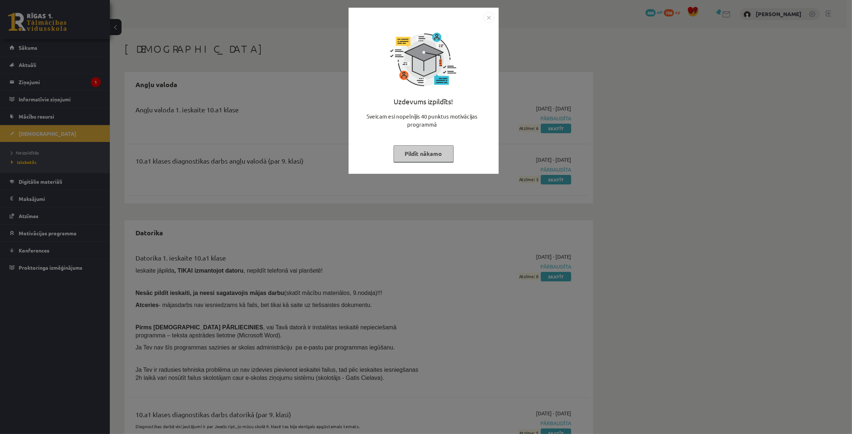
click at [436, 161] on button "Pildīt nākamo" at bounding box center [423, 153] width 60 height 17
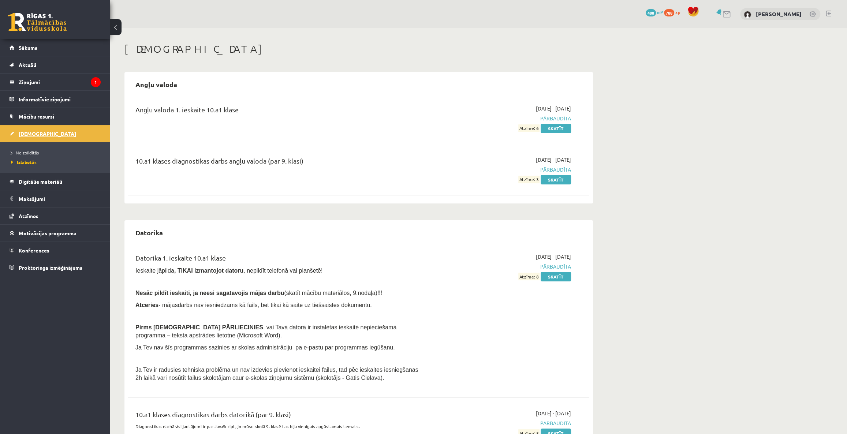
click at [31, 129] on link "[DEMOGRAPHIC_DATA]" at bounding box center [55, 133] width 91 height 17
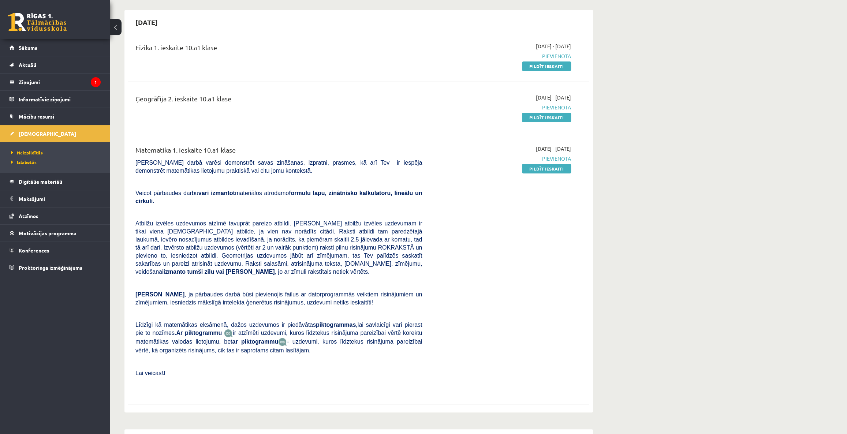
scroll to position [66, 0]
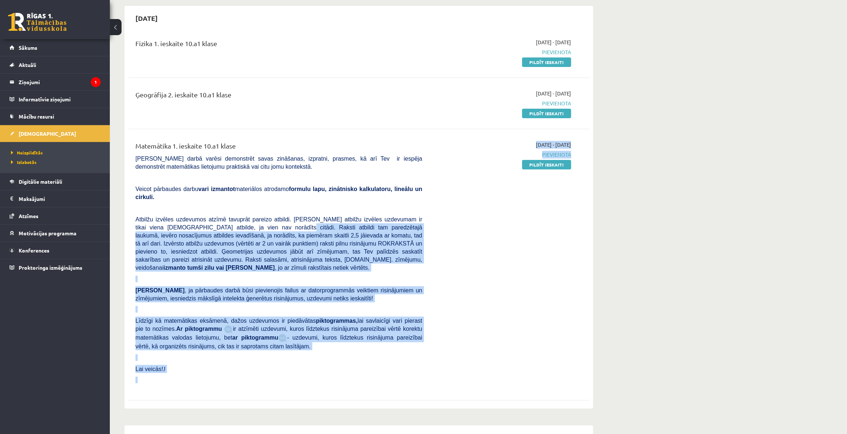
drag, startPoint x: 245, startPoint y: 219, endPoint x: 447, endPoint y: 239, distance: 203.1
click at [447, 239] on div "Matemātika 1. ieskaite 10.a1 klase [PERSON_NAME] darbā varēsi demonstrēt savas …" at bounding box center [353, 264] width 446 height 247
click at [377, 240] on span "Atbilžu izvēles uzdevumos atzīmē tavuprāt pareizo atbildi. [PERSON_NAME] atbilž…" at bounding box center [278, 243] width 287 height 55
click at [450, 214] on div "[DATE] - [DATE] [GEOGRAPHIC_DATA] Pildīt ieskaiti" at bounding box center [501, 264] width 149 height 247
click at [408, 224] on span "Atbilžu izvēles uzdevumos atzīmē tavuprāt pareizo atbildi. [PERSON_NAME] atbilž…" at bounding box center [278, 243] width 287 height 55
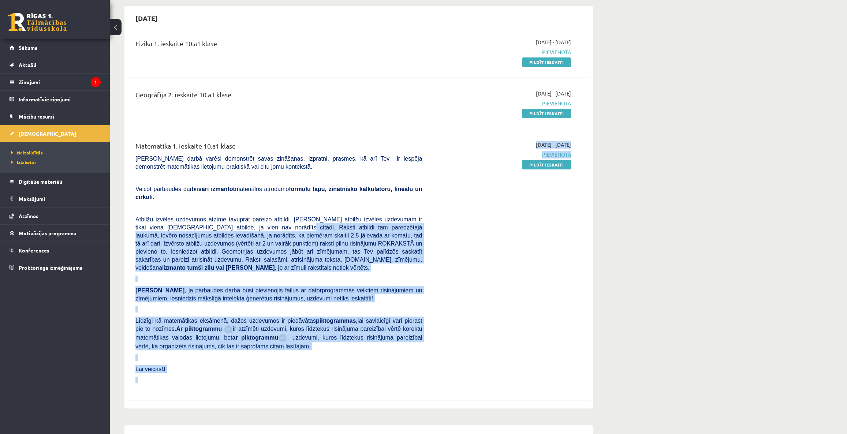
click at [378, 286] on p "Ņem vērā , ja pārbaudes darbā būsi pievienojis failus ar datorprogrammās veikti…" at bounding box center [278, 294] width 287 height 16
click at [497, 209] on div "[DATE] - [DATE] [GEOGRAPHIC_DATA] Pildīt ieskaiti" at bounding box center [501, 264] width 149 height 247
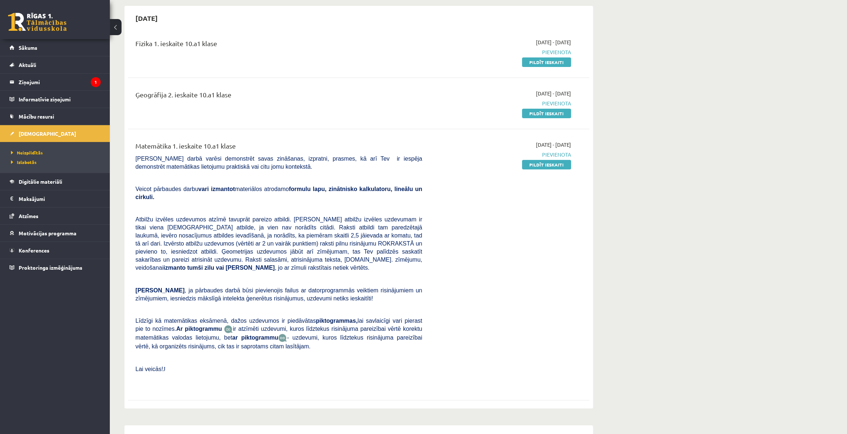
click at [371, 199] on div "Matemātika 1. ieskaite 10.a1 klase [PERSON_NAME] darbā varēsi demonstrēt savas …" at bounding box center [279, 264] width 298 height 247
click at [525, 164] on link "Pildīt ieskaiti" at bounding box center [546, 165] width 49 height 10
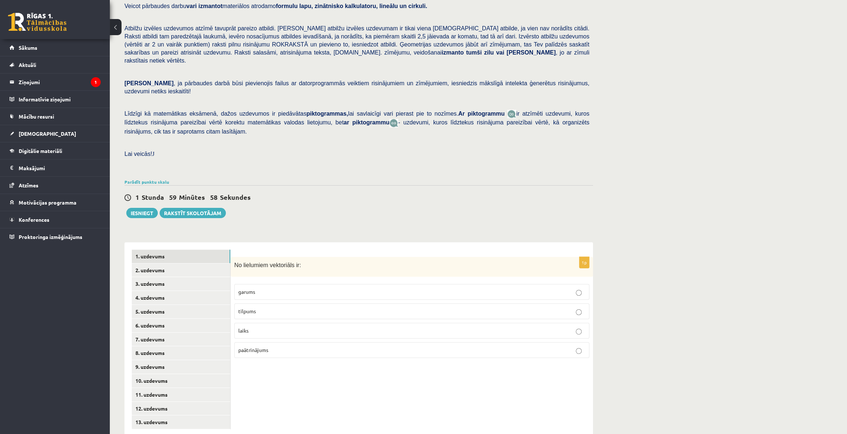
scroll to position [76, 0]
click at [273, 345] on p "paātrinājums" at bounding box center [411, 349] width 347 height 8
click at [150, 263] on link "2. uzdevums" at bounding box center [181, 270] width 98 height 14
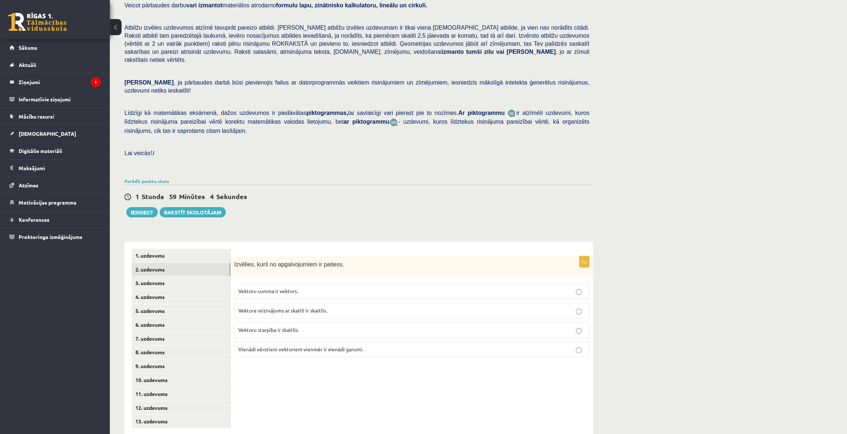
click at [265, 288] on span "Vektoru summa ir vektors." at bounding box center [268, 291] width 60 height 7
click at [157, 276] on link "3. uzdevums" at bounding box center [181, 283] width 98 height 14
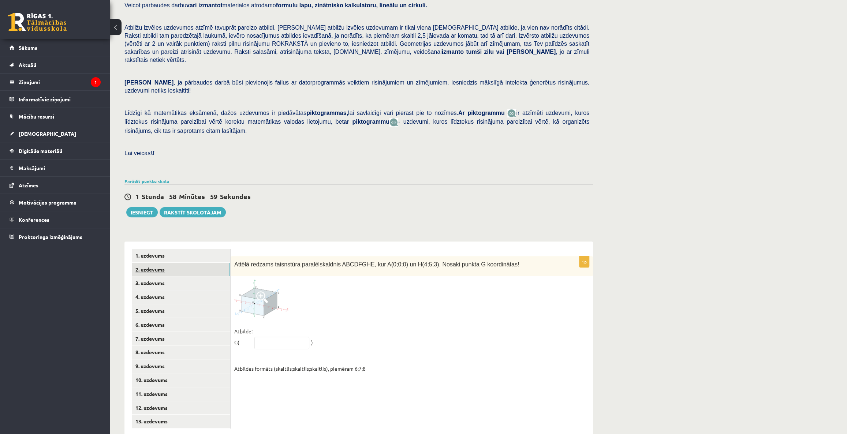
click at [157, 263] on link "2. uzdevums" at bounding box center [181, 270] width 98 height 14
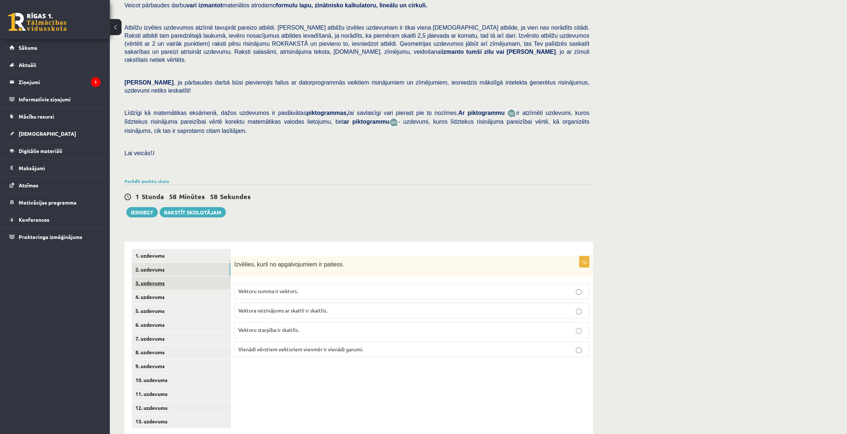
click at [160, 276] on link "3. uzdevums" at bounding box center [181, 283] width 98 height 14
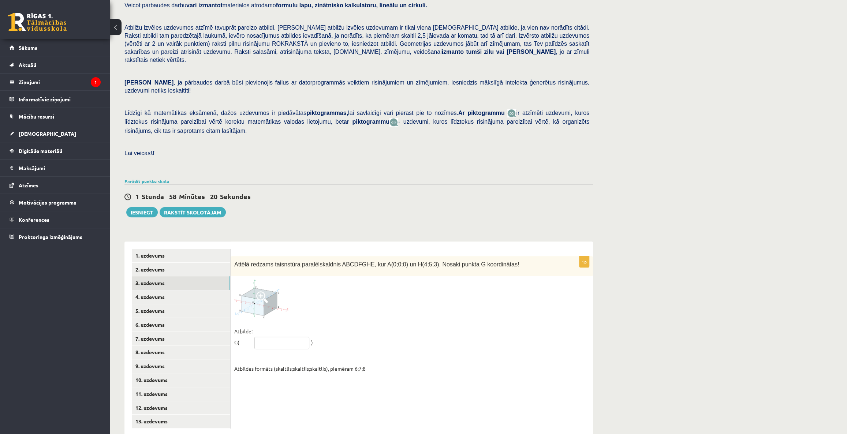
click at [270, 337] on input "text" at bounding box center [281, 343] width 55 height 12
click at [393, 326] on fieldset "Atbilde: G( ) Atbildes formāts (skaitlis;skaitlis;skaitlis), piemēram 6;7;8" at bounding box center [411, 350] width 355 height 48
click at [285, 337] on input "text" at bounding box center [281, 343] width 55 height 12
click at [369, 302] on div at bounding box center [411, 299] width 355 height 38
click at [261, 291] on span at bounding box center [262, 297] width 12 height 12
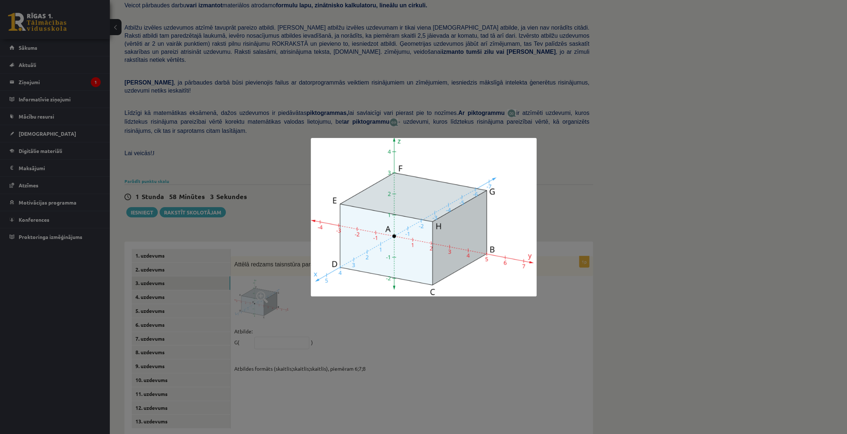
click at [542, 340] on div at bounding box center [423, 217] width 847 height 434
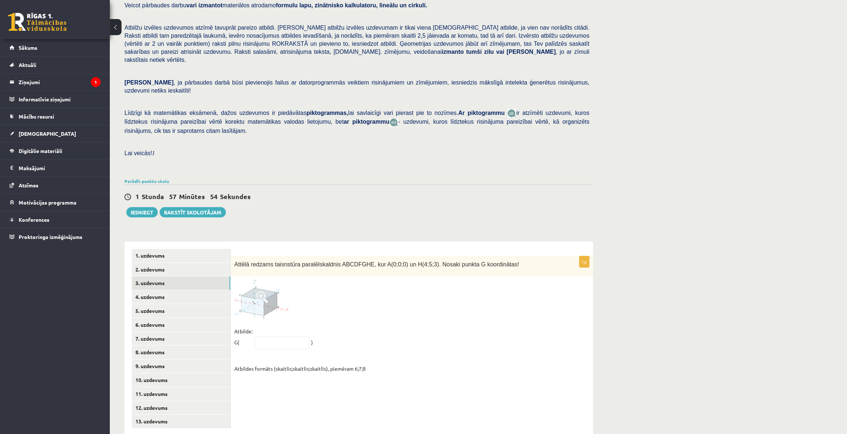
click at [261, 291] on span at bounding box center [262, 297] width 12 height 12
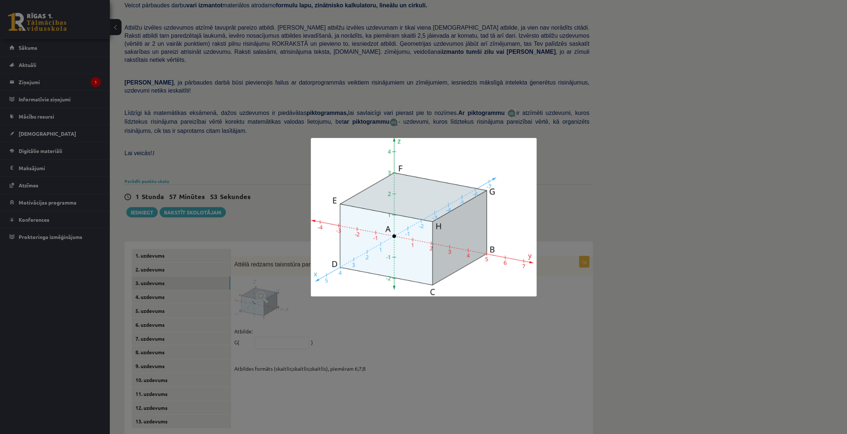
drag, startPoint x: 264, startPoint y: 277, endPoint x: 355, endPoint y: 187, distance: 127.8
click at [315, 172] on div at bounding box center [423, 217] width 847 height 434
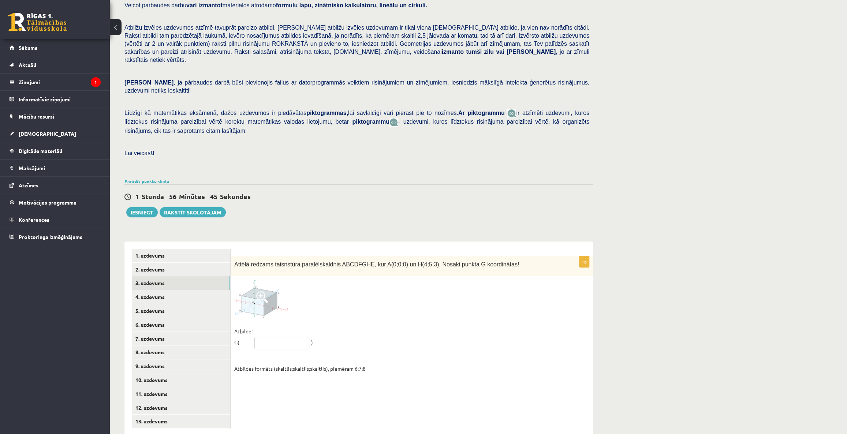
click at [281, 337] on input "text" at bounding box center [281, 343] width 55 height 12
click at [254, 281] on img at bounding box center [261, 299] width 55 height 38
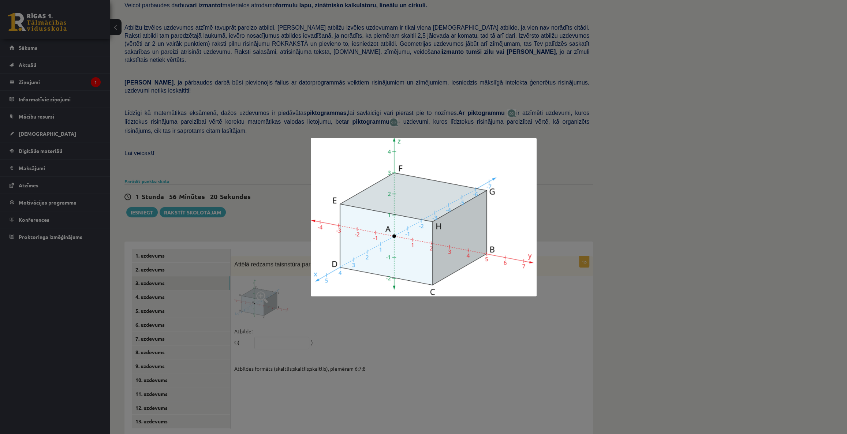
click at [429, 336] on div at bounding box center [423, 217] width 847 height 434
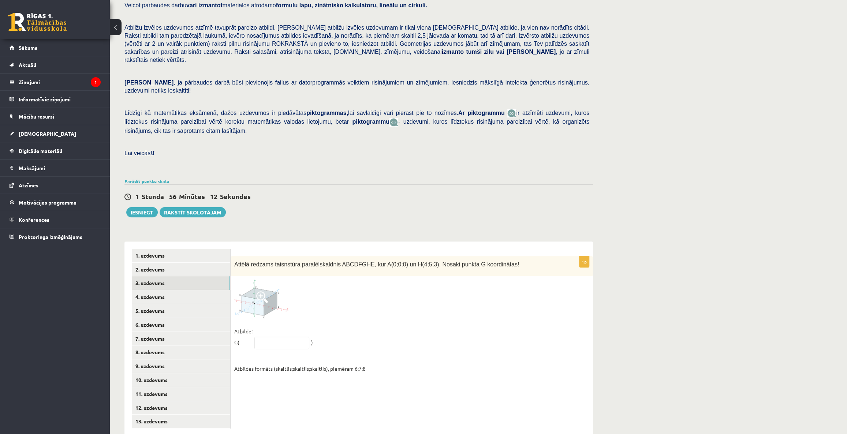
click at [256, 280] on img at bounding box center [261, 299] width 55 height 38
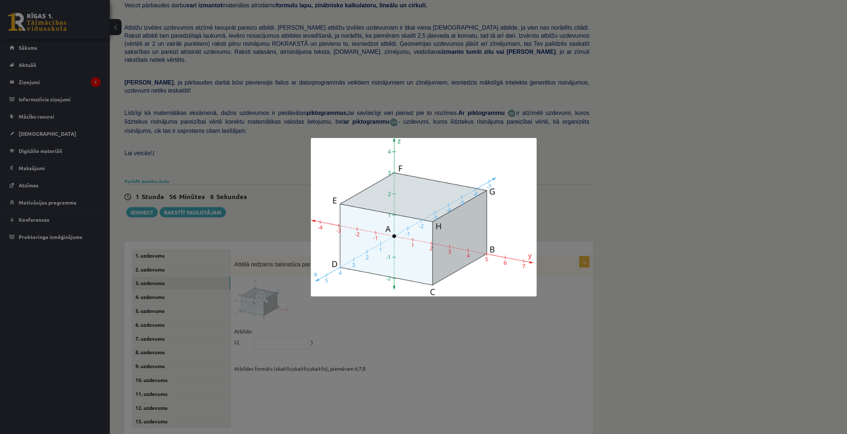
click at [404, 303] on div at bounding box center [423, 217] width 847 height 434
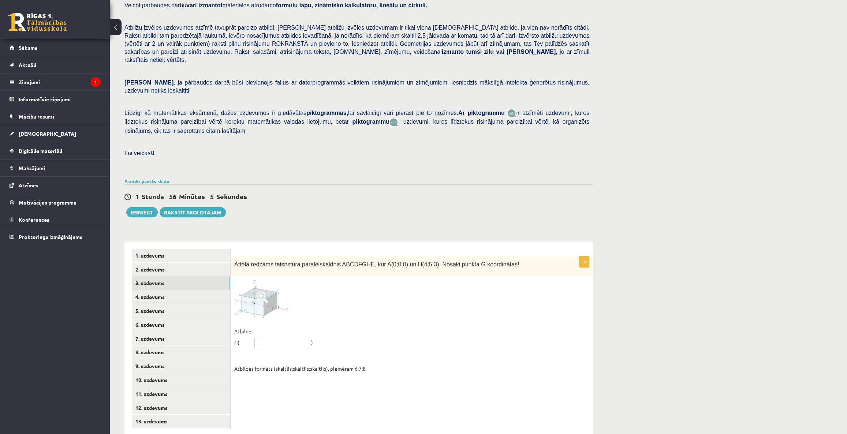
click at [296, 337] on input "text" at bounding box center [281, 343] width 55 height 12
click at [269, 300] on img at bounding box center [261, 299] width 55 height 38
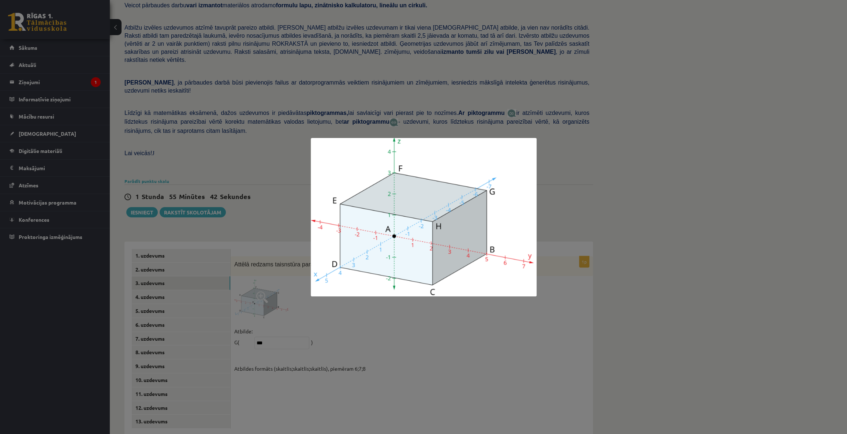
click at [376, 340] on div at bounding box center [423, 217] width 847 height 434
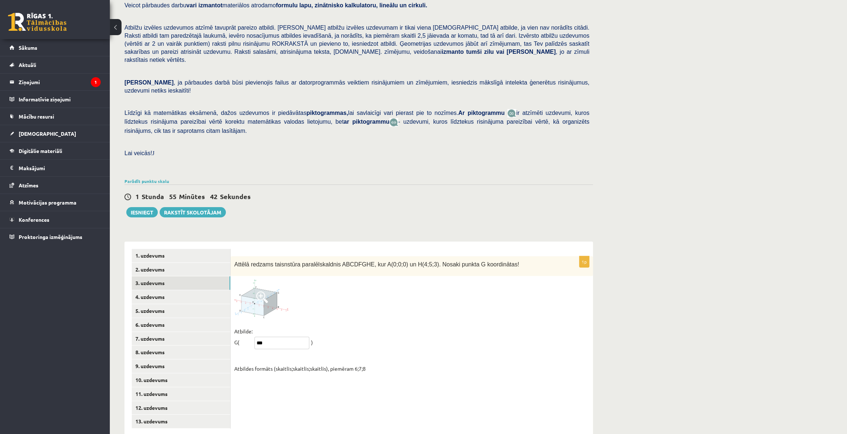
click at [275, 337] on input "***" at bounding box center [281, 343] width 55 height 12
click at [262, 291] on span at bounding box center [262, 297] width 12 height 12
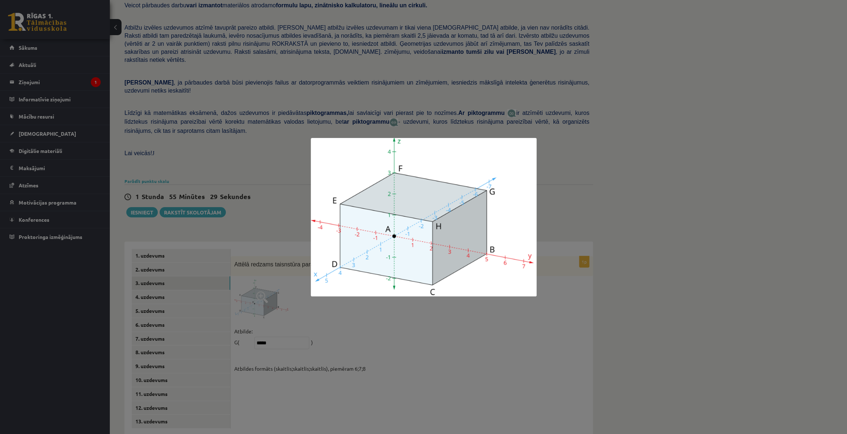
click at [270, 327] on div at bounding box center [423, 217] width 847 height 434
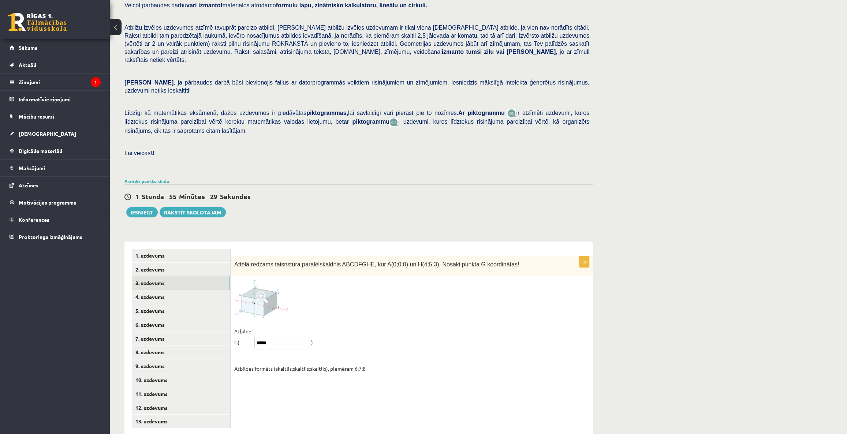
click at [280, 337] on input "*****" at bounding box center [281, 343] width 55 height 12
type input "******"
click at [145, 290] on link "4. uzdevums" at bounding box center [181, 297] width 98 height 14
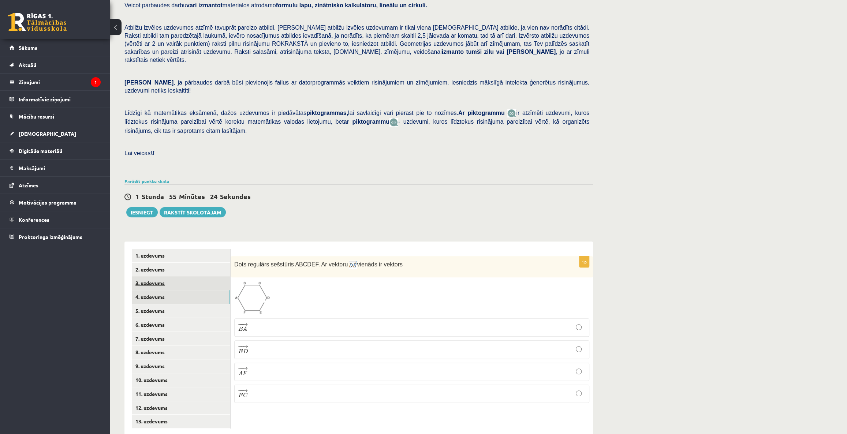
click at [178, 276] on link "3. uzdevums" at bounding box center [181, 283] width 98 height 14
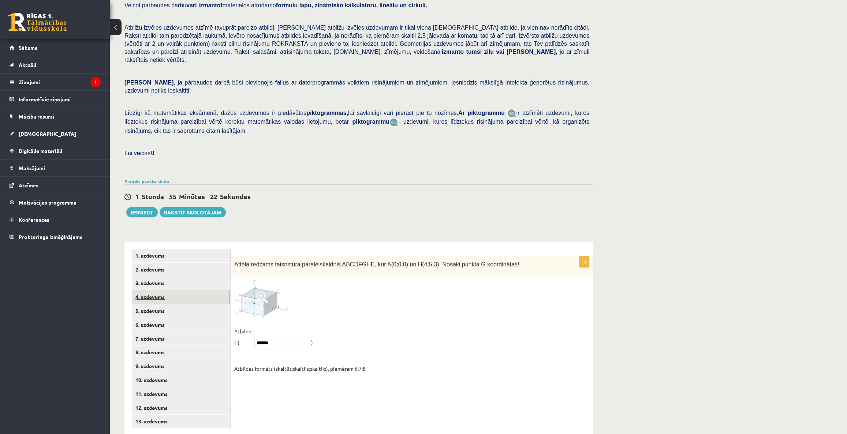
click at [146, 290] on link "4. uzdevums" at bounding box center [181, 297] width 98 height 14
click at [258, 322] on p "− − → B A B A →" at bounding box center [411, 327] width 347 height 10
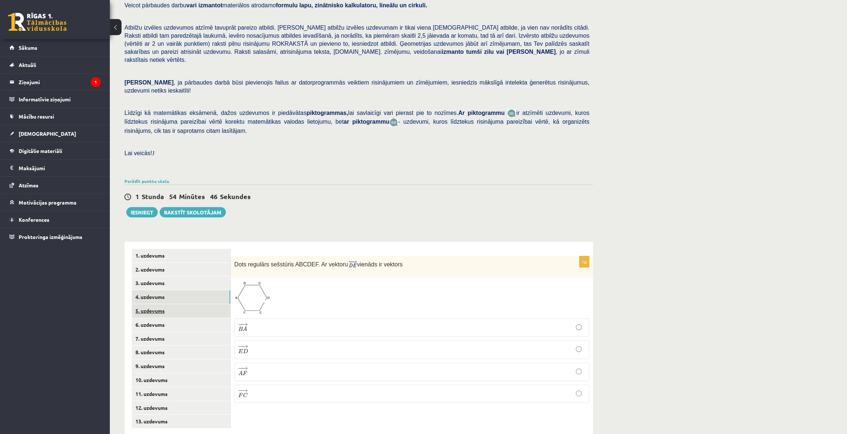
click at [154, 304] on link "5. uzdevums" at bounding box center [181, 311] width 98 height 14
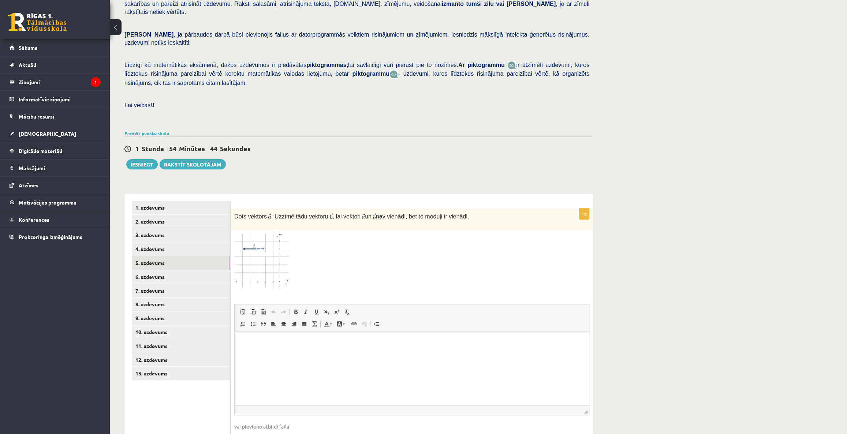
scroll to position [152, 0]
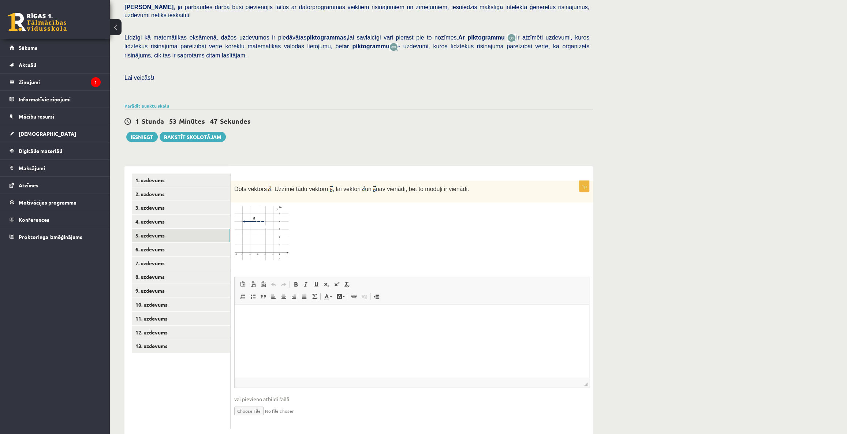
click at [320, 319] on html at bounding box center [412, 315] width 354 height 22
click at [143, 243] on link "6. uzdevums" at bounding box center [181, 250] width 98 height 14
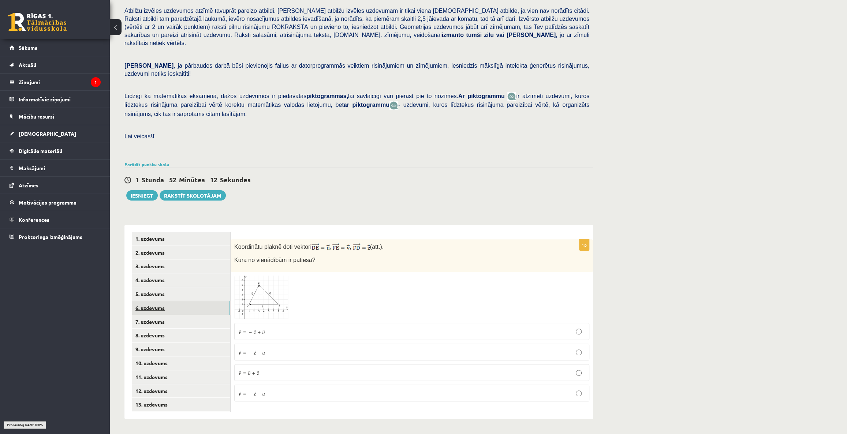
scroll to position [76, 0]
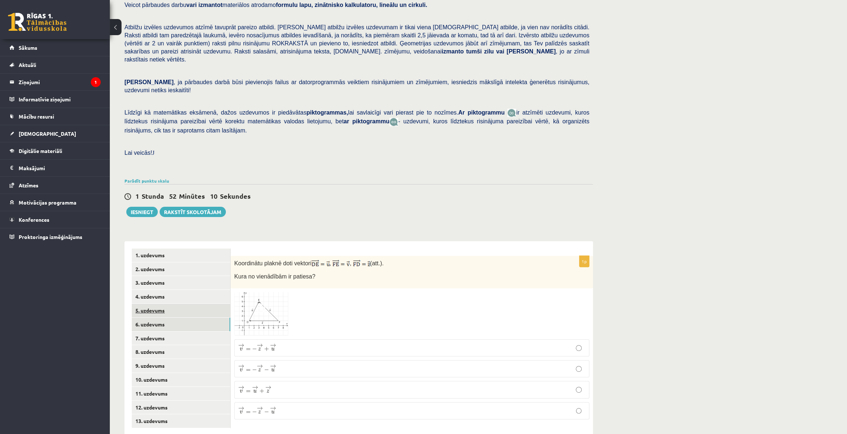
click at [143, 304] on link "5. uzdevums" at bounding box center [181, 311] width 98 height 14
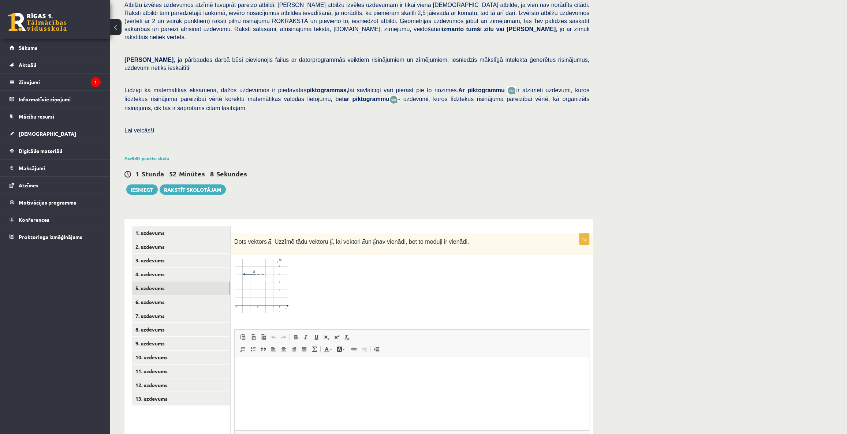
scroll to position [152, 0]
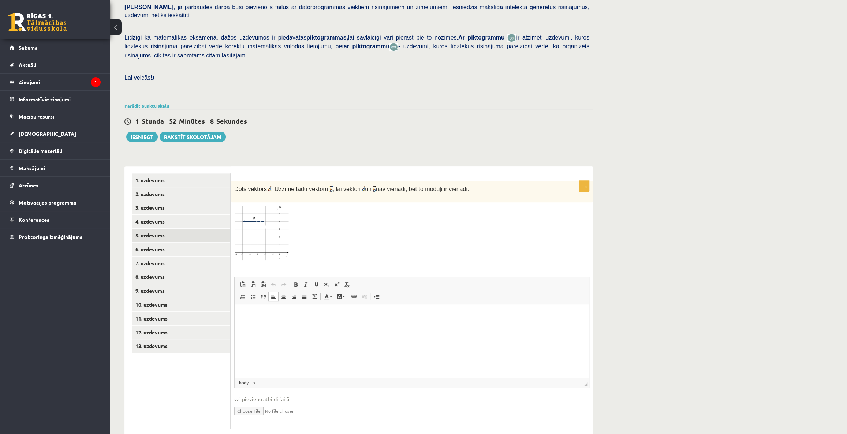
click at [354, 326] on html at bounding box center [412, 315] width 354 height 22
click at [161, 243] on link "6. uzdevums" at bounding box center [181, 250] width 98 height 14
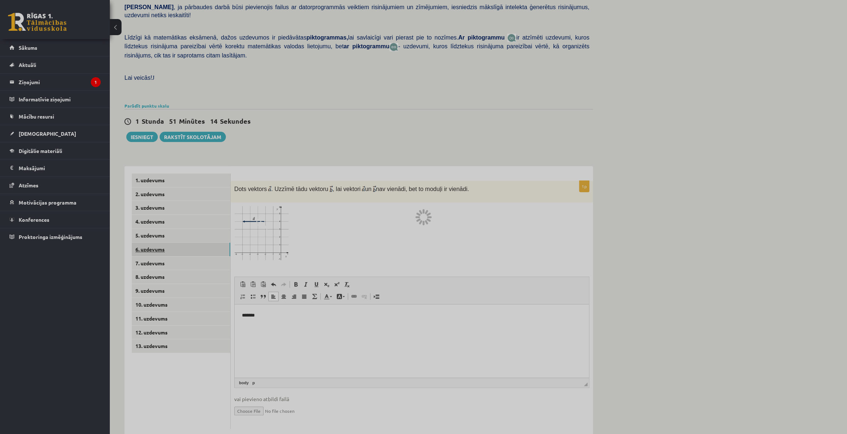
scroll to position [76, 0]
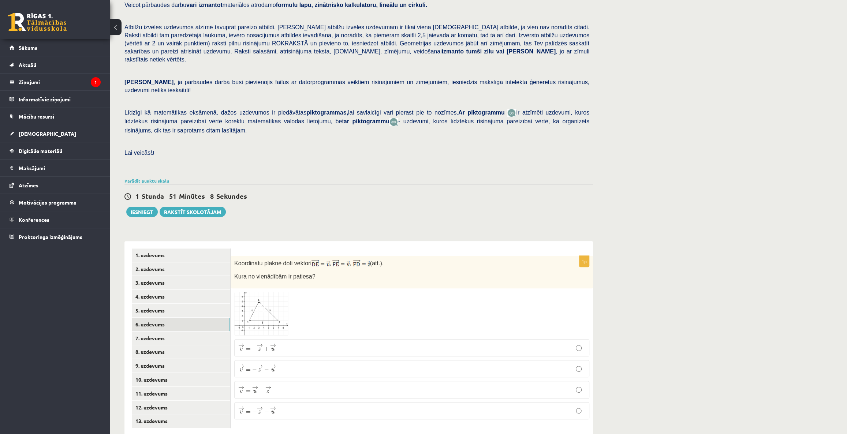
click at [269, 300] on img at bounding box center [261, 314] width 55 height 44
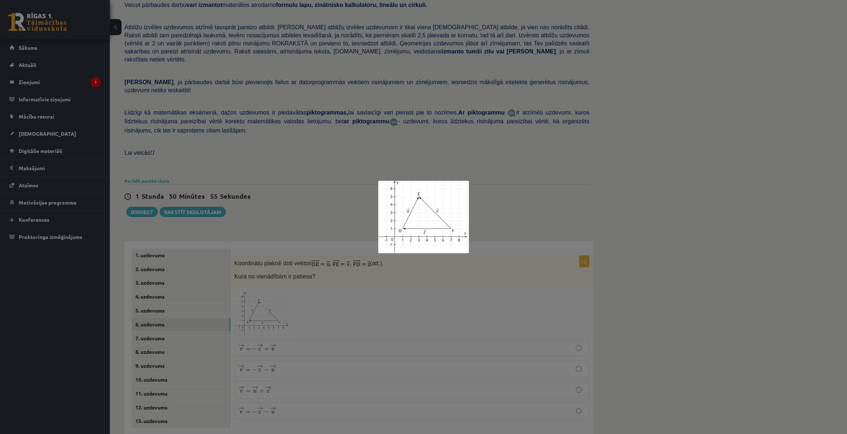
click at [279, 321] on div at bounding box center [423, 217] width 847 height 434
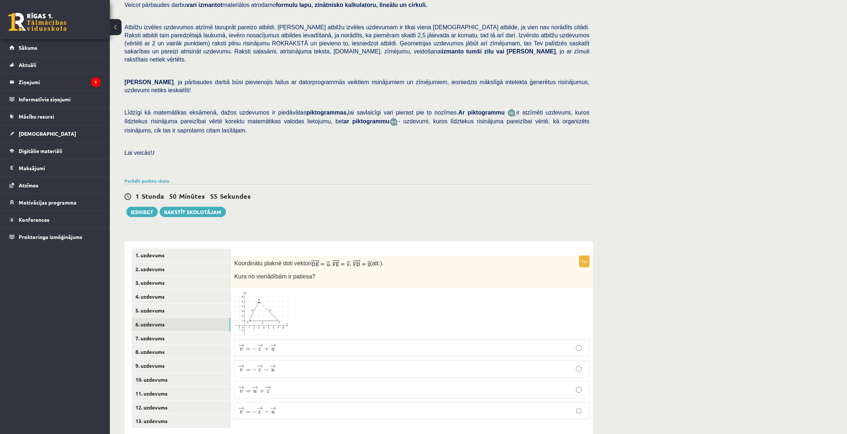
click at [281, 343] on p "→ v = − → z + → u v → = − z → + u →" at bounding box center [411, 347] width 347 height 9
click at [150, 332] on link "7. uzdevums" at bounding box center [181, 339] width 98 height 14
click at [258, 304] on span at bounding box center [262, 310] width 12 height 12
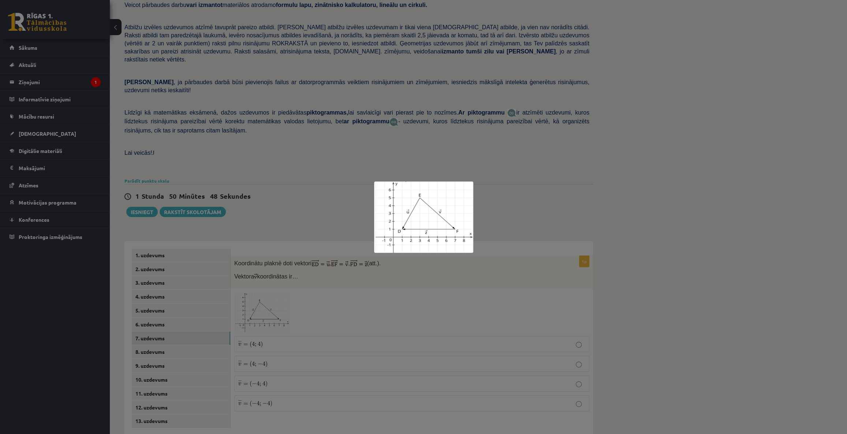
click at [384, 273] on div at bounding box center [423, 217] width 847 height 434
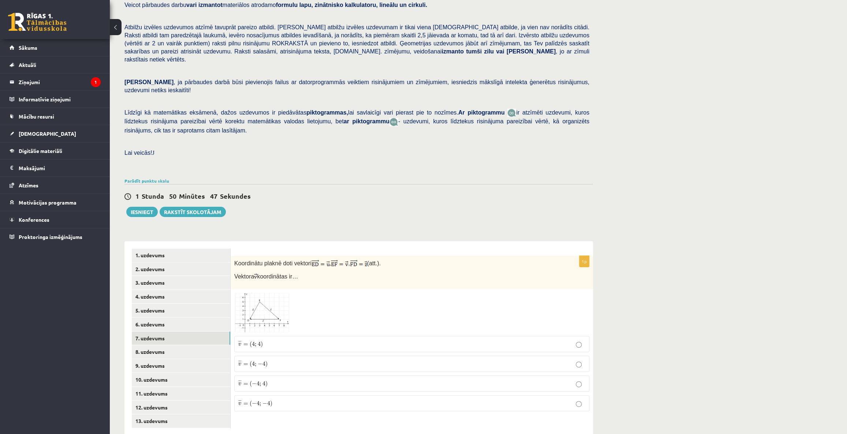
click at [258, 293] on img at bounding box center [261, 313] width 55 height 40
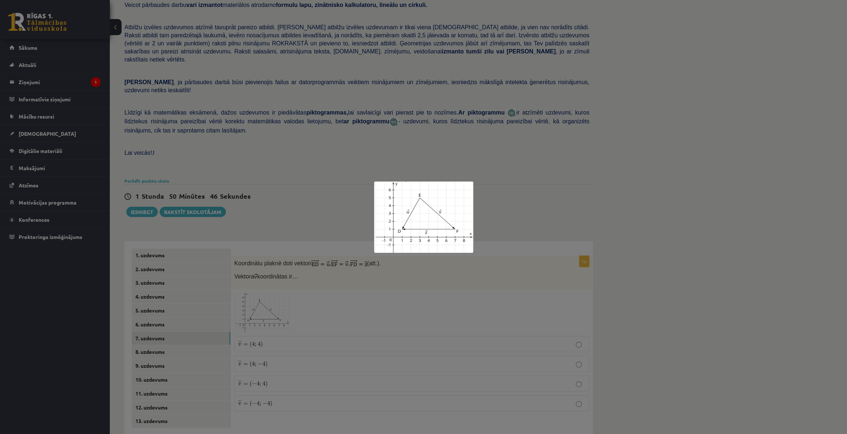
click at [395, 271] on div at bounding box center [423, 217] width 847 height 434
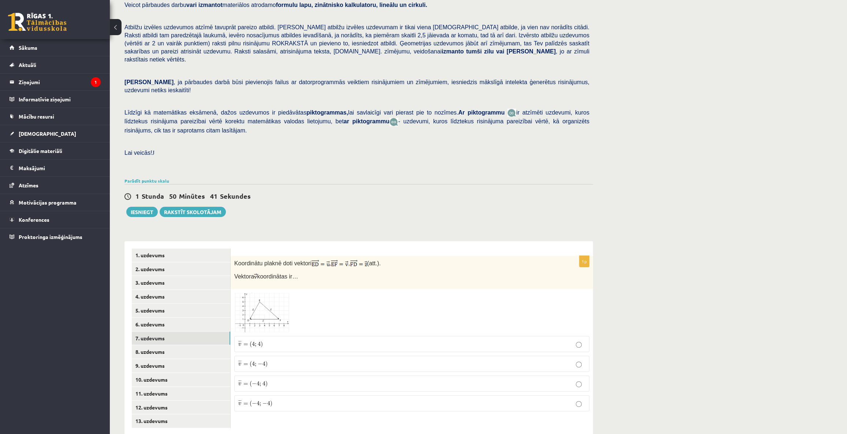
click at [271, 293] on img at bounding box center [261, 313] width 55 height 40
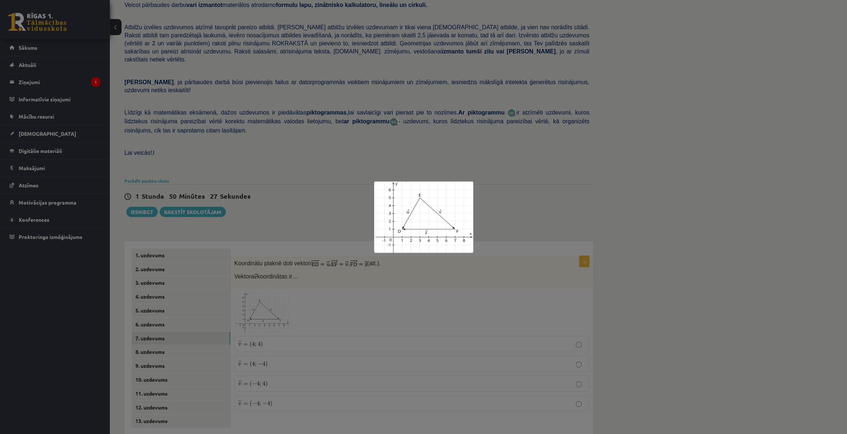
click at [341, 330] on div at bounding box center [423, 217] width 847 height 434
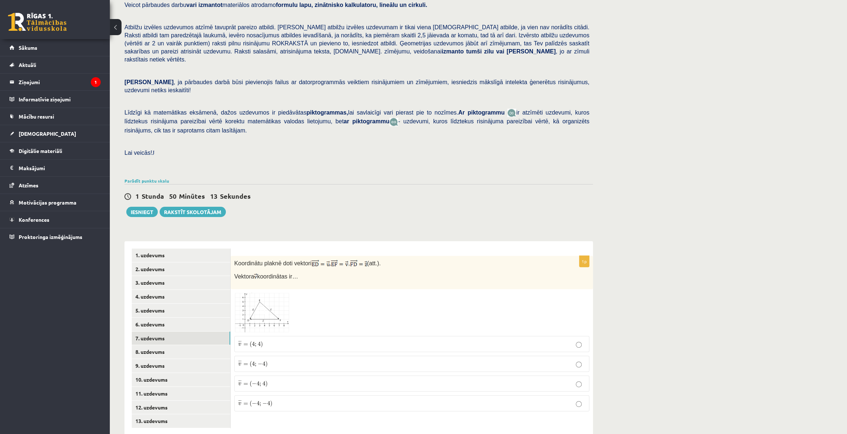
click at [271, 340] on p "¯ ¯ ¯ v = ( 4 ; 4 ) v ¯ = ( 4 ; 4 )" at bounding box center [411, 344] width 347 height 8
click at [160, 345] on link "8. uzdevums" at bounding box center [181, 352] width 98 height 14
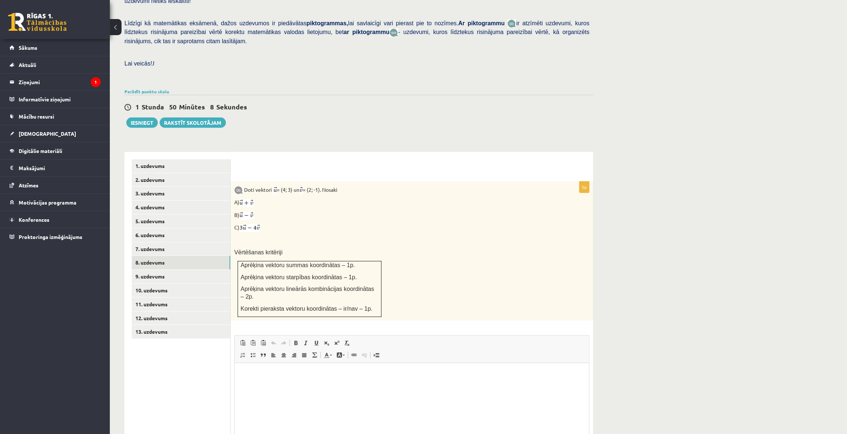
scroll to position [176, 0]
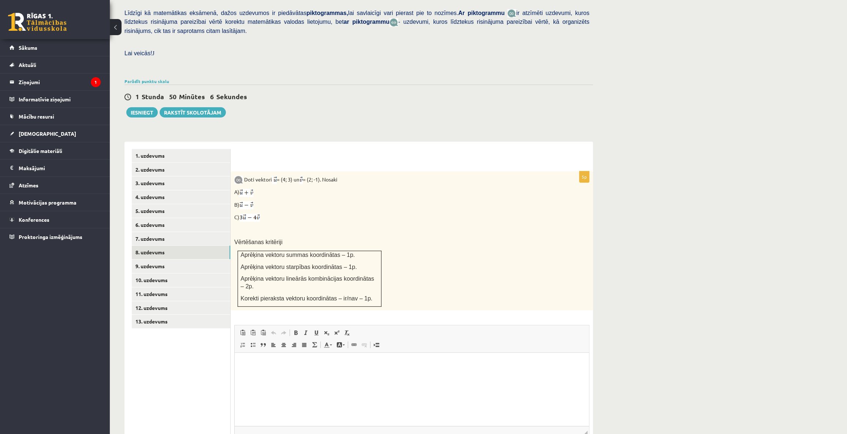
click at [302, 365] on p "Визуальный текстовый редактор, wiswyg-editor-user-answer-47433819764580" at bounding box center [412, 364] width 340 height 8
click at [256, 375] on p "**" at bounding box center [412, 377] width 340 height 8
click at [245, 375] on p "*******" at bounding box center [412, 377] width 340 height 8
click at [245, 377] on p "*******" at bounding box center [412, 377] width 340 height 8
click at [253, 373] on p "********" at bounding box center [412, 377] width 340 height 8
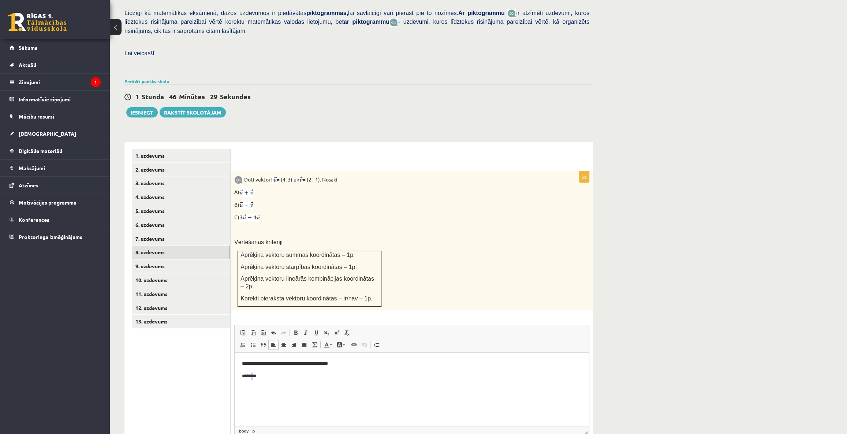
click at [254, 374] on p "********" at bounding box center [412, 377] width 340 height 8
click at [271, 376] on p "*********" at bounding box center [412, 377] width 340 height 8
drag, startPoint x: 304, startPoint y: 362, endPoint x: 317, endPoint y: 363, distance: 12.5
click at [317, 363] on p "**********" at bounding box center [412, 364] width 340 height 8
copy p "********"
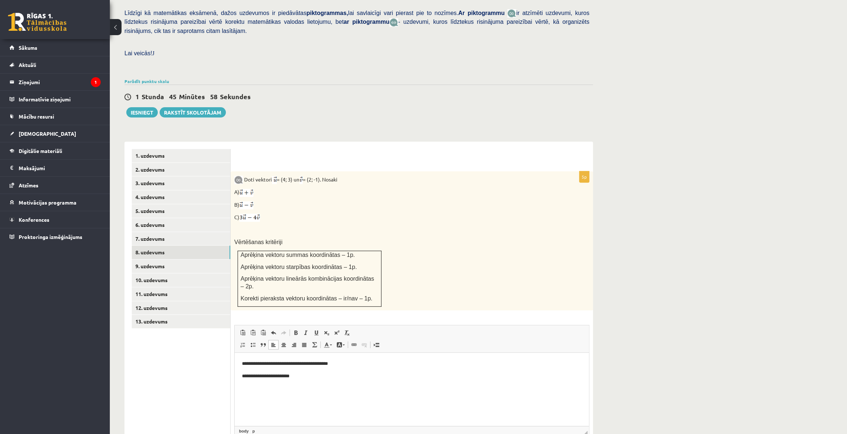
click at [313, 375] on p "**********" at bounding box center [412, 377] width 340 height 8
click at [308, 375] on p "**********" at bounding box center [412, 377] width 340 height 8
click at [325, 377] on p "**********" at bounding box center [412, 377] width 340 height 8
click at [313, 374] on p "**********" at bounding box center [412, 377] width 340 height 8
click at [330, 377] on p "**********" at bounding box center [412, 377] width 340 height 8
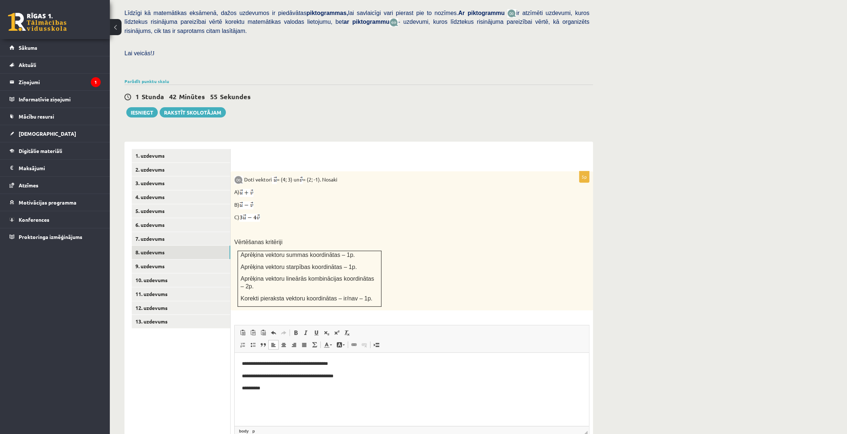
click at [253, 385] on p "**********" at bounding box center [412, 389] width 340 height 8
click at [278, 388] on p "**********" at bounding box center [412, 389] width 340 height 8
click at [287, 386] on p "**********" at bounding box center [412, 389] width 340 height 8
click at [254, 388] on p "**********" at bounding box center [412, 389] width 340 height 8
click at [311, 388] on p "**********" at bounding box center [412, 389] width 340 height 8
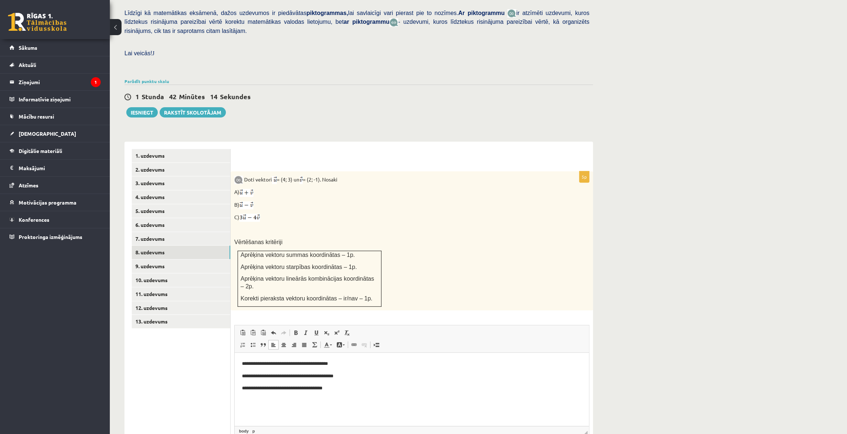
click at [332, 389] on p "**********" at bounding box center [412, 389] width 340 height 8
click at [315, 387] on p "**********" at bounding box center [412, 389] width 340 height 8
click at [340, 390] on p "**********" at bounding box center [412, 389] width 340 height 8
click at [258, 413] on p "**********" at bounding box center [412, 414] width 340 height 8
click at [277, 416] on p "**********" at bounding box center [412, 414] width 340 height 8
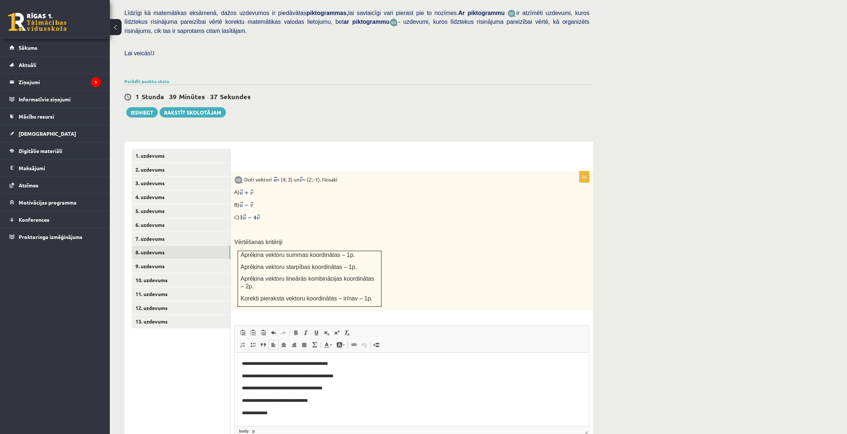
click at [260, 412] on p "**********" at bounding box center [412, 414] width 340 height 8
click at [270, 412] on p "**********" at bounding box center [412, 414] width 340 height 8
click at [272, 412] on p "**********" at bounding box center [412, 414] width 340 height 8
click at [318, 411] on p "**********" at bounding box center [412, 414] width 340 height 8
drag, startPoint x: 285, startPoint y: 412, endPoint x: 298, endPoint y: 415, distance: 12.8
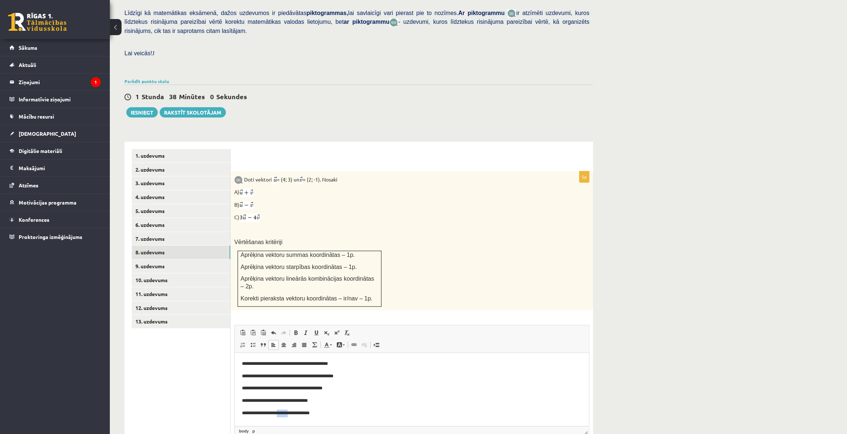
click at [298, 415] on p "**********" at bounding box center [412, 414] width 340 height 8
copy p "******"
click at [322, 414] on p "**********" at bounding box center [412, 414] width 340 height 8
click at [146, 259] on link "9. uzdevums" at bounding box center [181, 266] width 98 height 14
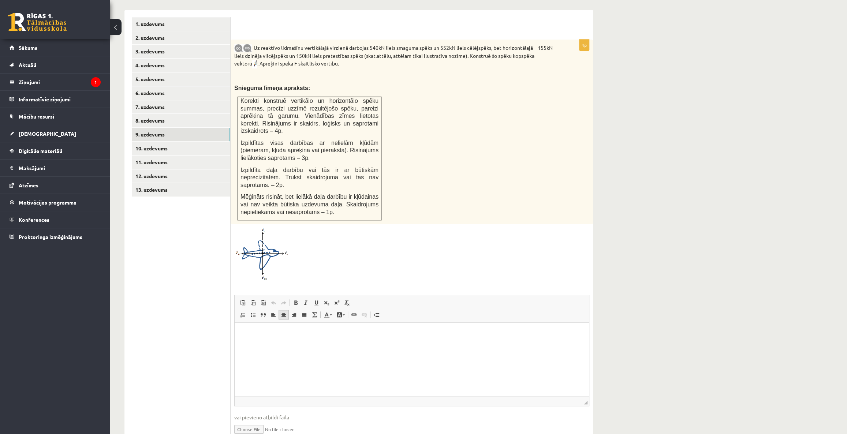
scroll to position [309, 0]
click at [274, 330] on p "Визуальный текстовый редактор, wiswyg-editor-user-answer-47433943425060" at bounding box center [412, 332] width 340 height 8
click at [319, 343] on html at bounding box center [412, 332] width 354 height 22
click at [311, 330] on p "**********" at bounding box center [412, 332] width 340 height 8
click at [270, 347] on p "**" at bounding box center [412, 345] width 340 height 8
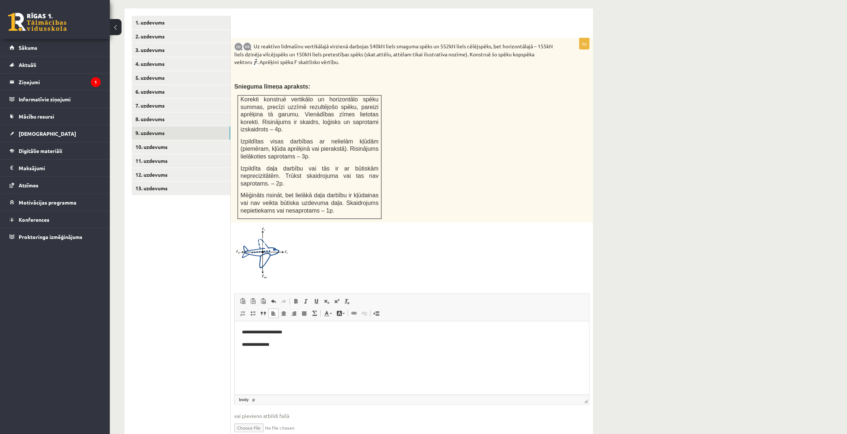
click at [429, 226] on div at bounding box center [411, 252] width 355 height 52
drag, startPoint x: 282, startPoint y: 343, endPoint x: 242, endPoint y: 328, distance: 43.2
click at [242, 328] on html "**********" at bounding box center [412, 344] width 354 height 47
copy body "**********"
click at [325, 350] on body "**********" at bounding box center [412, 344] width 340 height 32
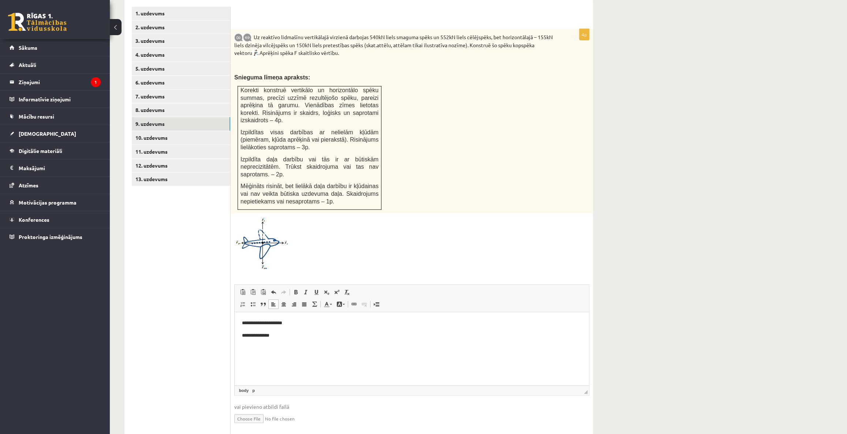
scroll to position [341, 0]
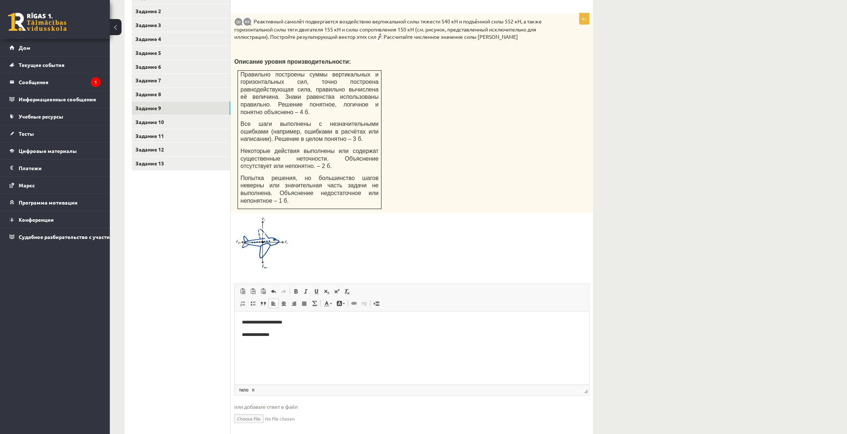
click at [646, 54] on div "Математика 1 контрольная 10 класс_2025, [PERSON_NAME] (10 класс) В тестовом зад…" at bounding box center [478, 73] width 737 height 772
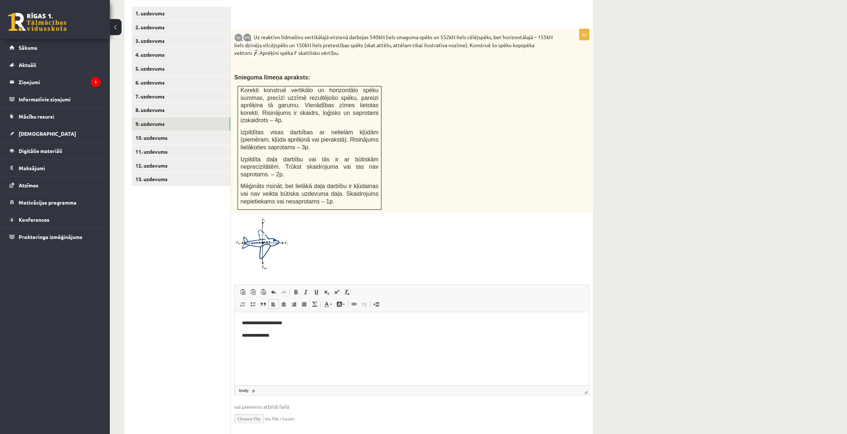
click at [271, 356] on html "**********" at bounding box center [412, 335] width 354 height 47
click at [325, 301] on span at bounding box center [327, 304] width 6 height 6
drag, startPoint x: 332, startPoint y: 277, endPoint x: 336, endPoint y: 278, distance: 4.1
click at [332, 299] on link "Цвет текста" at bounding box center [327, 304] width 13 height 10
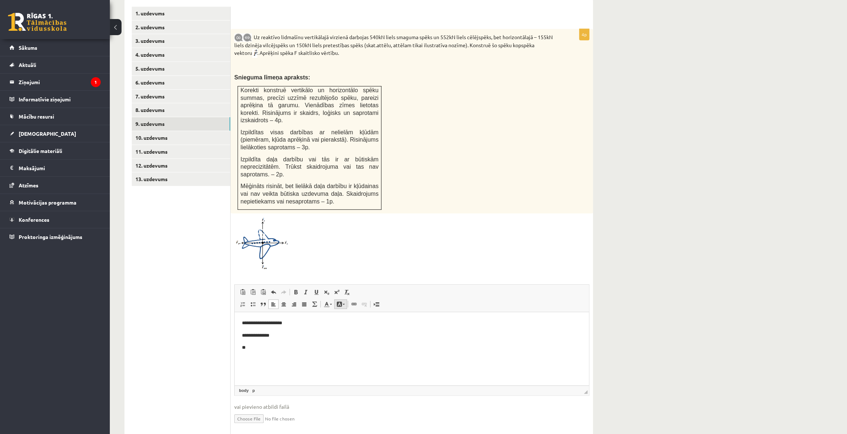
click at [337, 301] on span at bounding box center [339, 304] width 6 height 6
click at [341, 299] on link "Цвет фона" at bounding box center [340, 304] width 13 height 10
click at [331, 299] on link "Цвет текста" at bounding box center [327, 304] width 13 height 10
click at [283, 340] on body "**********" at bounding box center [412, 335] width 340 height 32
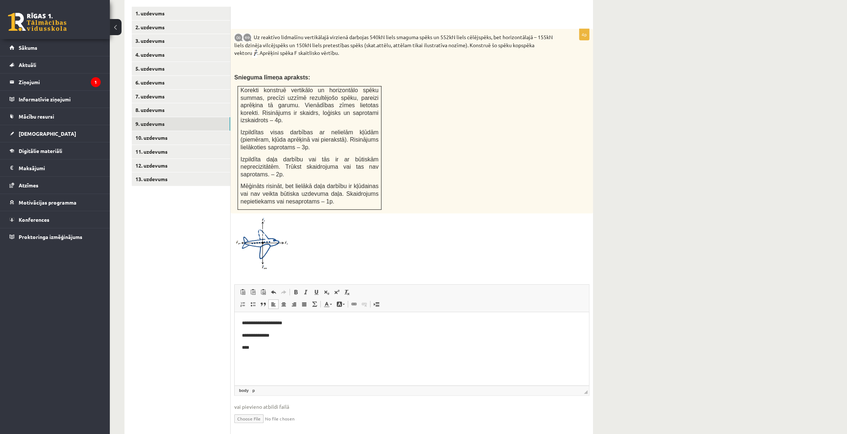
click at [248, 347] on p "****" at bounding box center [412, 348] width 340 height 8
click at [249, 347] on p "****" at bounding box center [412, 348] width 340 height 8
click at [248, 347] on p "****" at bounding box center [412, 348] width 340 height 8
click at [260, 344] on p "***" at bounding box center [412, 348] width 340 height 8
drag, startPoint x: 258, startPoint y: 349, endPoint x: 253, endPoint y: 346, distance: 5.1
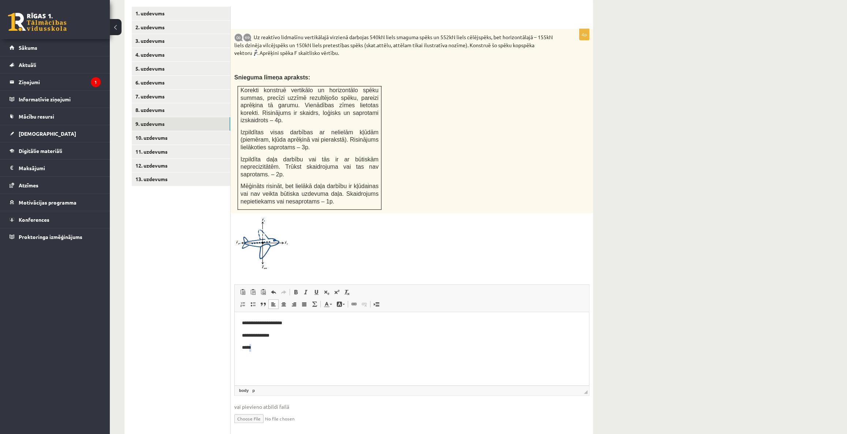
click at [253, 346] on p "*****" at bounding box center [412, 348] width 340 height 8
click at [339, 289] on span at bounding box center [337, 292] width 6 height 6
click at [272, 350] on p "**** *" at bounding box center [412, 348] width 340 height 8
click at [336, 289] on span at bounding box center [337, 292] width 6 height 6
click at [339, 289] on span at bounding box center [337, 292] width 6 height 6
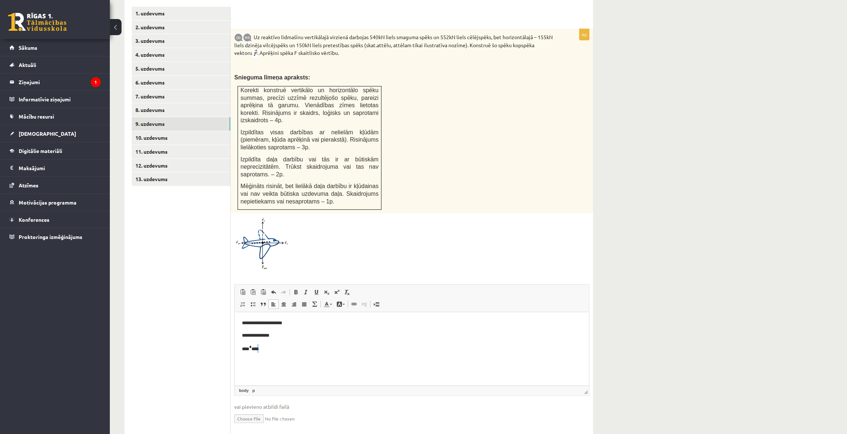
drag, startPoint x: 269, startPoint y: 346, endPoint x: 262, endPoint y: 346, distance: 6.6
click at [262, 346] on p "**** * ****" at bounding box center [412, 348] width 340 height 8
click at [334, 289] on span at bounding box center [337, 292] width 6 height 6
click at [275, 350] on p "**** * *** *" at bounding box center [412, 348] width 340 height 8
click at [269, 348] on p "**** * *** *" at bounding box center [412, 348] width 340 height 8
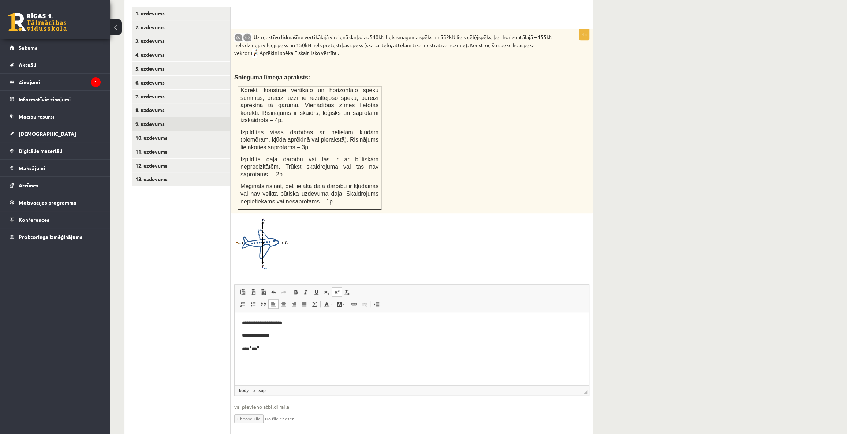
click at [259, 347] on sup "*" at bounding box center [258, 347] width 2 height 4
drag, startPoint x: 337, startPoint y: 266, endPoint x: 333, endPoint y: 270, distance: 6.0
click at [337, 289] on span at bounding box center [337, 292] width 6 height 6
click at [250, 350] on p "**** * *** * ********" at bounding box center [412, 348] width 340 height 8
copy p "*"
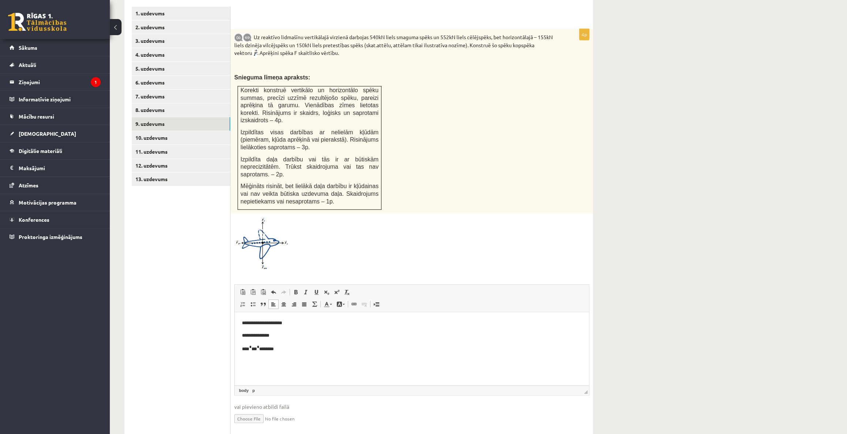
click at [273, 351] on p "**** * *** * ********" at bounding box center [412, 348] width 340 height 8
click at [251, 349] on p "**** * *** * *" at bounding box center [412, 348] width 340 height 8
copy p "*"
click at [273, 348] on p "**** * *** * *" at bounding box center [412, 348] width 340 height 8
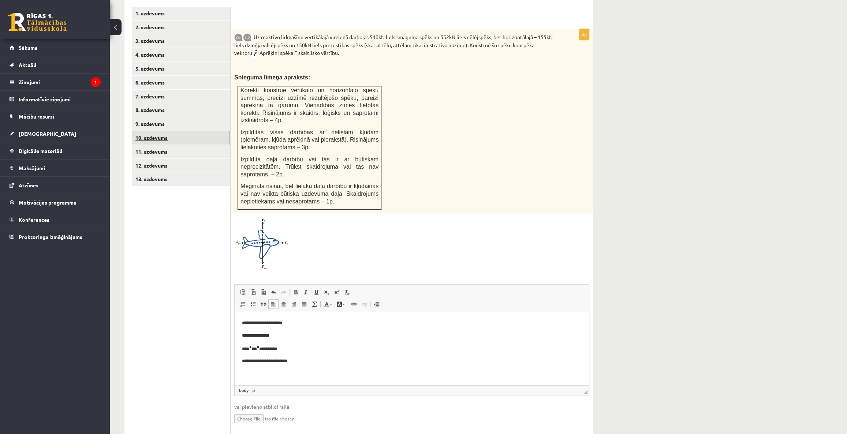
click at [157, 131] on link "10. uzdevums" at bounding box center [181, 138] width 98 height 14
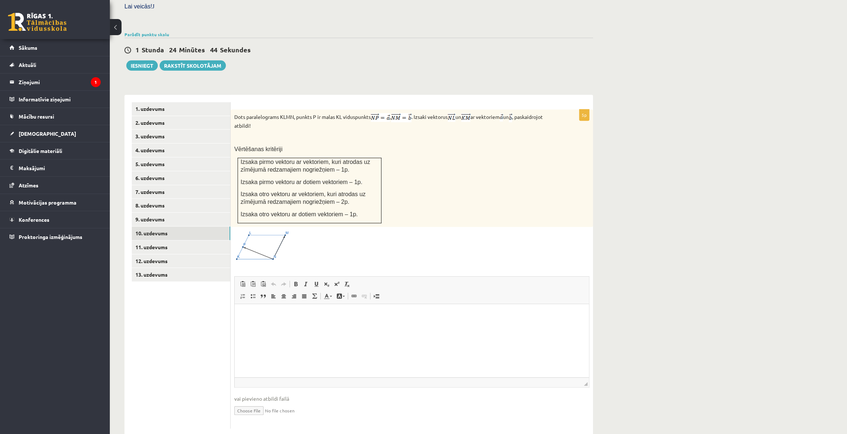
scroll to position [0, 0]
click at [259, 314] on p "Визуальный текстовый редактор, wiswyg-editor-user-answer-47434025707400" at bounding box center [412, 315] width 340 height 8
click at [269, 314] on p "**********" at bounding box center [412, 315] width 340 height 8
click at [270, 315] on p "**********" at bounding box center [412, 315] width 340 height 8
click at [292, 310] on html "**********" at bounding box center [412, 321] width 354 height 34
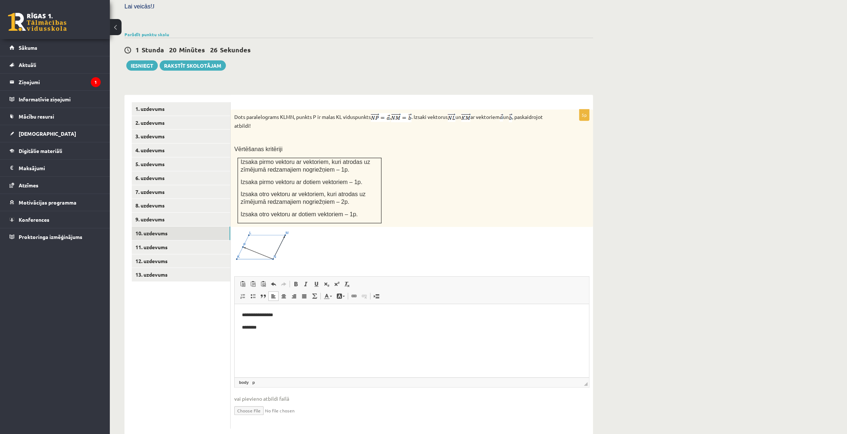
click at [299, 313] on p "**********" at bounding box center [412, 315] width 340 height 8
click at [272, 323] on body "**********" at bounding box center [412, 333] width 340 height 45
drag, startPoint x: 270, startPoint y: 337, endPoint x: 263, endPoint y: 338, distance: 7.7
click at [260, 337] on p "*******" at bounding box center [412, 340] width 340 height 8
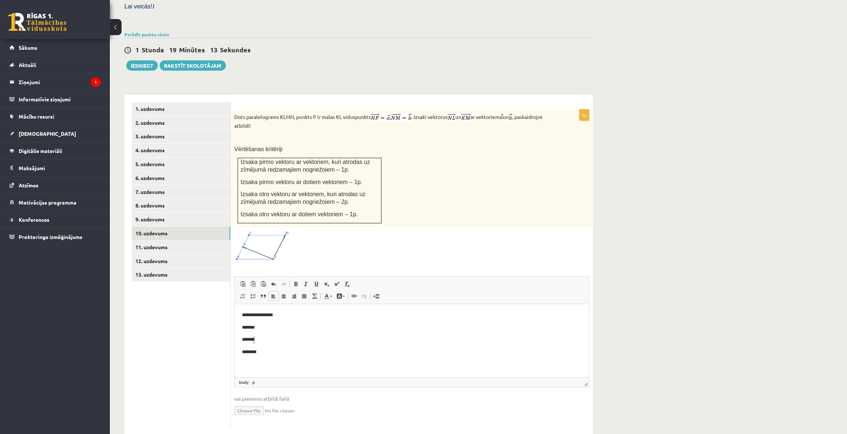
click at [269, 340] on p "*******" at bounding box center [412, 340] width 340 height 8
click at [277, 356] on p "********" at bounding box center [412, 352] width 340 height 8
click at [179, 240] on link "11. uzdevums" at bounding box center [181, 247] width 98 height 14
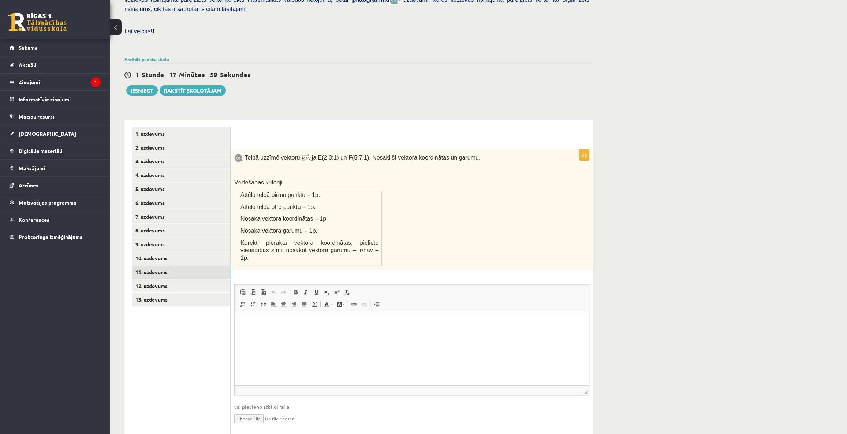
click at [283, 325] on p "Визуальный текстовый редактор, wiswyg-editor-user-answer-47433751662960" at bounding box center [412, 323] width 340 height 8
click at [290, 334] on p "**********" at bounding box center [412, 336] width 340 height 8
click at [336, 289] on span at bounding box center [337, 292] width 6 height 6
click at [282, 334] on p "**********" at bounding box center [412, 336] width 340 height 8
click at [337, 287] on link "Надстрочный индекс" at bounding box center [337, 292] width 10 height 10
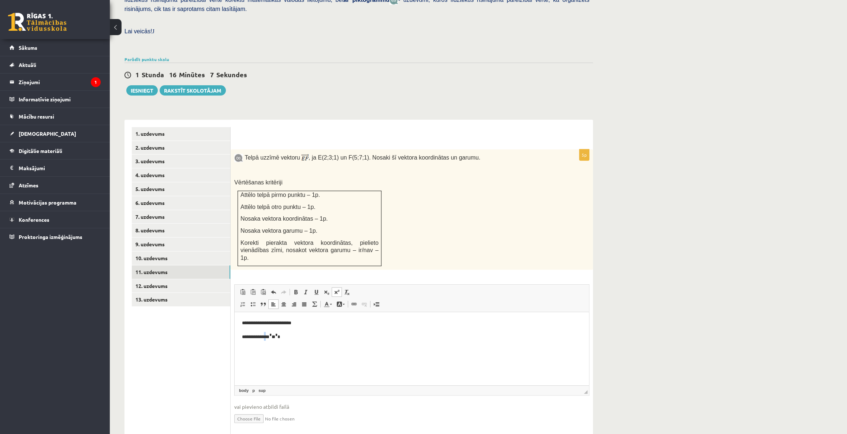
click at [273, 333] on p "**********" at bounding box center [412, 336] width 340 height 8
click at [336, 289] on span at bounding box center [337, 292] width 6 height 6
click at [300, 342] on html "**********" at bounding box center [412, 329] width 354 height 35
click at [338, 333] on p "**********" at bounding box center [412, 336] width 340 height 8
click at [153, 279] on link "12. uzdevums" at bounding box center [181, 286] width 98 height 14
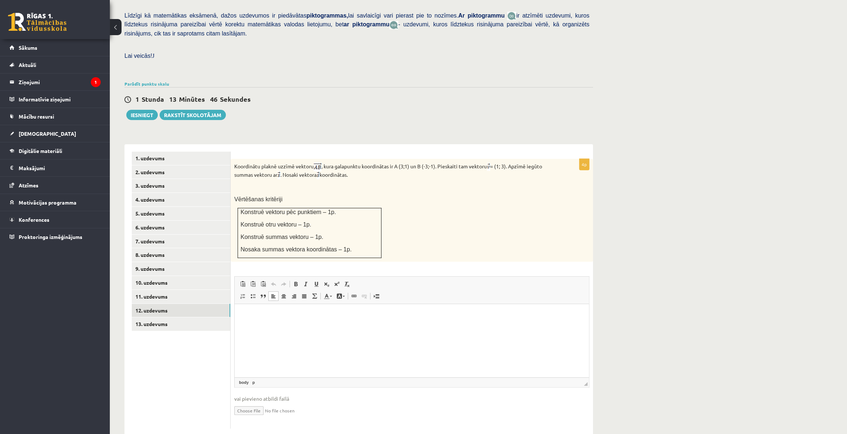
click at [318, 326] on html at bounding box center [412, 315] width 354 height 22
click at [291, 327] on p "**********" at bounding box center [412, 328] width 340 height 8
click at [161, 317] on link "13. uzdevums" at bounding box center [181, 324] width 98 height 14
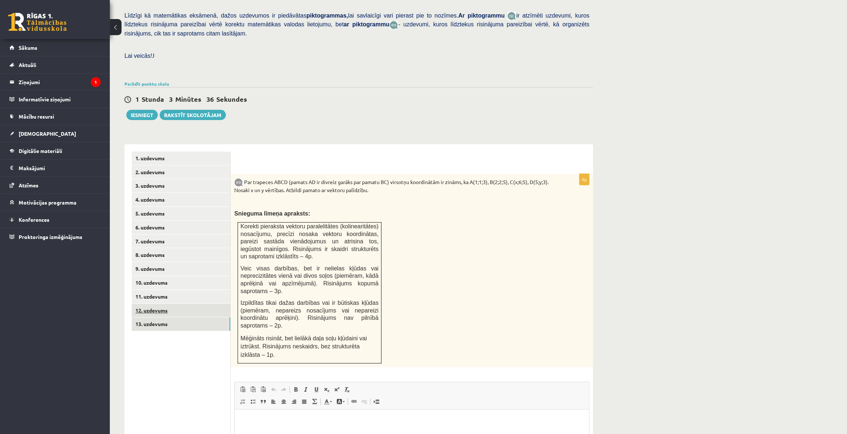
click at [160, 304] on link "12. uzdevums" at bounding box center [181, 311] width 98 height 14
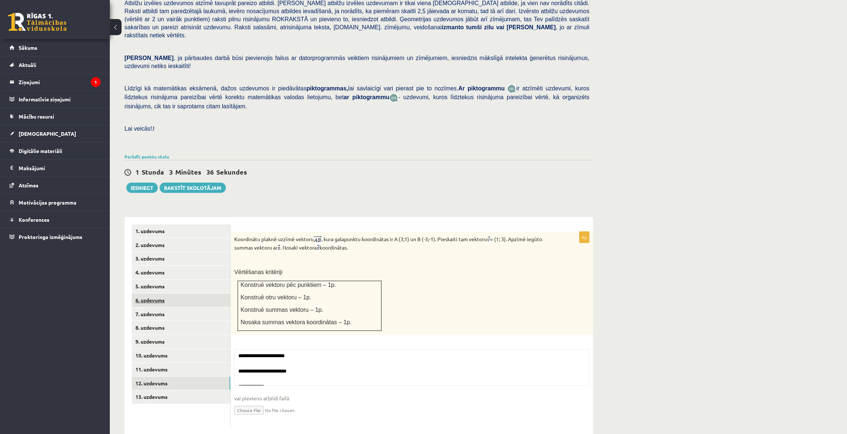
click at [167, 294] on link "6. uzdevums" at bounding box center [181, 301] width 98 height 14
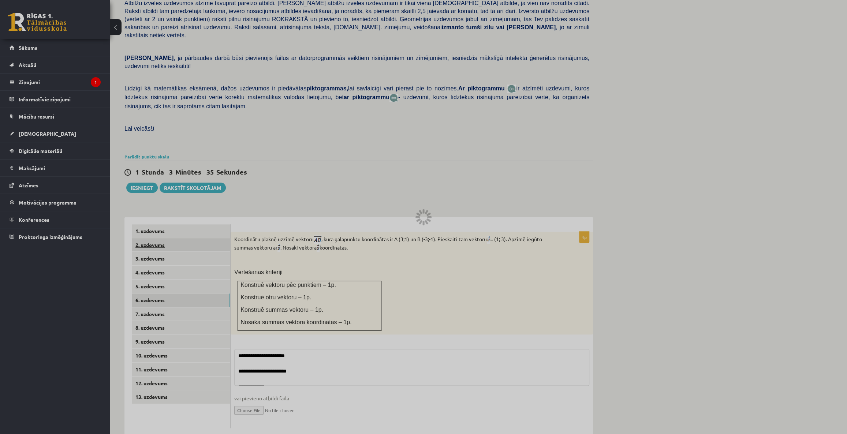
scroll to position [76, 0]
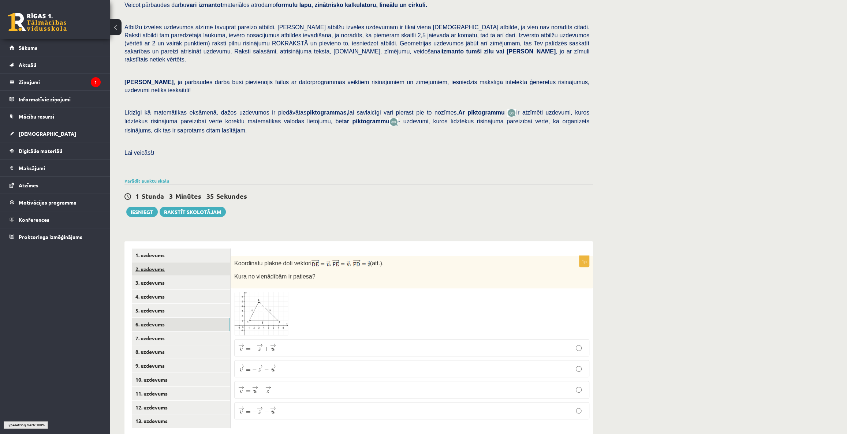
click at [172, 262] on link "2. uzdevums" at bounding box center [181, 269] width 98 height 14
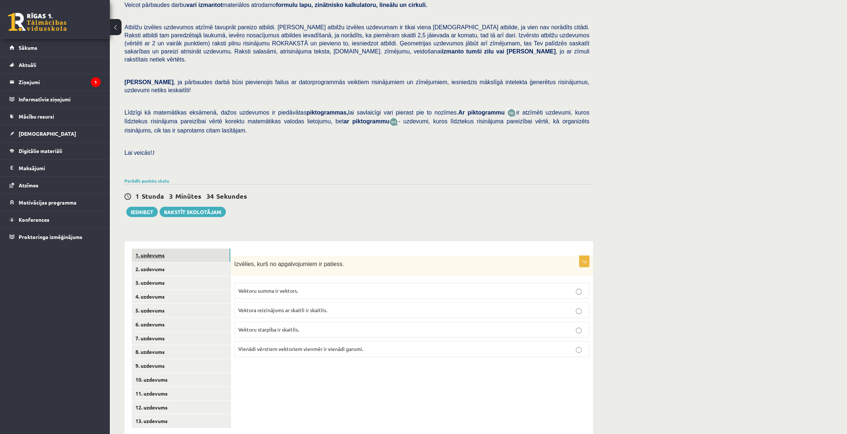
click at [168, 248] on link "1. uzdevums" at bounding box center [181, 255] width 98 height 14
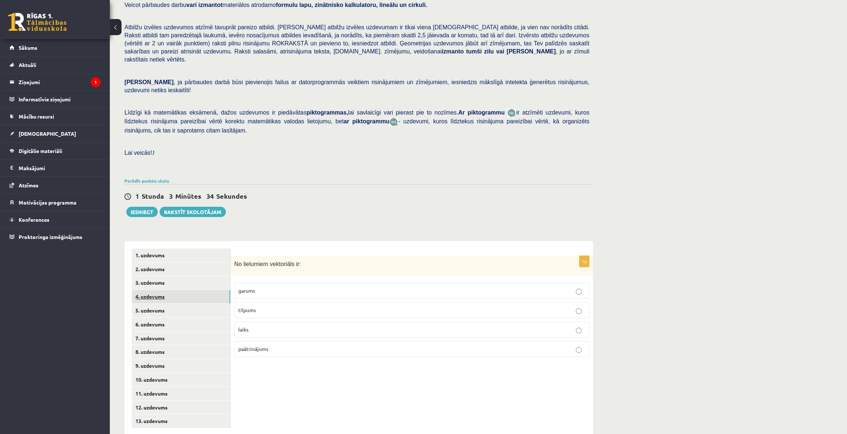
click at [158, 290] on link "4. uzdevums" at bounding box center [181, 297] width 98 height 14
click at [164, 304] on link "5. uzdevums" at bounding box center [181, 311] width 98 height 14
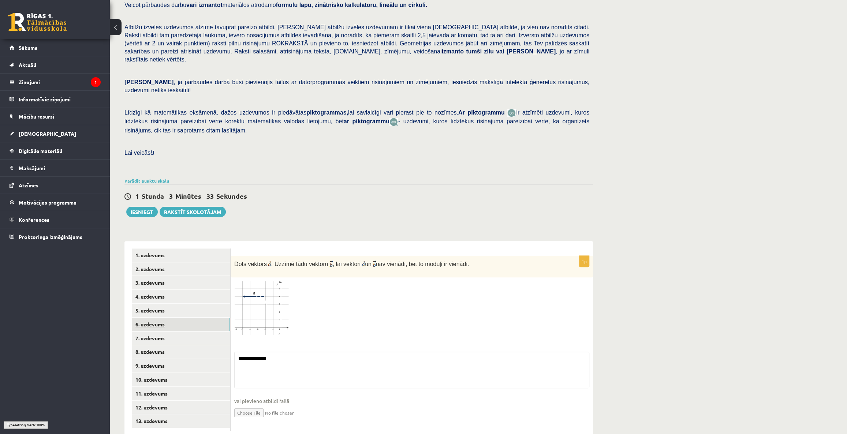
click at [164, 318] on link "6. uzdevums" at bounding box center [181, 325] width 98 height 14
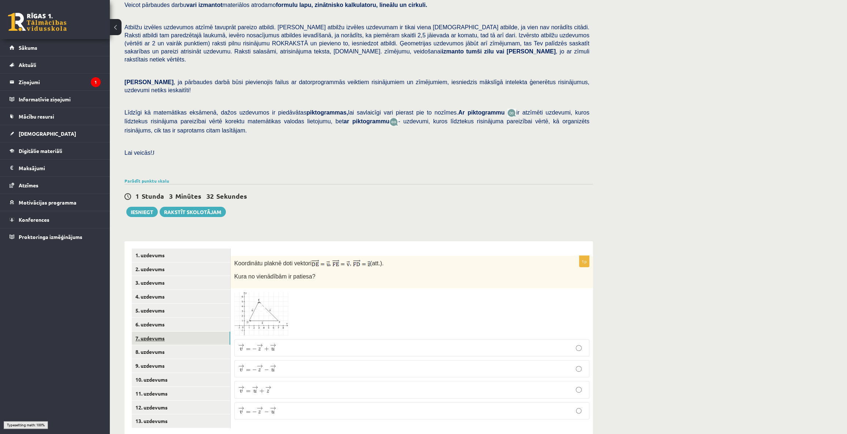
click at [164, 332] on link "7. uzdevums" at bounding box center [181, 339] width 98 height 14
click at [164, 345] on link "8. uzdevums" at bounding box center [181, 352] width 98 height 14
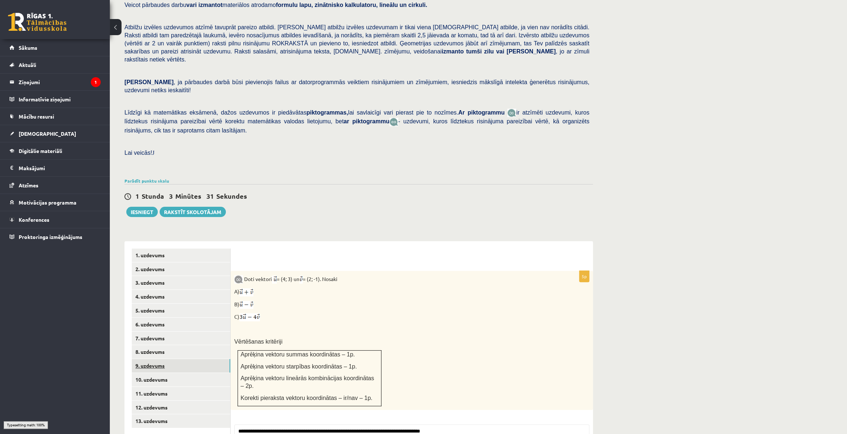
click at [163, 359] on link "9. uzdevums" at bounding box center [181, 366] width 98 height 14
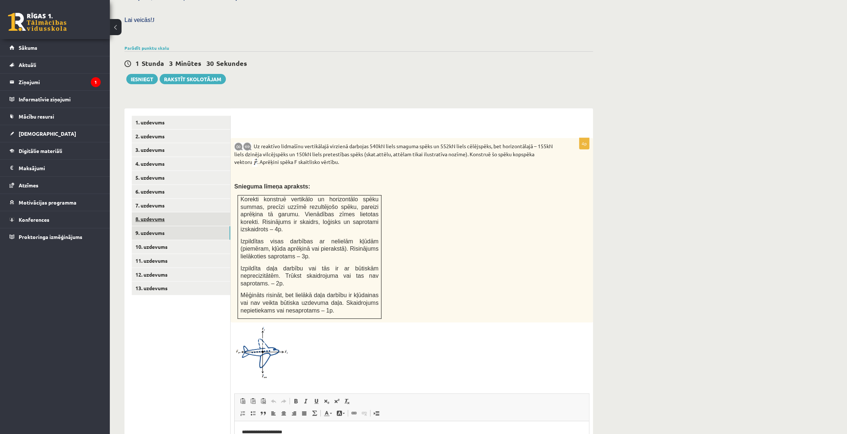
scroll to position [0, 0]
click at [172, 212] on link "8. uzdevums" at bounding box center [181, 219] width 98 height 14
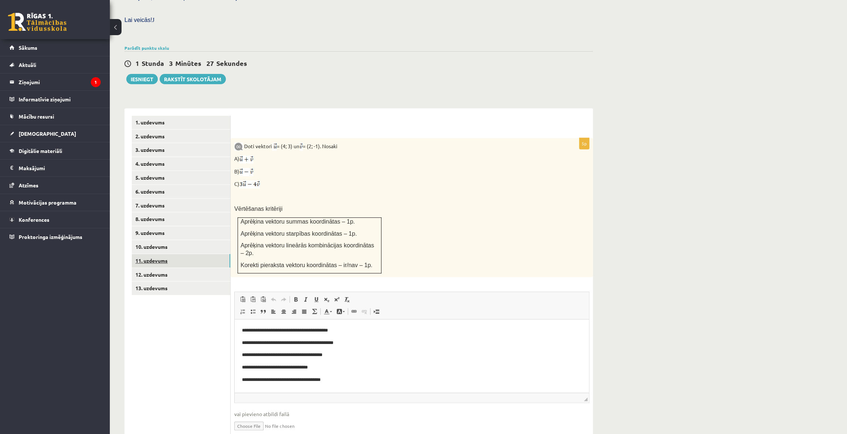
click at [150, 254] on link "11. uzdevums" at bounding box center [181, 261] width 98 height 14
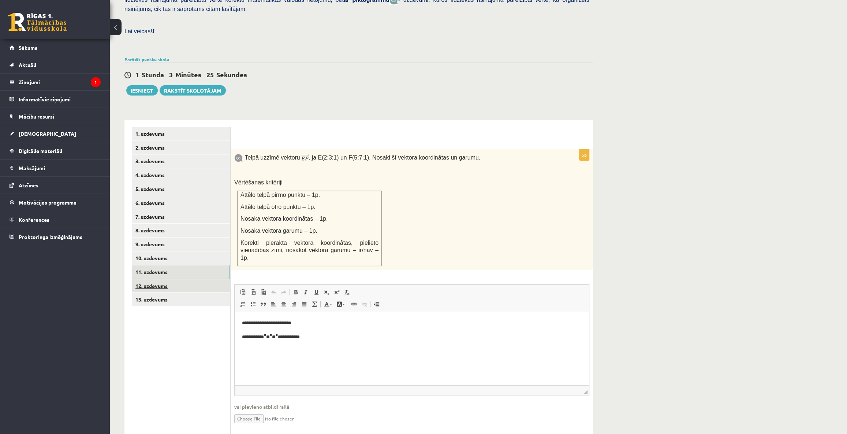
click at [173, 279] on link "12. uzdevums" at bounding box center [181, 286] width 98 height 14
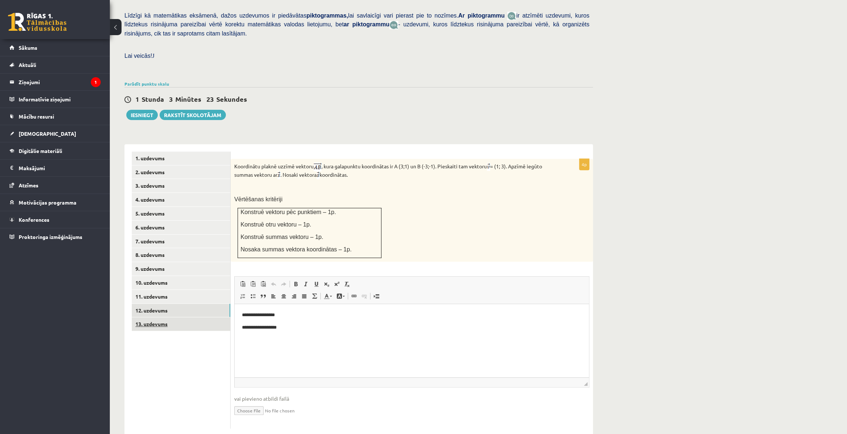
click at [146, 317] on link "13. uzdevums" at bounding box center [181, 324] width 98 height 14
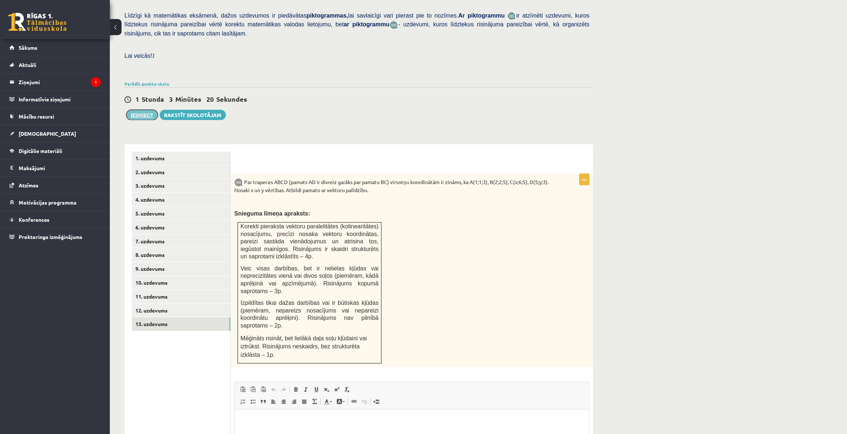
click at [153, 110] on button "Iesniegt" at bounding box center [141, 115] width 31 height 10
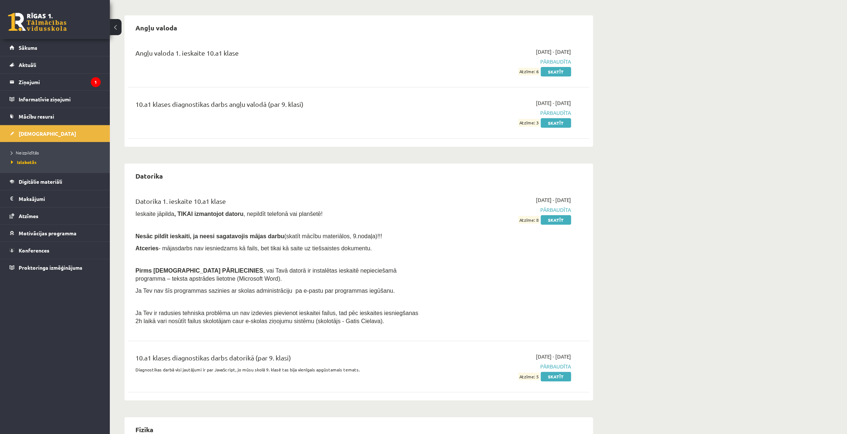
scroll to position [66, 0]
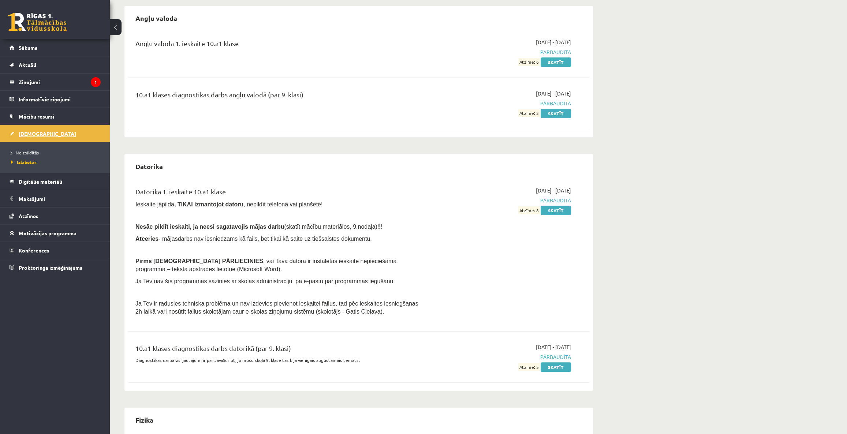
click at [37, 129] on link "[DEMOGRAPHIC_DATA]" at bounding box center [55, 133] width 91 height 17
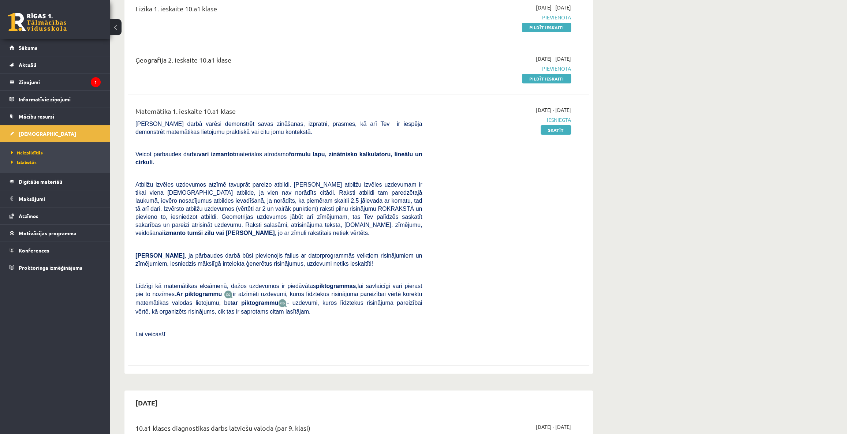
scroll to position [66, 0]
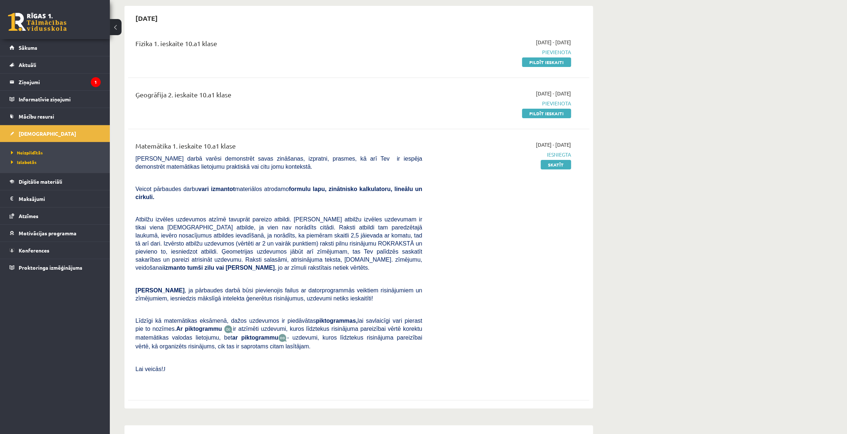
click at [29, 82] on legend "Ziņojumi 1" at bounding box center [60, 82] width 82 height 17
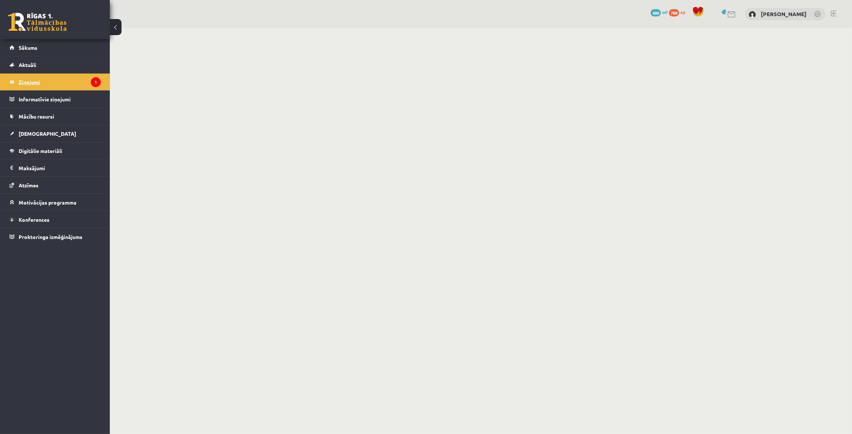
click at [34, 82] on legend "Ziņojumi 1" at bounding box center [60, 82] width 82 height 17
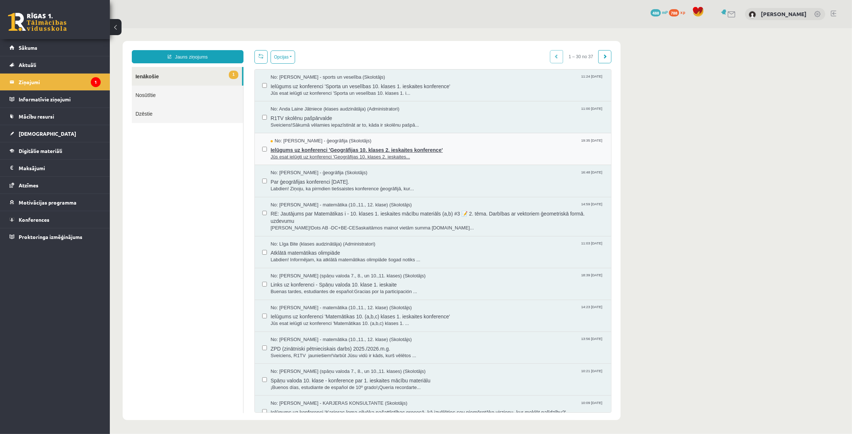
click at [339, 153] on span "Jūs esat ielūgti uz konferenci 'Ģeogrāfijas 10. klases 2. ieskaites..." at bounding box center [436, 156] width 333 height 7
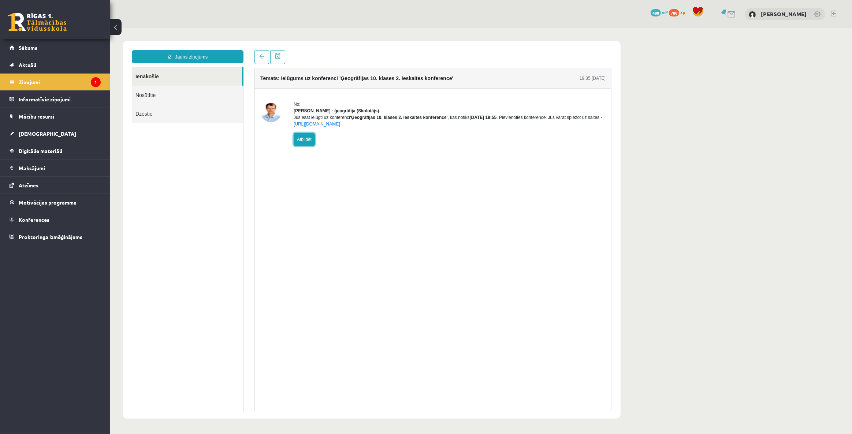
click at [309, 145] on link "Atbildēt" at bounding box center [303, 138] width 21 height 13
type input "**********"
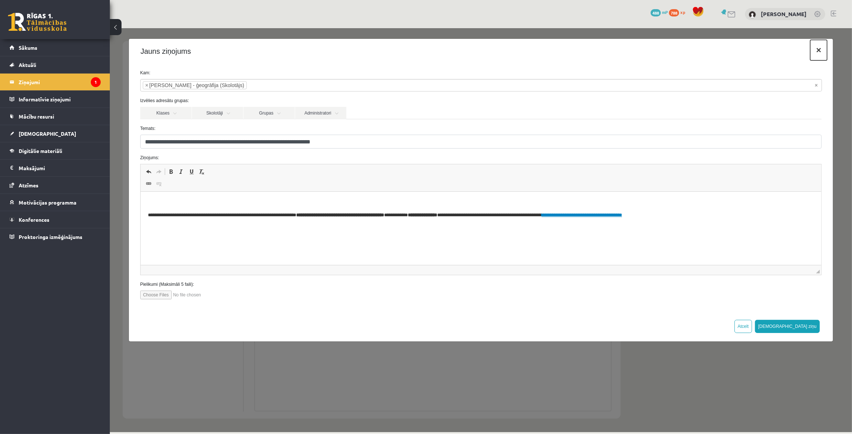
click at [820, 49] on button "×" at bounding box center [818, 50] width 17 height 20
